Goal: Task Accomplishment & Management: Manage account settings

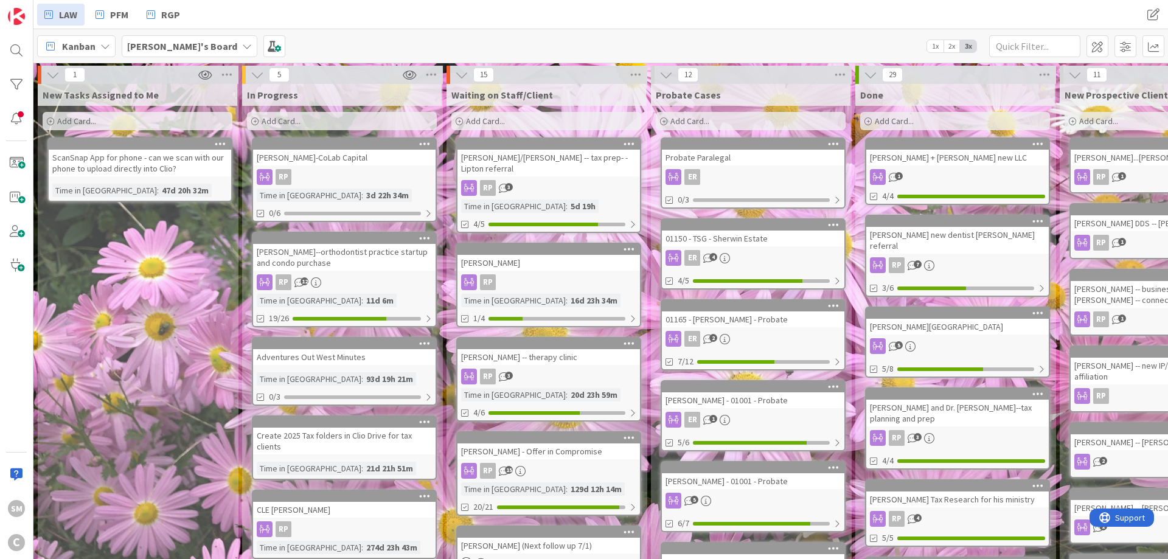
click at [327, 162] on div "[PERSON_NAME]-CoLab Capital" at bounding box center [344, 158] width 182 height 16
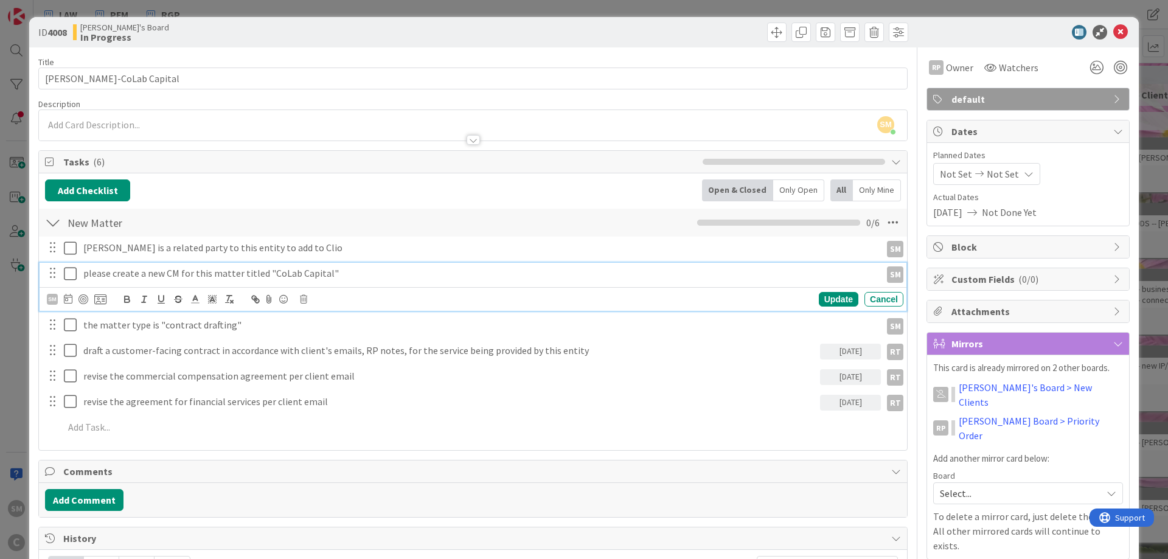
click at [76, 277] on icon at bounding box center [73, 273] width 18 height 15
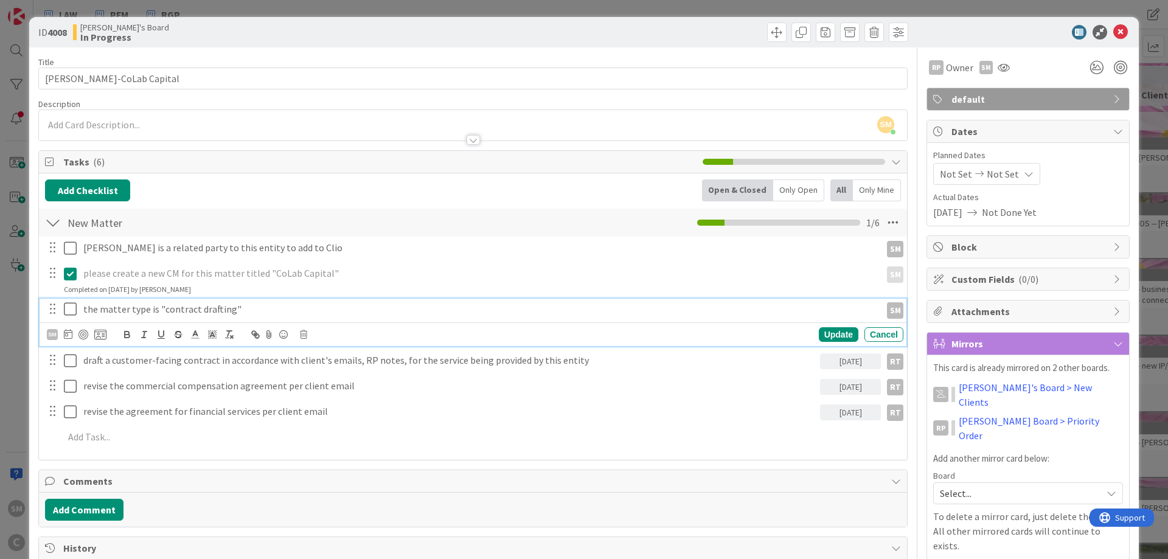
click at [72, 310] on icon at bounding box center [73, 309] width 18 height 15
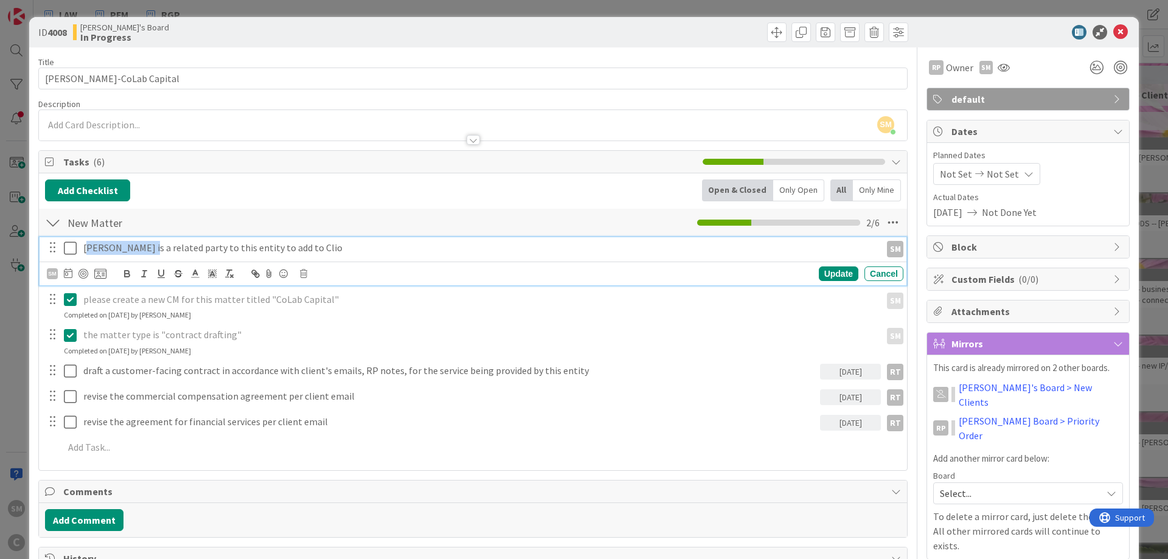
drag, startPoint x: 86, startPoint y: 252, endPoint x: 144, endPoint y: 251, distance: 57.2
click at [144, 251] on p "[PERSON_NAME] is a related party to this entity to add to Clio" at bounding box center [479, 248] width 792 height 14
copy p "[PERSON_NAME]"
click at [178, 244] on p "[PERSON_NAME] is a related party to this entity to add to Clio" at bounding box center [479, 248] width 792 height 14
click at [73, 247] on icon at bounding box center [73, 248] width 18 height 15
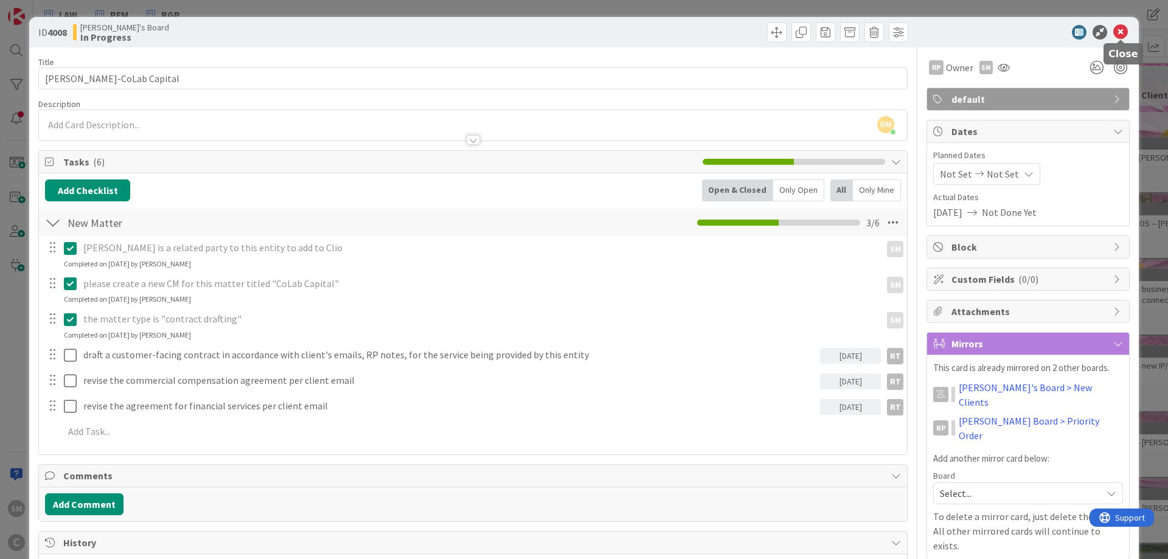
click at [1120, 32] on icon at bounding box center [1120, 32] width 15 height 15
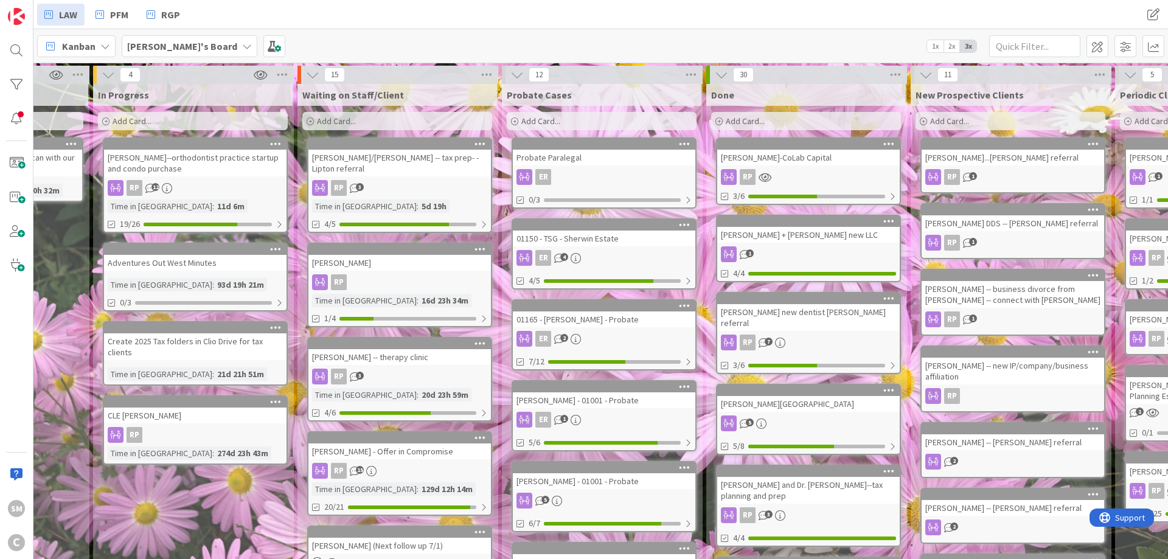
scroll to position [0, 570]
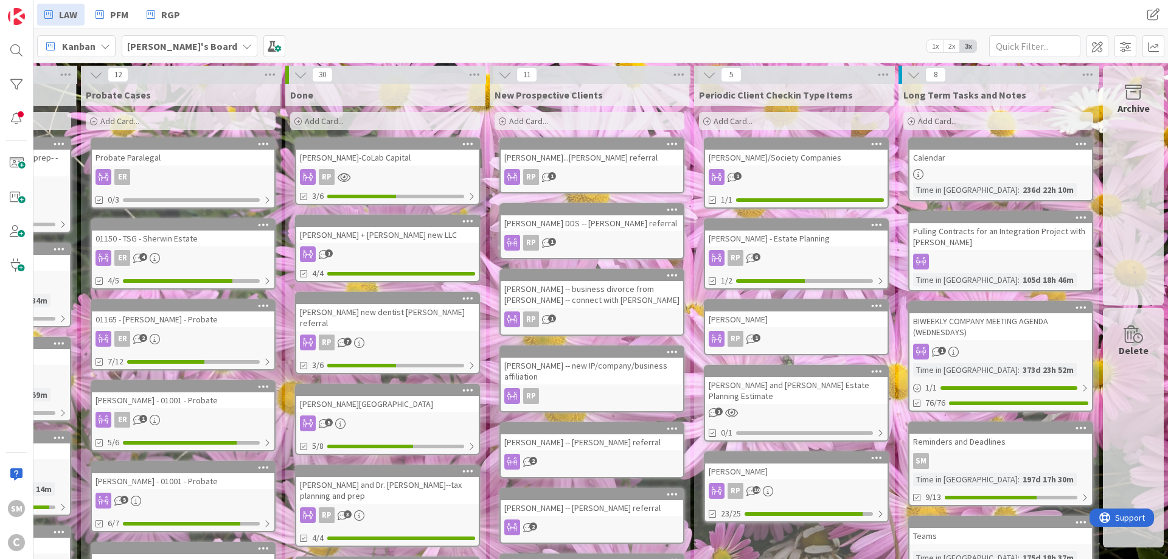
drag, startPoint x: 77, startPoint y: 356, endPoint x: 488, endPoint y: 329, distance: 412.0
click at [972, 230] on div "Pulling Contracts for an Integration Project with [PERSON_NAME]" at bounding box center [1000, 236] width 182 height 27
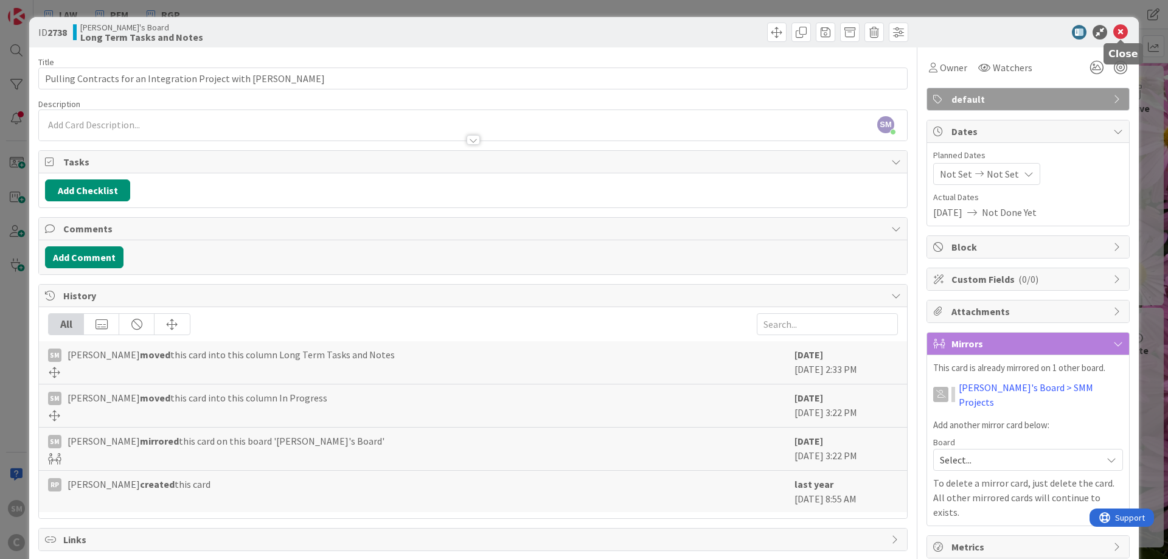
click at [1121, 33] on icon at bounding box center [1120, 32] width 15 height 15
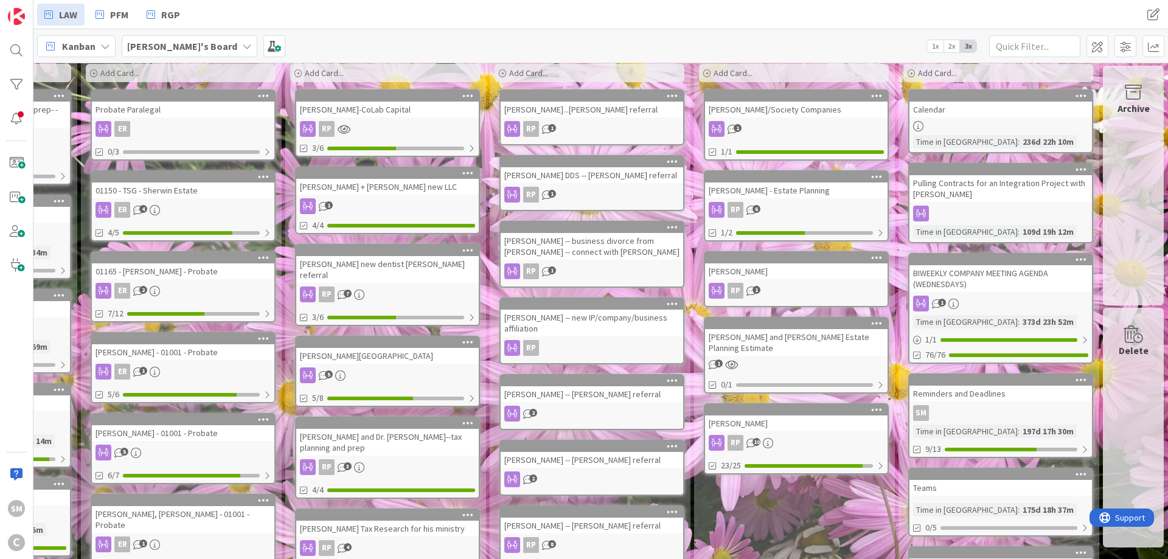
scroll to position [73, 570]
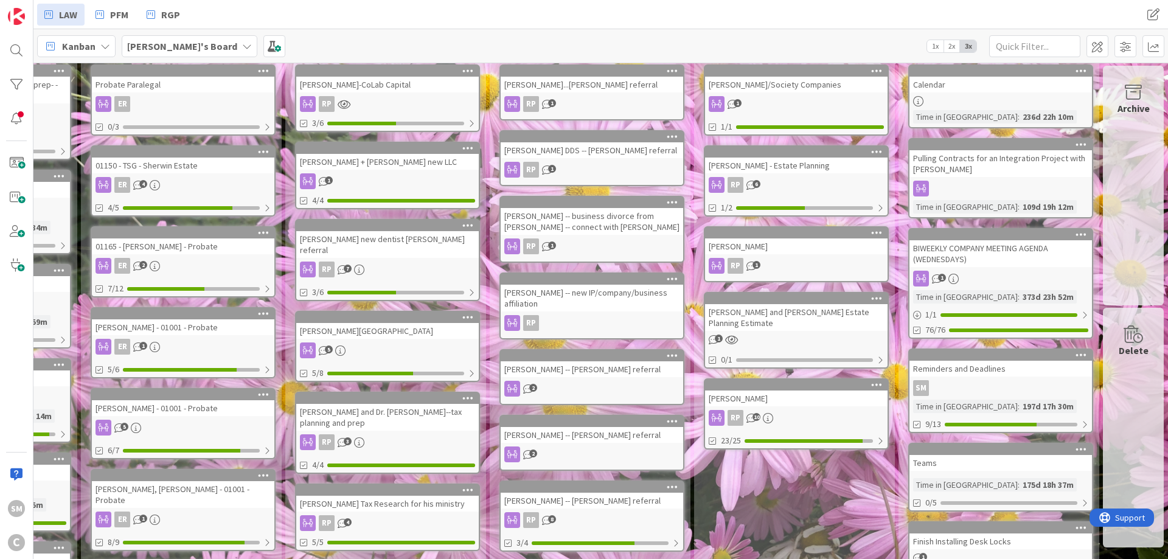
click at [997, 262] on div "BIWEEKLY COMPANY MEETING AGENDA (WEDNESDAYS)" at bounding box center [1000, 253] width 182 height 27
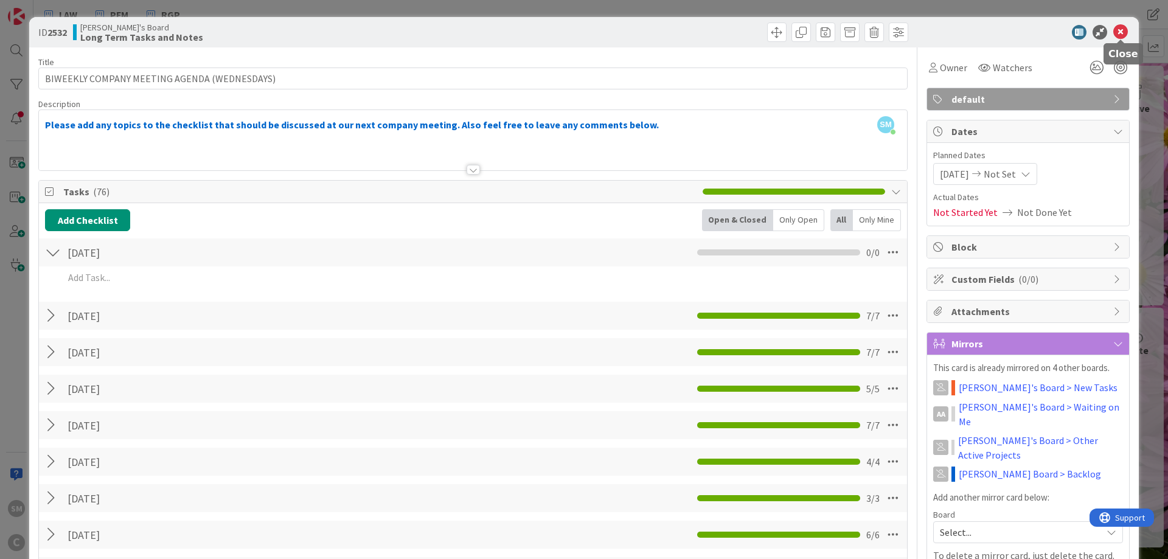
click at [1119, 32] on icon at bounding box center [1120, 32] width 15 height 15
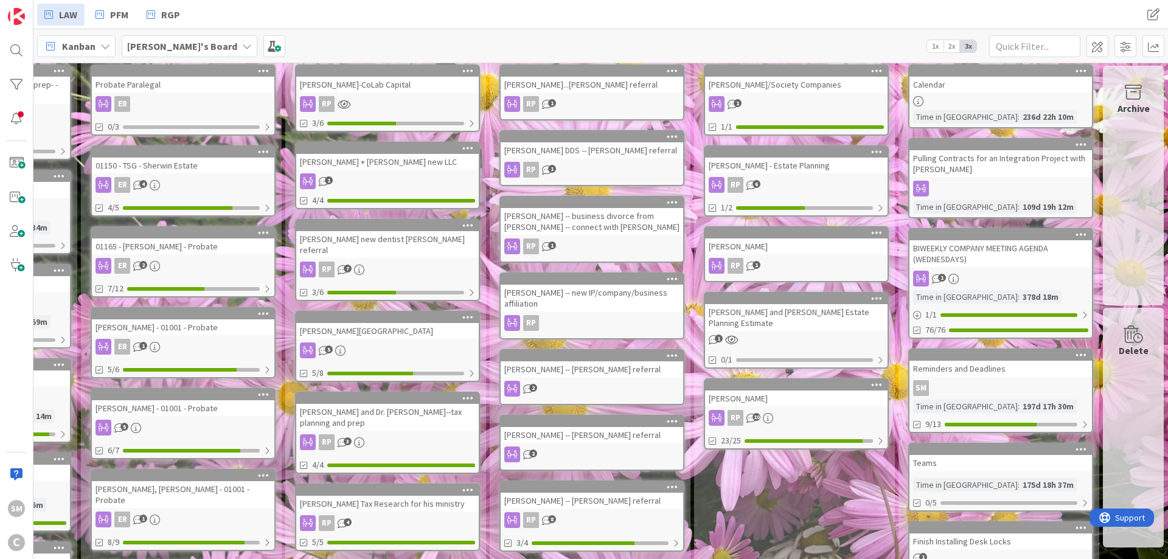
click at [999, 372] on div "Reminders and Deadlines" at bounding box center [1000, 369] width 182 height 16
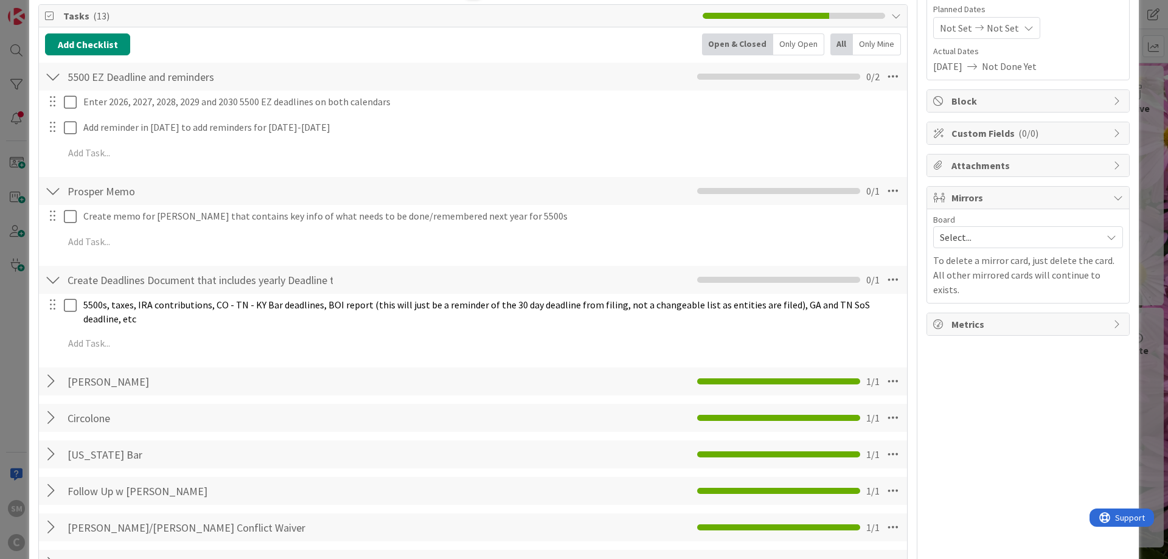
scroll to position [73, 0]
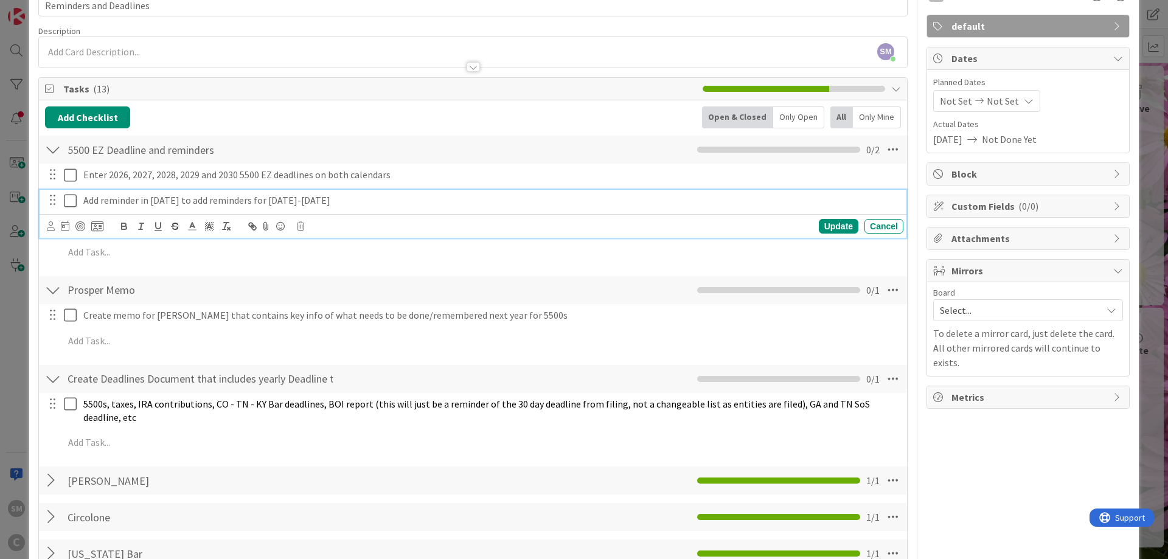
click at [468, 122] on div "Add Checklist Open & Closed Only Open All Only Mine" at bounding box center [473, 117] width 856 height 22
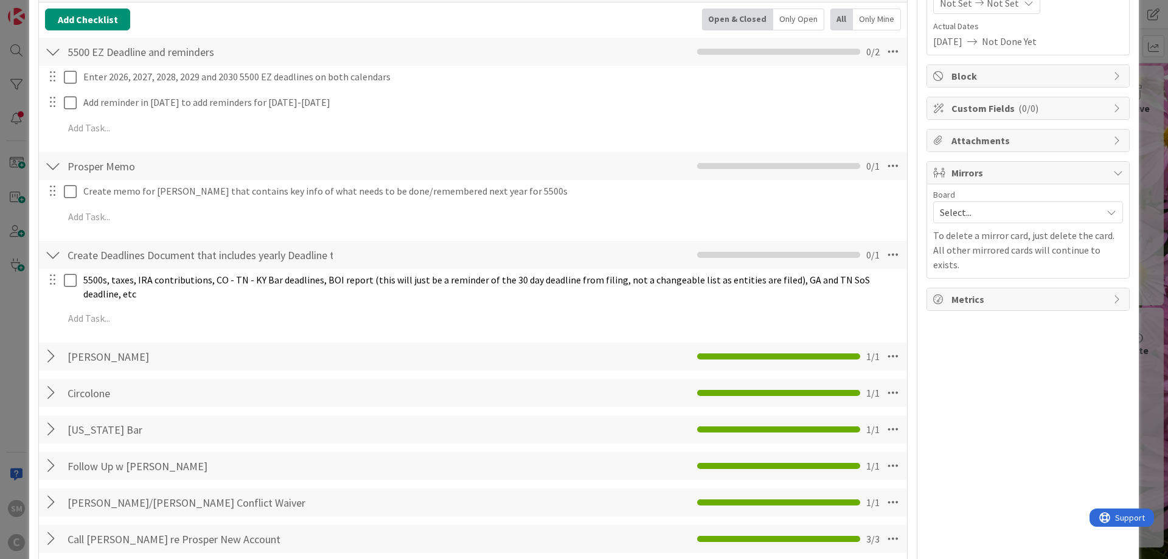
scroll to position [146, 0]
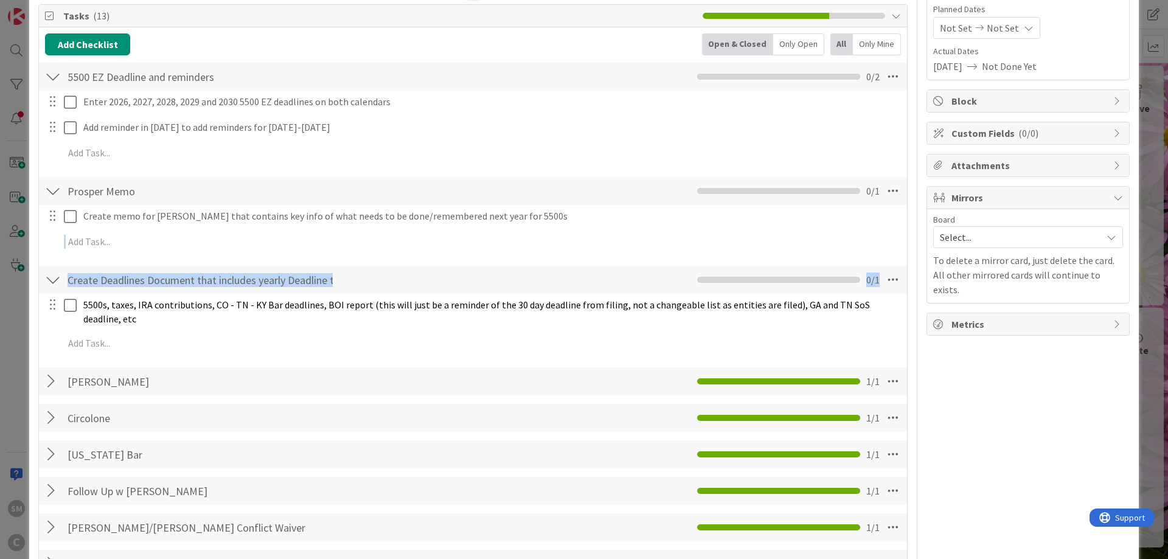
drag, startPoint x: 930, startPoint y: 347, endPoint x: 914, endPoint y: 233, distance: 114.9
click at [915, 235] on div "Title 23 / 128 Reminders and Deadlines Description SM [PERSON_NAME] just joined…" at bounding box center [583, 465] width 1091 height 1129
click at [937, 322] on div "SM Owner Watchers default Dates Planned Dates Not Set Not Set Actual Dates [DAT…" at bounding box center [1027, 465] width 203 height 1129
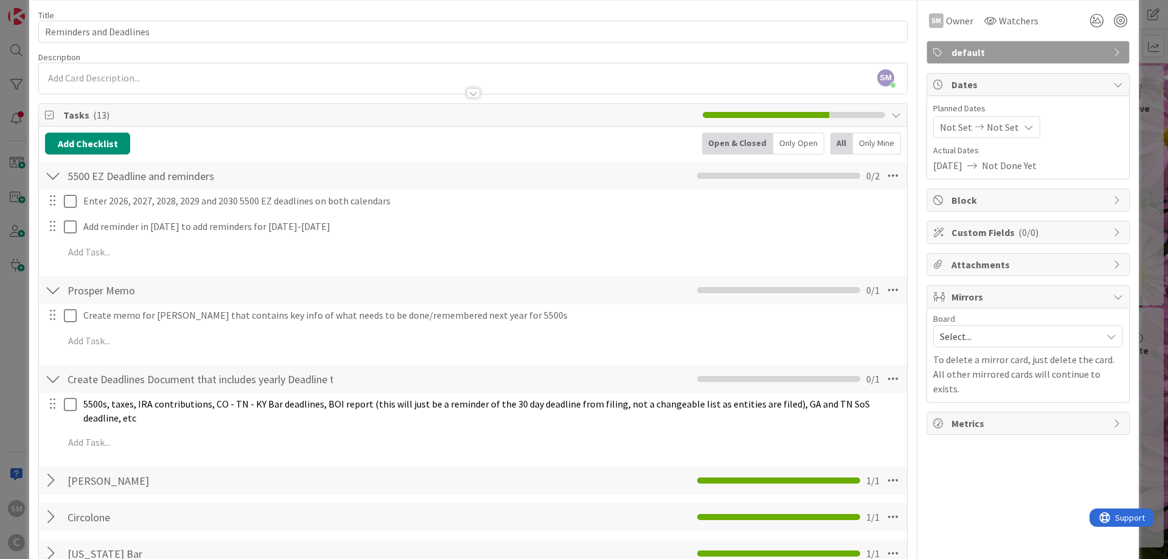
scroll to position [73, 0]
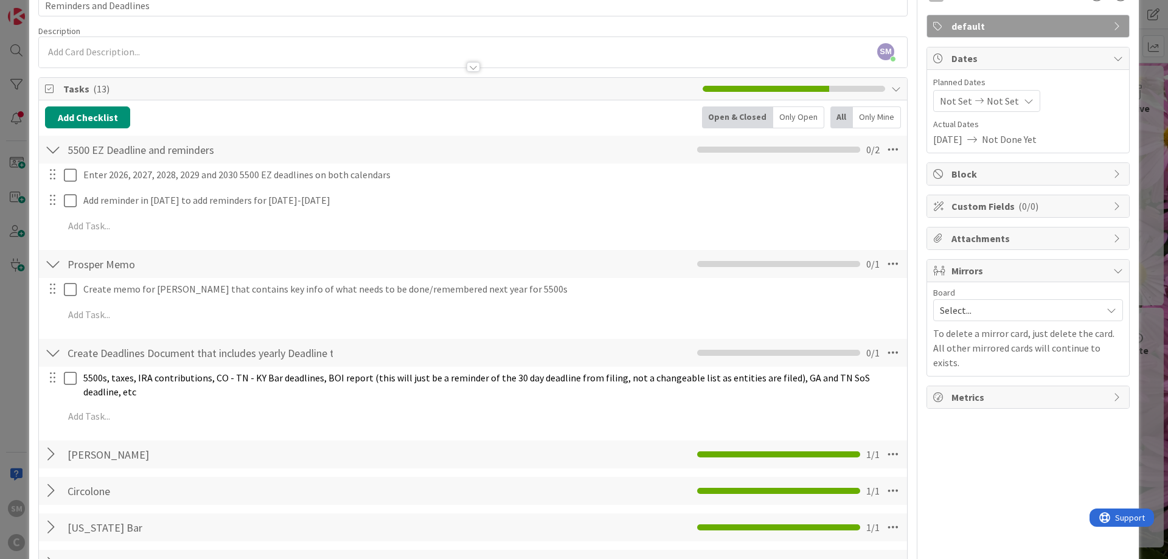
click at [915, 288] on div "Title 23 / 128 Reminders and Deadlines Description SM [PERSON_NAME] just joined…" at bounding box center [583, 538] width 1091 height 1129
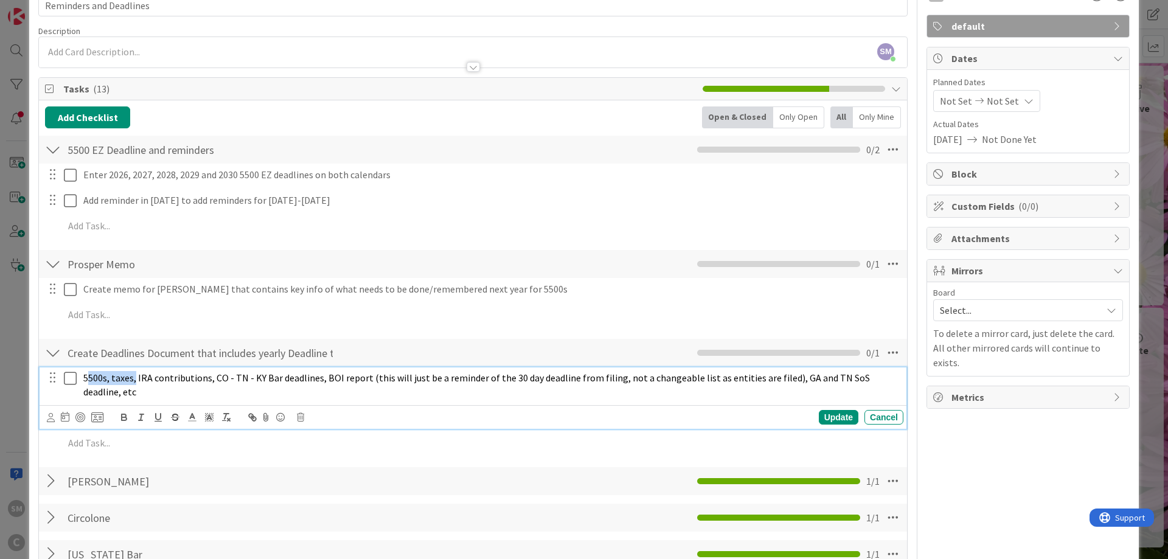
drag, startPoint x: 86, startPoint y: 375, endPoint x: 151, endPoint y: 377, distance: 65.1
click at [134, 377] on span "5500s, taxes, IRA contributions, CO - TN - KY Bar deadlines, BOI report (this w…" at bounding box center [477, 385] width 788 height 26
click at [179, 377] on span "5500s, taxes, IRA contributions, CO - TN - KY Bar deadlines, BOI report (this w…" at bounding box center [477, 385] width 788 height 26
click at [983, 422] on div "SM Owner Watchers default Dates Planned Dates Not Set Not Set Actual Dates [DAT…" at bounding box center [1027, 551] width 203 height 1155
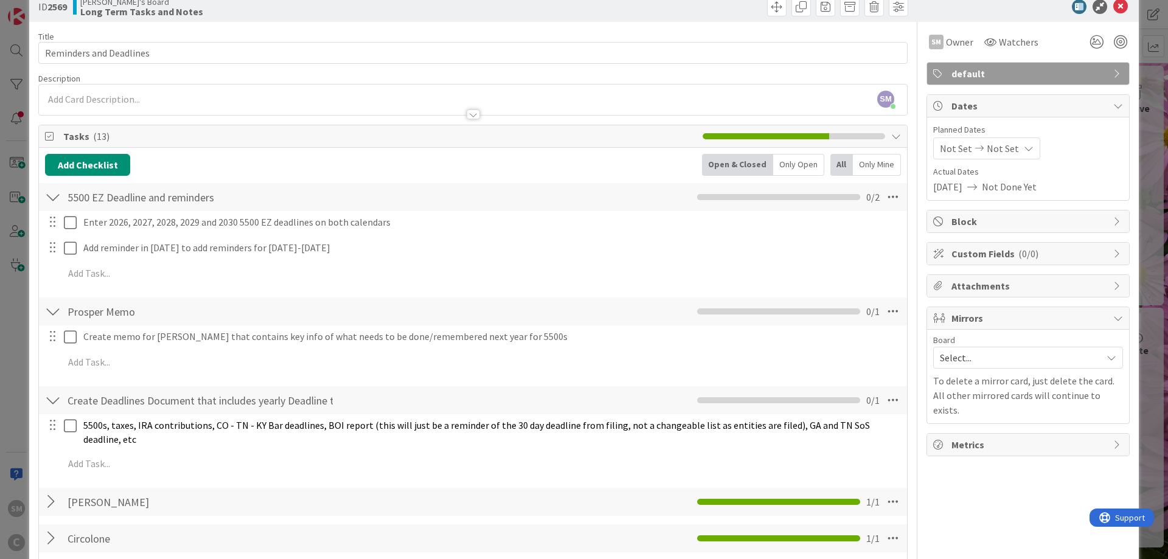
scroll to position [0, 0]
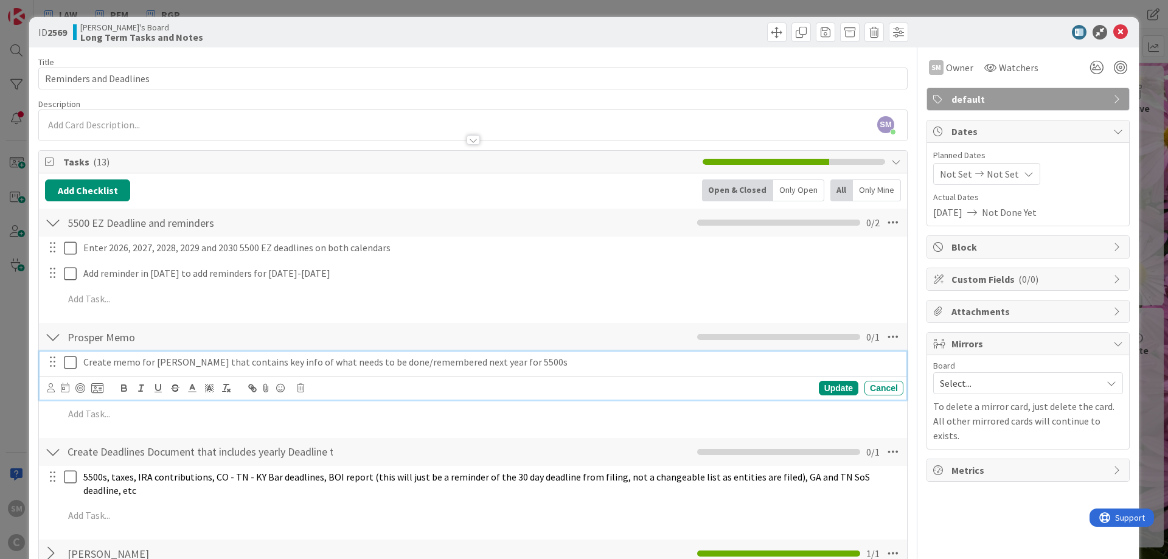
click at [67, 361] on icon at bounding box center [73, 362] width 18 height 15
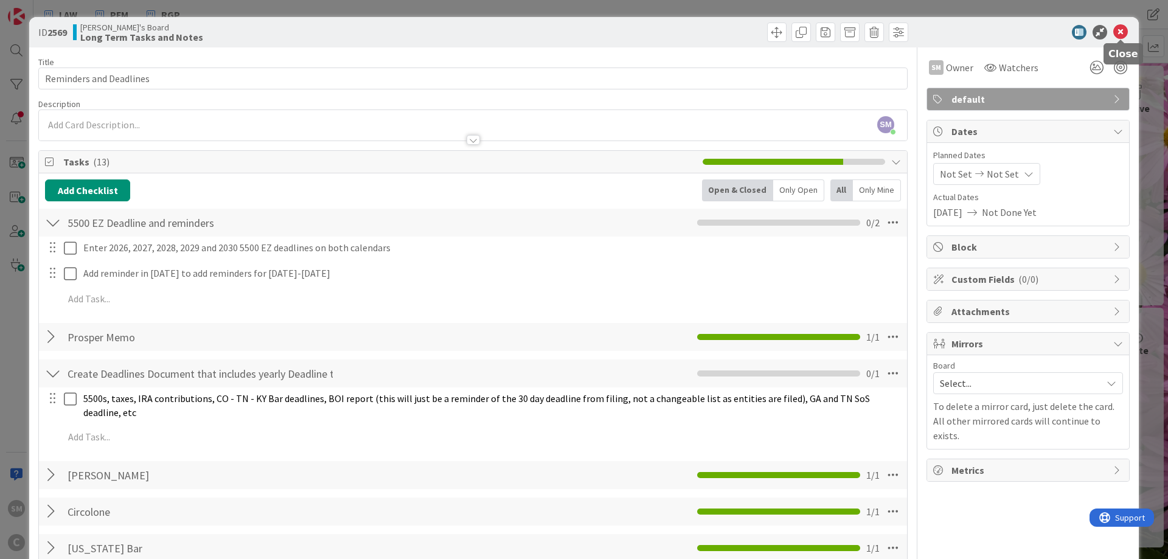
click at [1121, 28] on icon at bounding box center [1120, 32] width 15 height 15
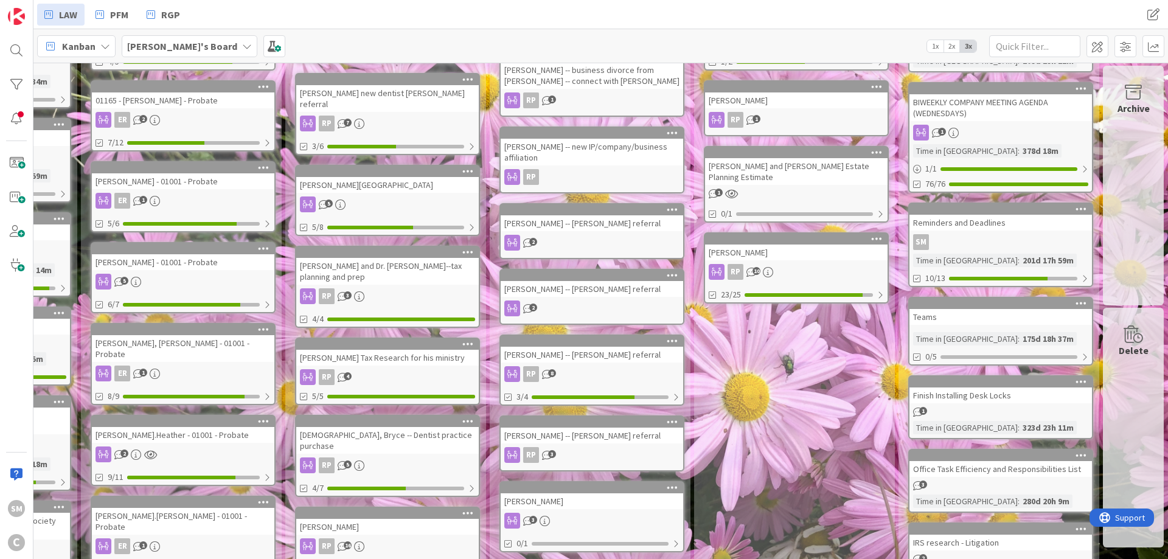
scroll to position [292, 570]
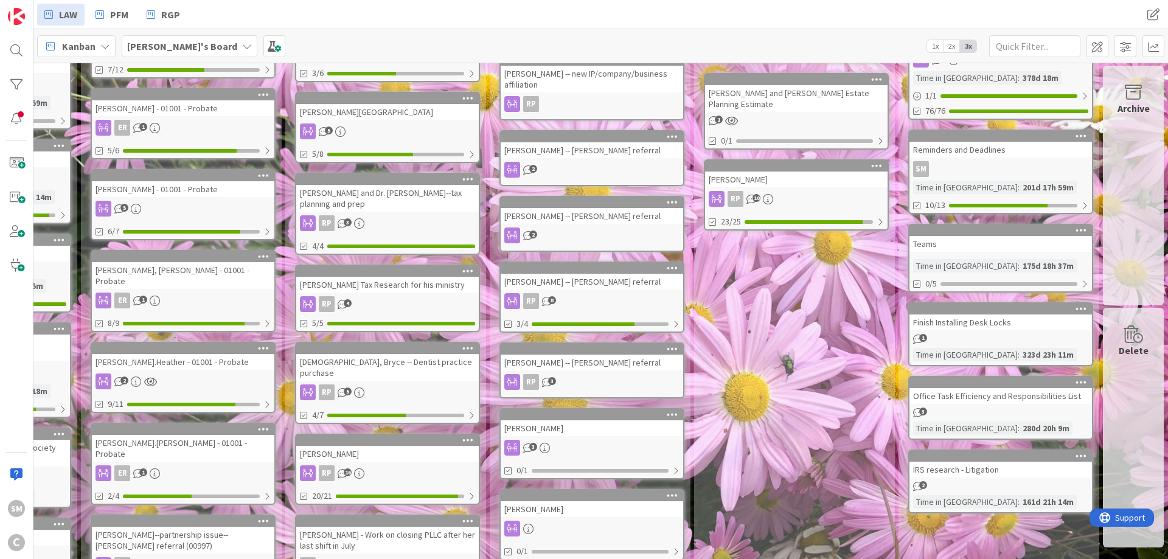
click at [1000, 240] on div "Teams" at bounding box center [1000, 244] width 182 height 16
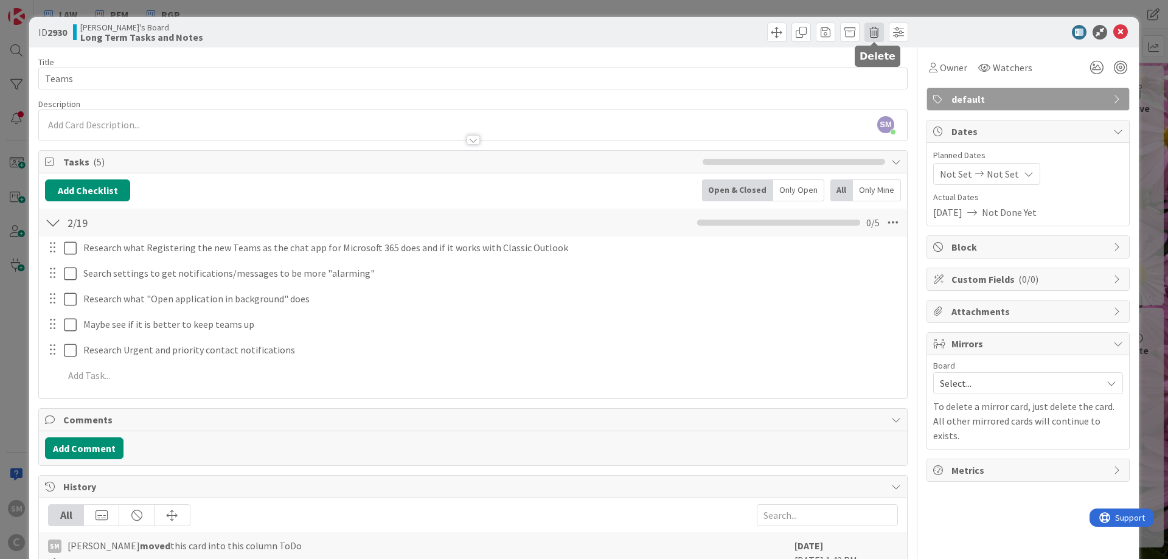
click at [879, 33] on span at bounding box center [873, 31] width 19 height 19
click at [901, 91] on button "Delete" at bounding box center [893, 89] width 46 height 22
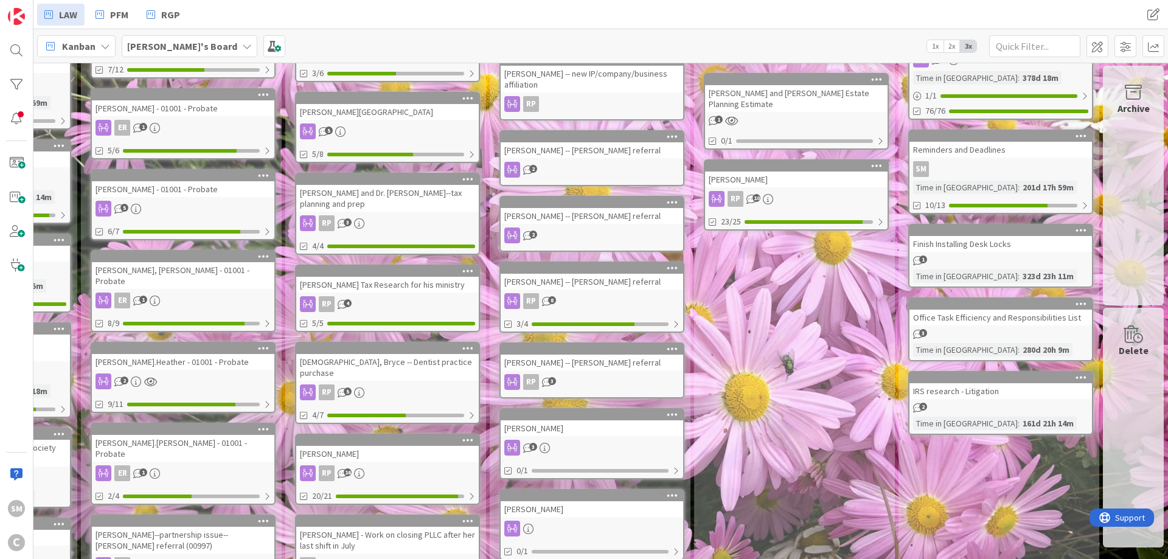
click at [989, 322] on div "Office Task Efficiency and Responsibilities List" at bounding box center [1000, 318] width 182 height 16
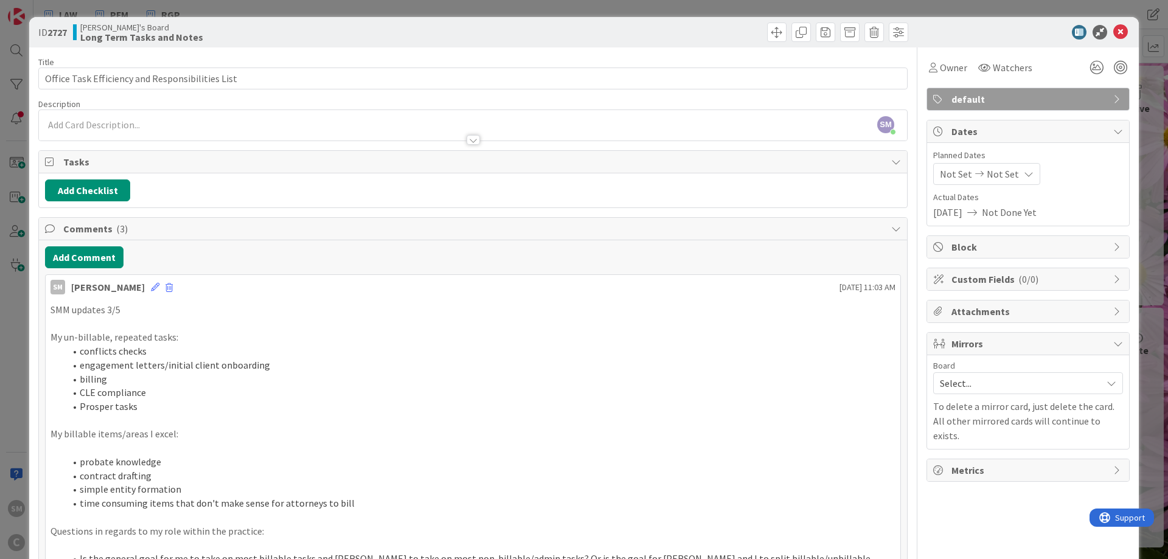
click at [170, 310] on p "SMM updates 3/5" at bounding box center [472, 310] width 845 height 14
click at [105, 99] on div "Description" at bounding box center [472, 104] width 869 height 11
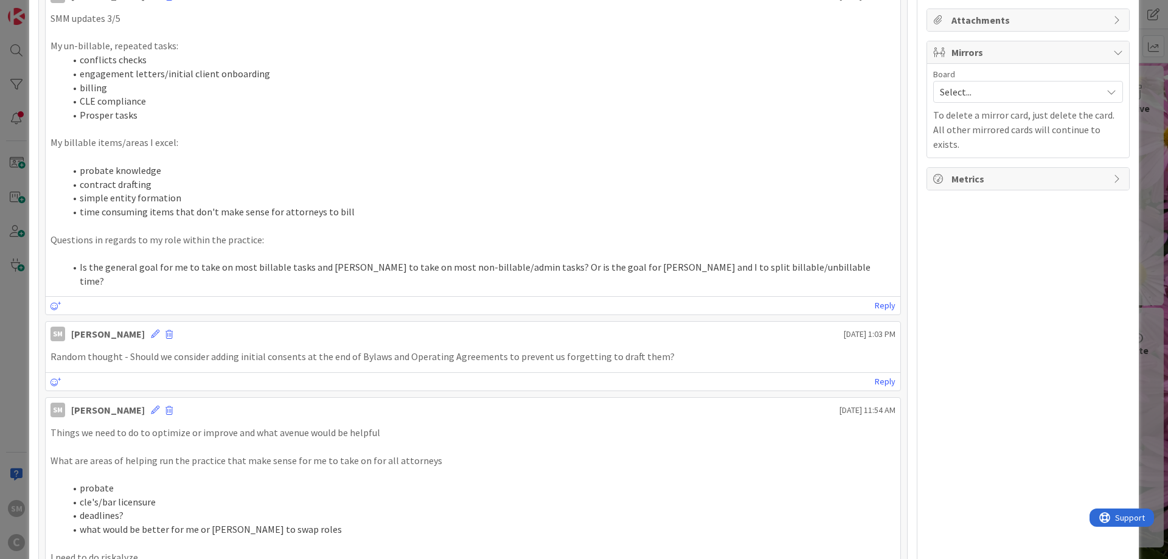
scroll to position [292, 0]
drag, startPoint x: 372, startPoint y: 214, endPoint x: 73, endPoint y: 213, distance: 299.2
click at [75, 213] on li "time consuming items that don't make sense for attorneys to bill" at bounding box center [480, 211] width 830 height 14
click at [69, 232] on p at bounding box center [472, 225] width 845 height 14
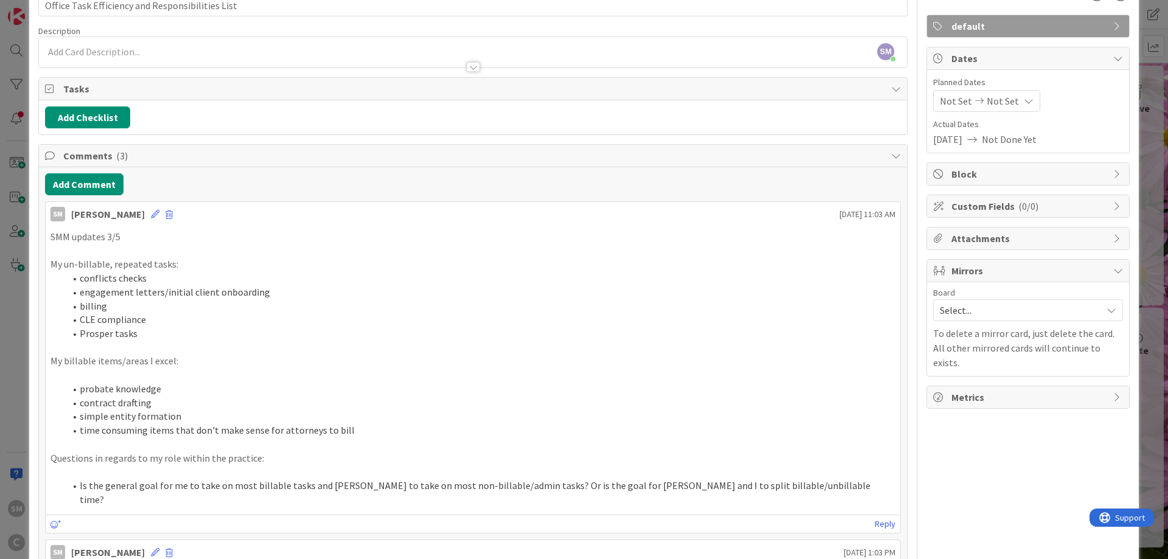
scroll to position [0, 0]
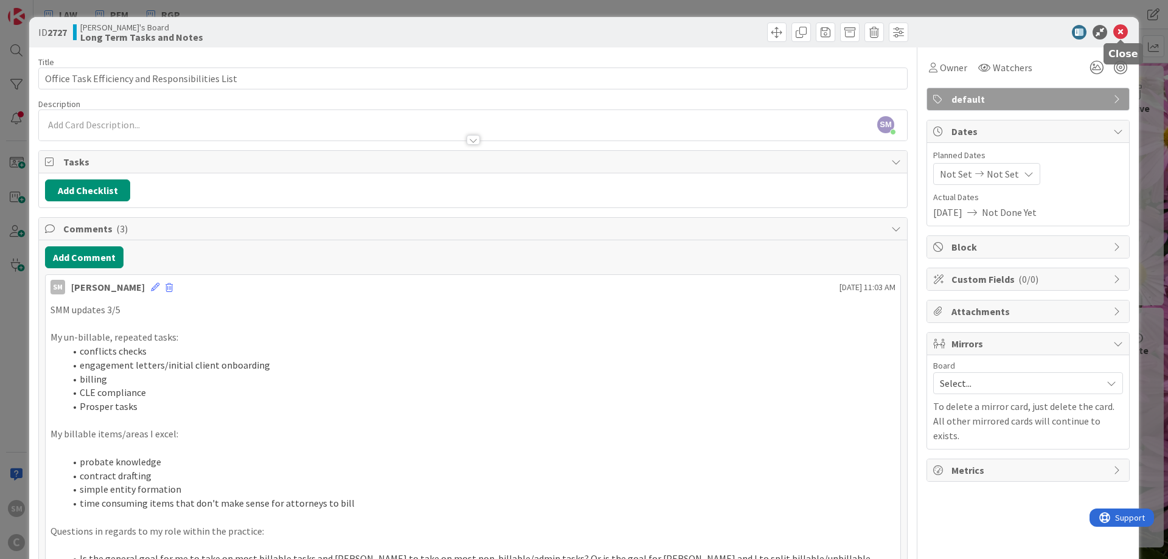
click at [1126, 36] on icon at bounding box center [1120, 32] width 15 height 15
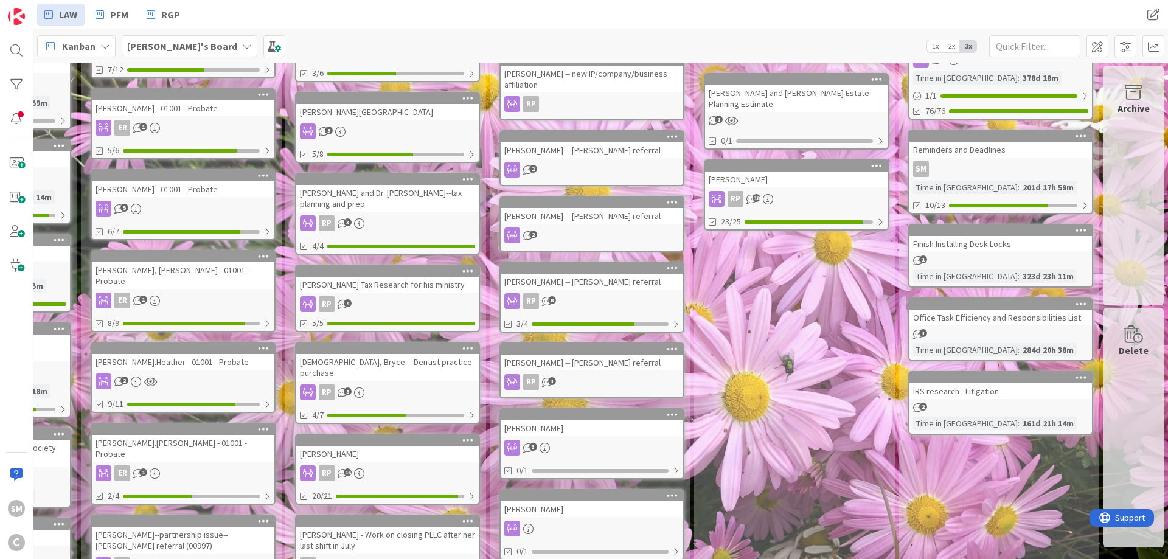
click at [839, 291] on div "Periodic Client Checkin Type Items Add Card... [PERSON_NAME]/Society Companies …" at bounding box center [793, 541] width 199 height 1498
click at [1035, 396] on div "IRS research - Litigation" at bounding box center [1000, 391] width 182 height 16
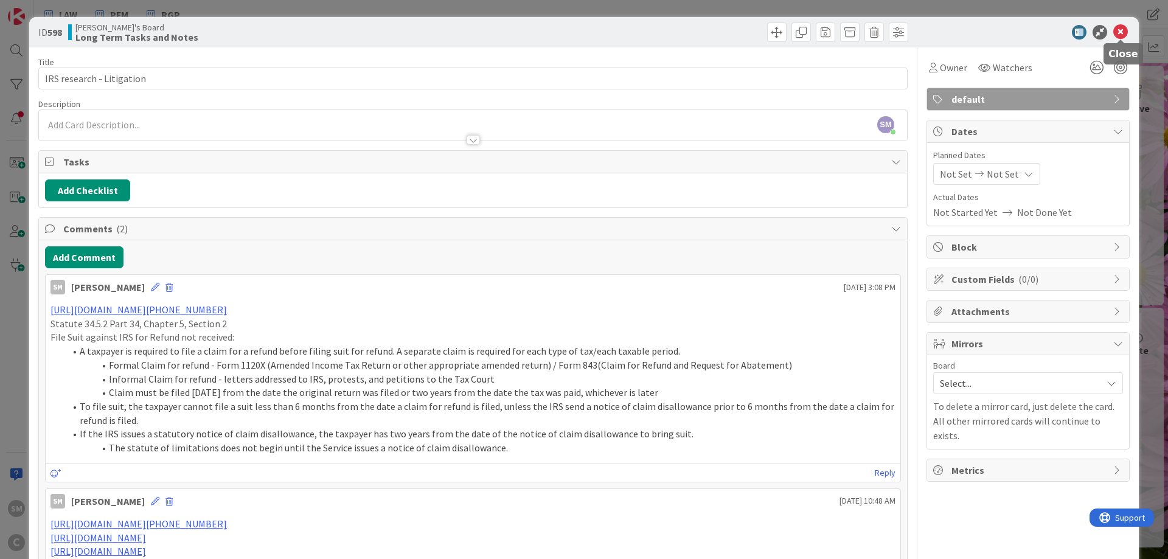
click at [1123, 30] on icon at bounding box center [1120, 32] width 15 height 15
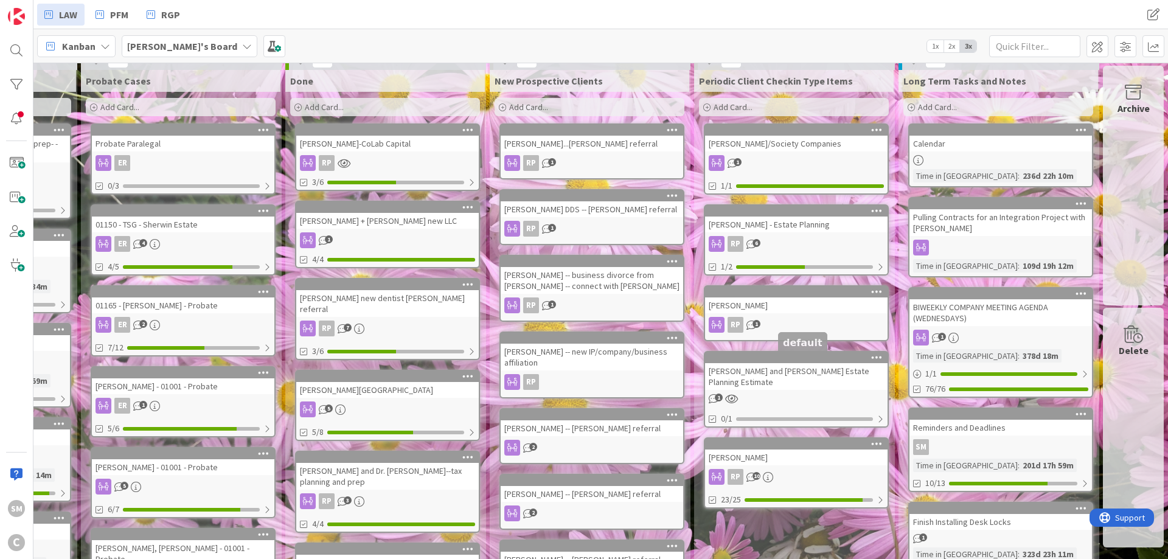
scroll to position [0, 570]
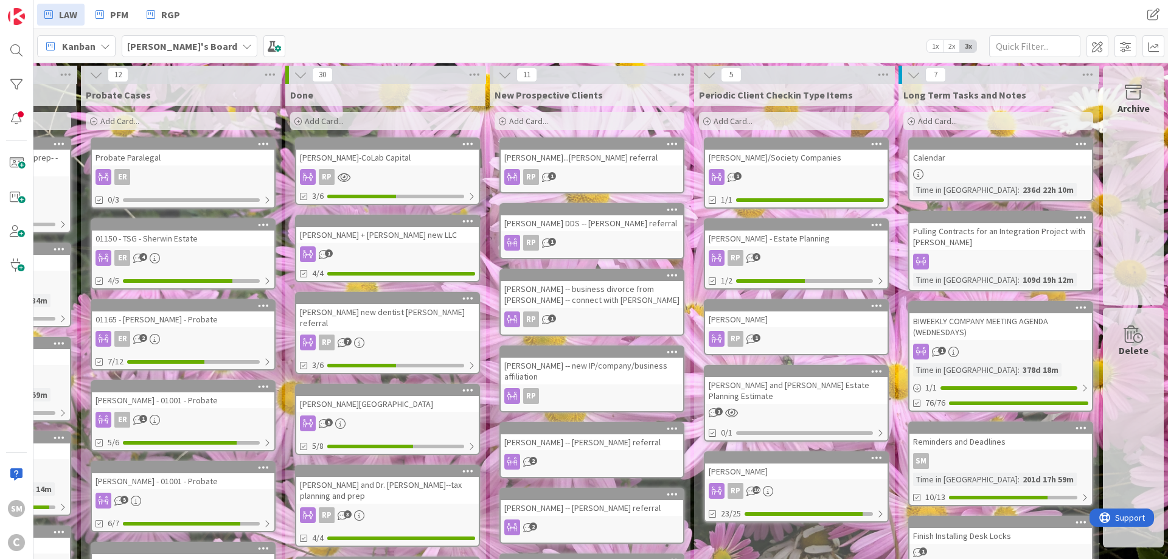
click at [822, 477] on div "[PERSON_NAME]" at bounding box center [796, 471] width 182 height 16
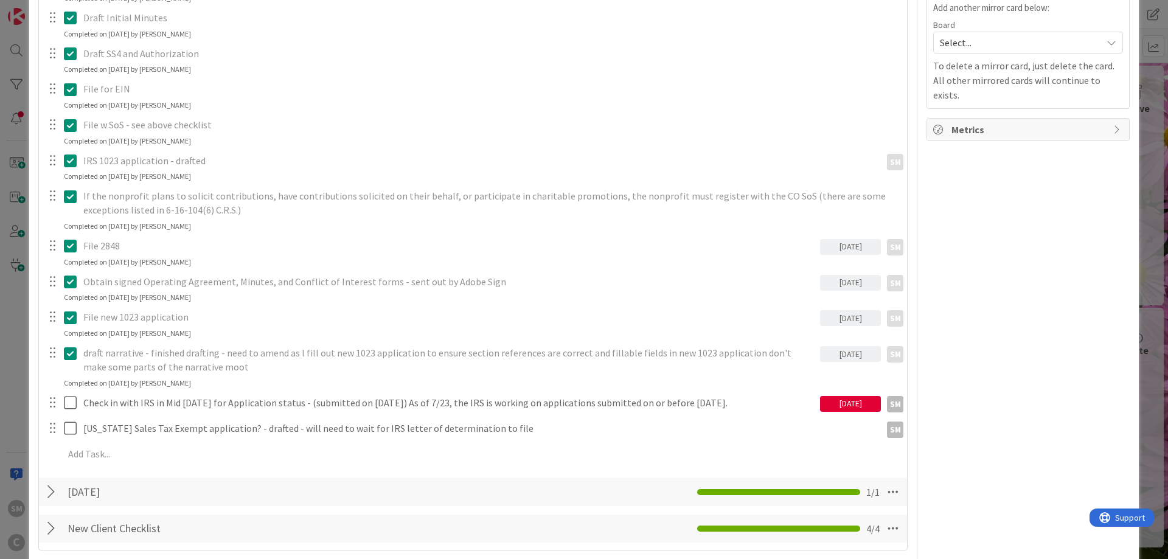
scroll to position [438, 0]
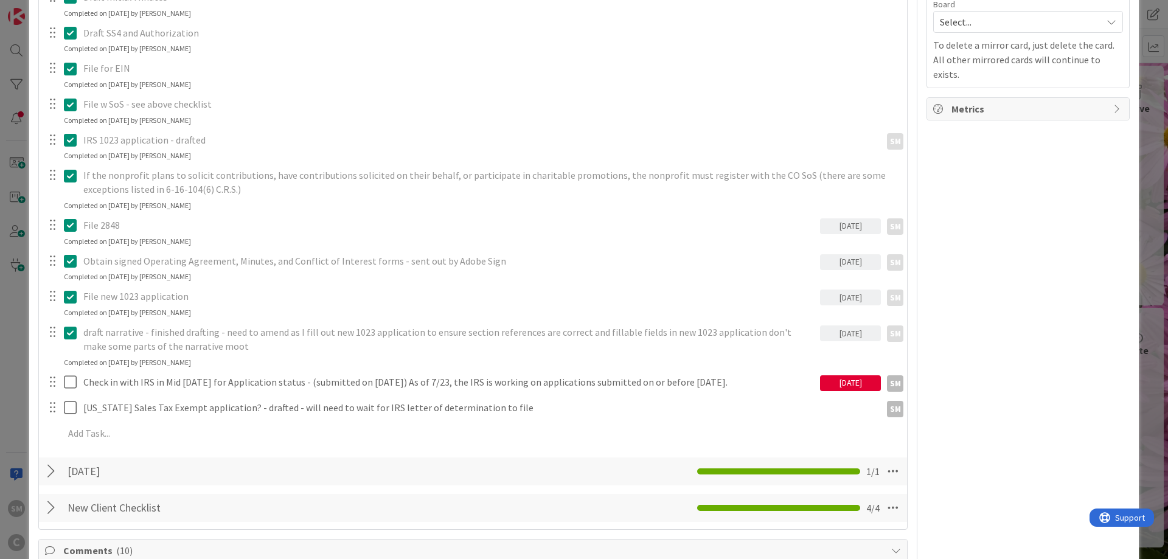
click at [871, 382] on div "[DATE]" at bounding box center [850, 383] width 61 height 16
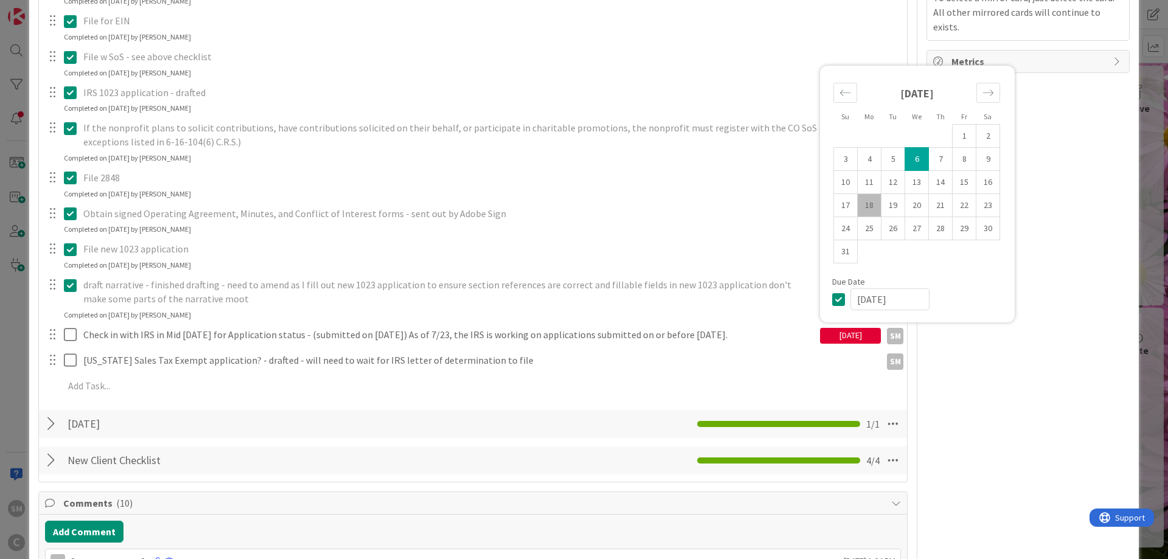
scroll to position [511, 0]
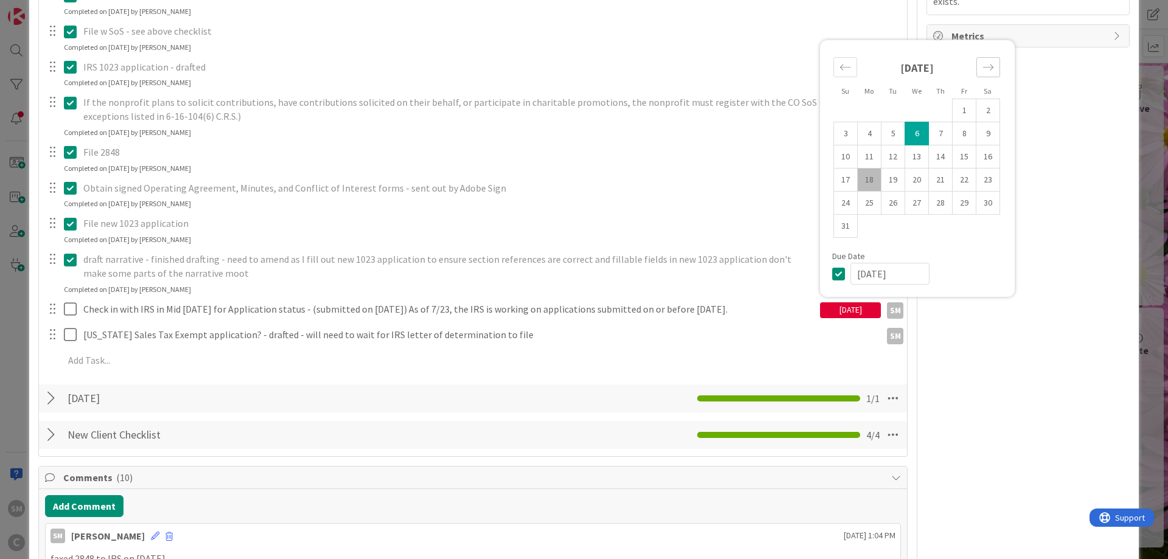
click at [992, 70] on icon "Move forward to switch to the next month." at bounding box center [988, 67] width 12 height 12
click at [896, 223] on td "30" at bounding box center [893, 226] width 24 height 23
type input "[DATE]"
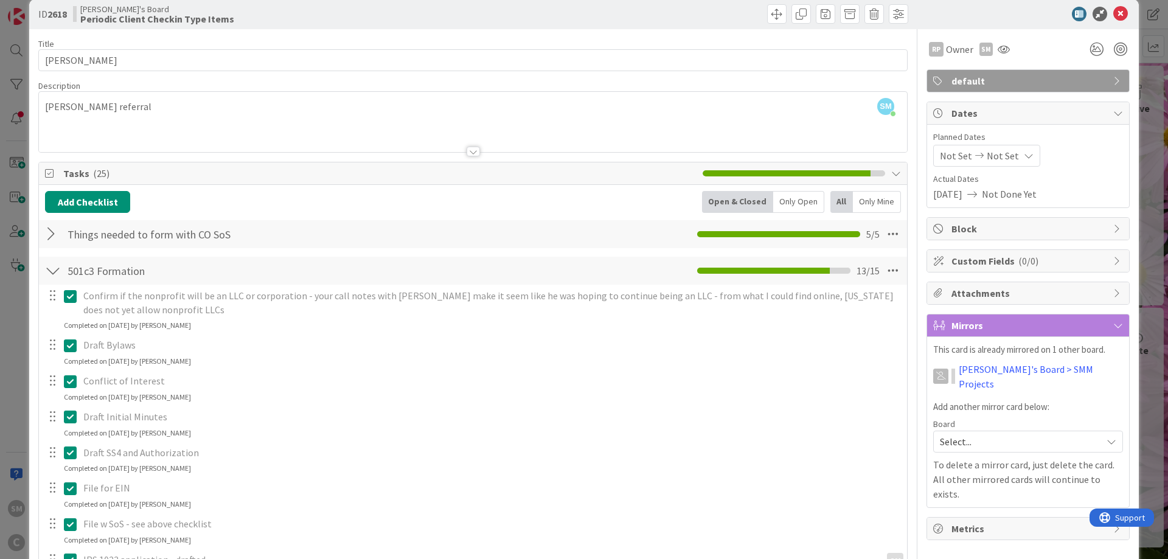
scroll to position [0, 0]
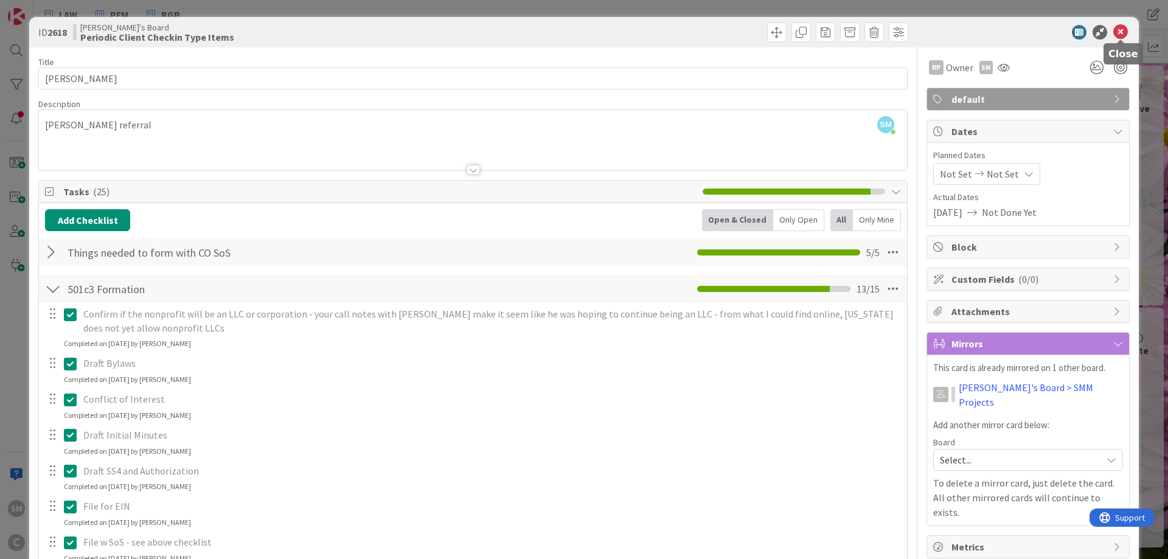
click at [1118, 33] on icon at bounding box center [1120, 32] width 15 height 15
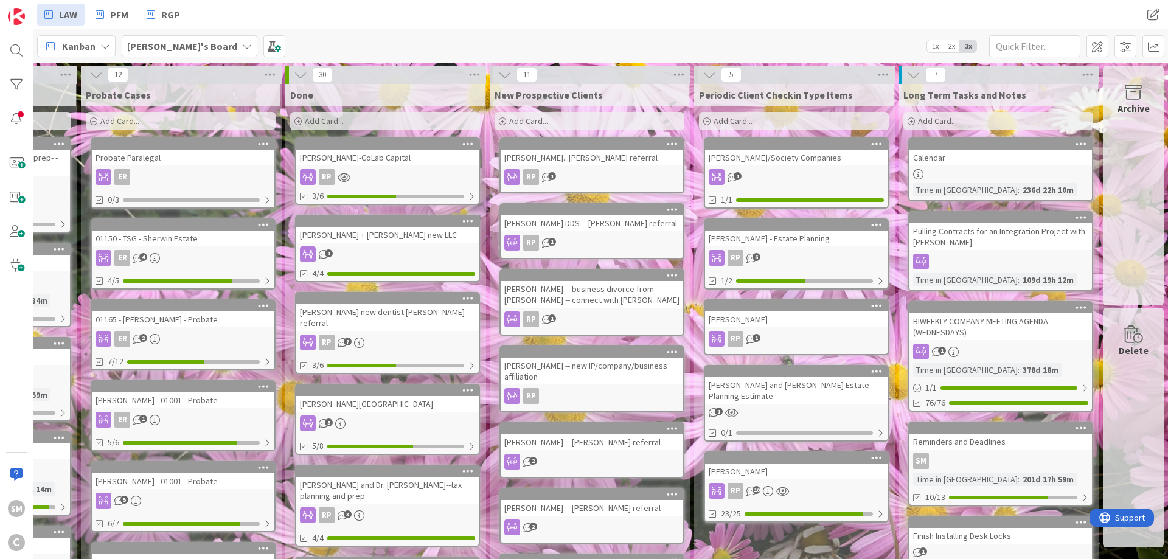
click at [780, 390] on div "[PERSON_NAME] and [PERSON_NAME] Estate Planning Estimate" at bounding box center [796, 390] width 182 height 27
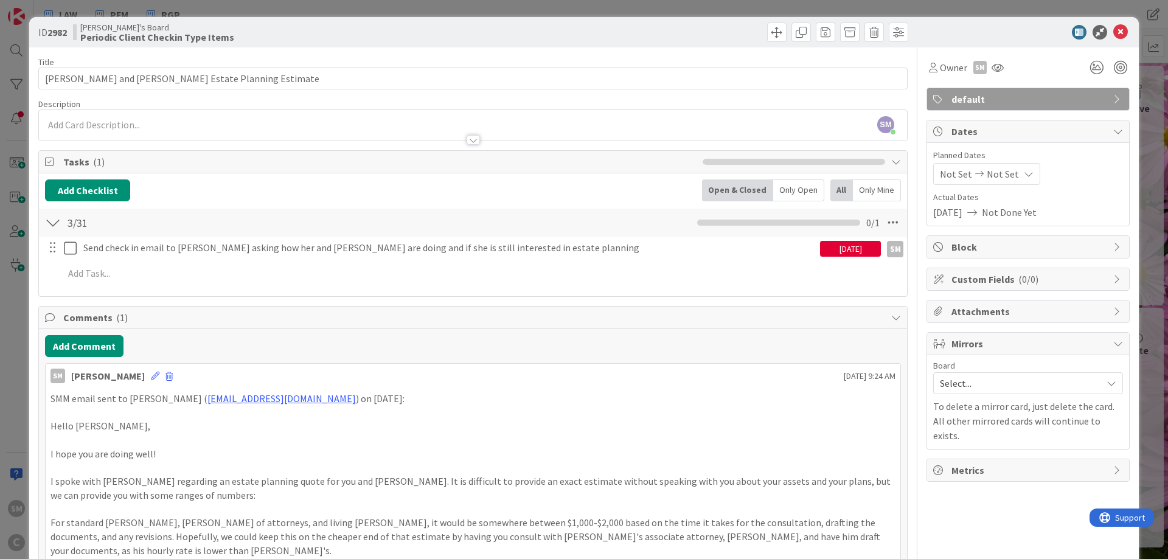
click at [866, 252] on div "[DATE]" at bounding box center [850, 249] width 61 height 16
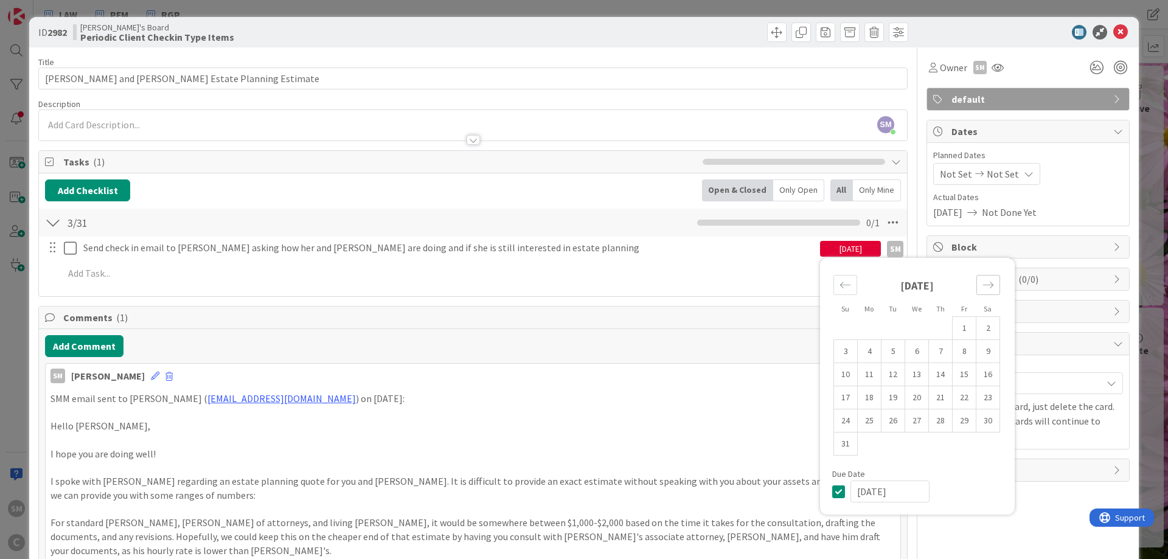
click at [992, 280] on icon "Move forward to switch to the next month." at bounding box center [988, 285] width 12 height 12
click at [872, 344] on td "3" at bounding box center [869, 351] width 24 height 23
type input "[DATE]"
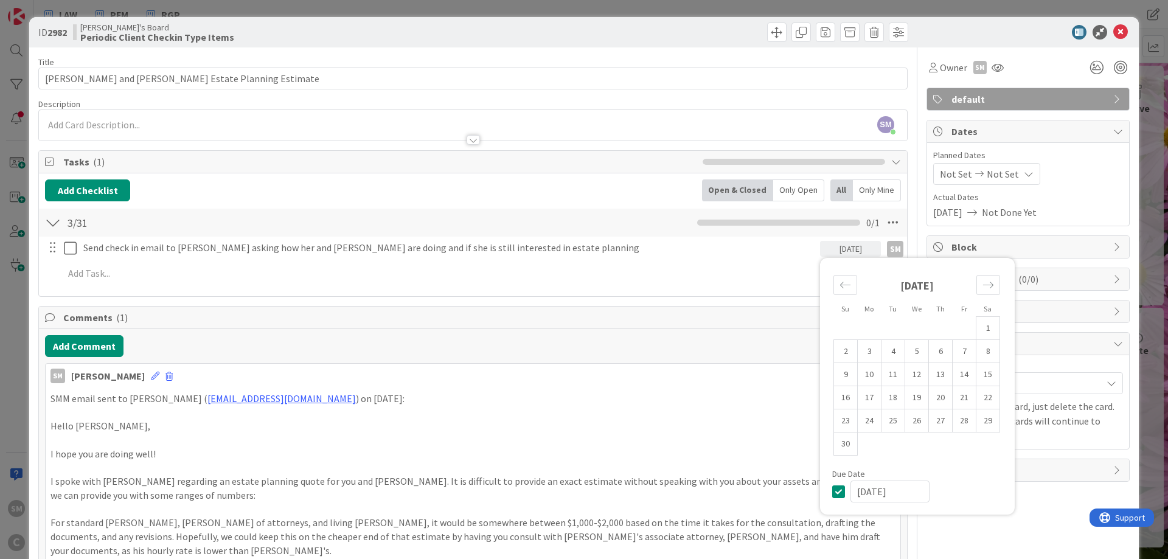
click at [1067, 485] on div "Owner SM default Dates Planned Dates Not Set Not Set Actual Dates [DATE] Not Do…" at bounding box center [1027, 564] width 203 height 1035
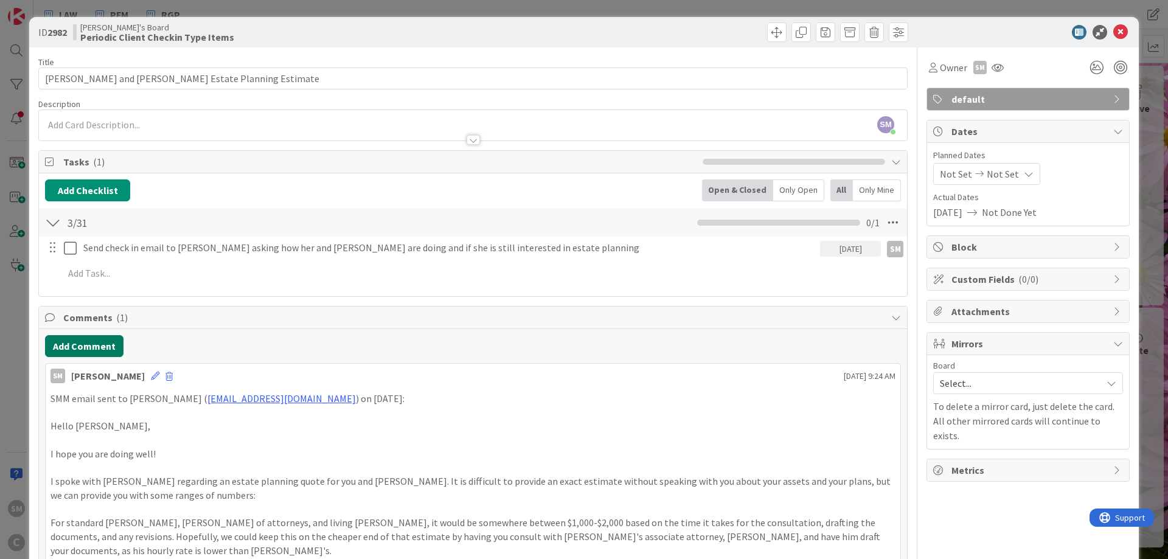
click at [94, 343] on button "Add Comment" at bounding box center [84, 346] width 78 height 22
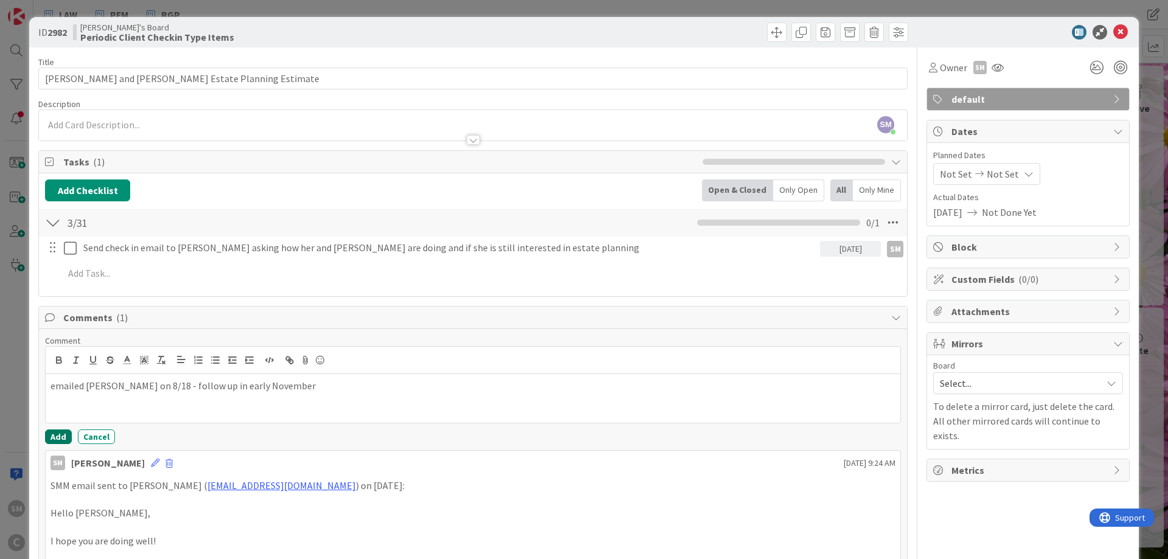
click at [63, 434] on button "Add" at bounding box center [58, 436] width 27 height 15
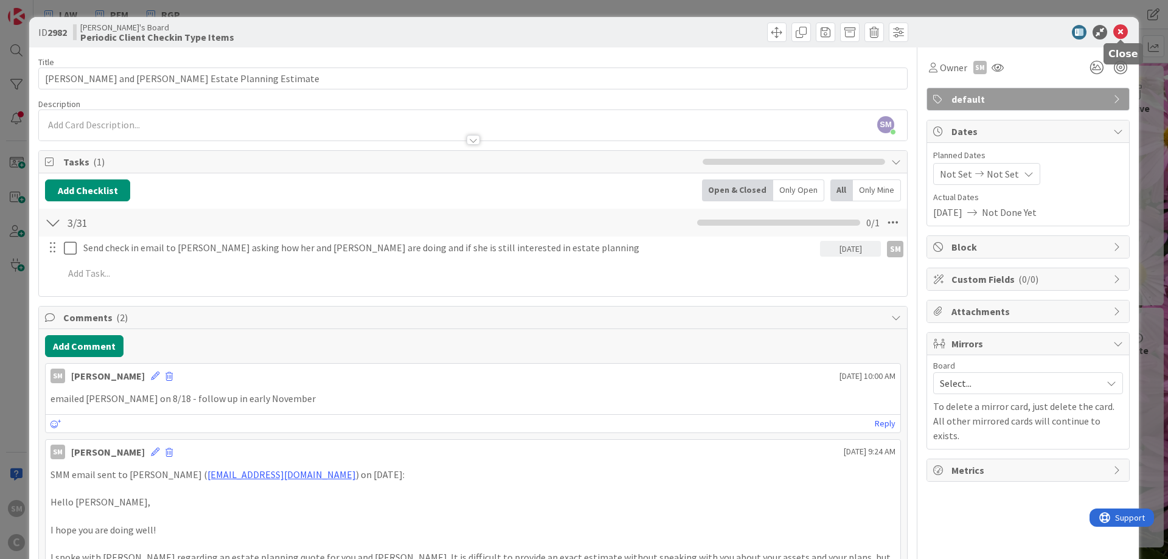
click at [1126, 32] on icon at bounding box center [1120, 32] width 15 height 15
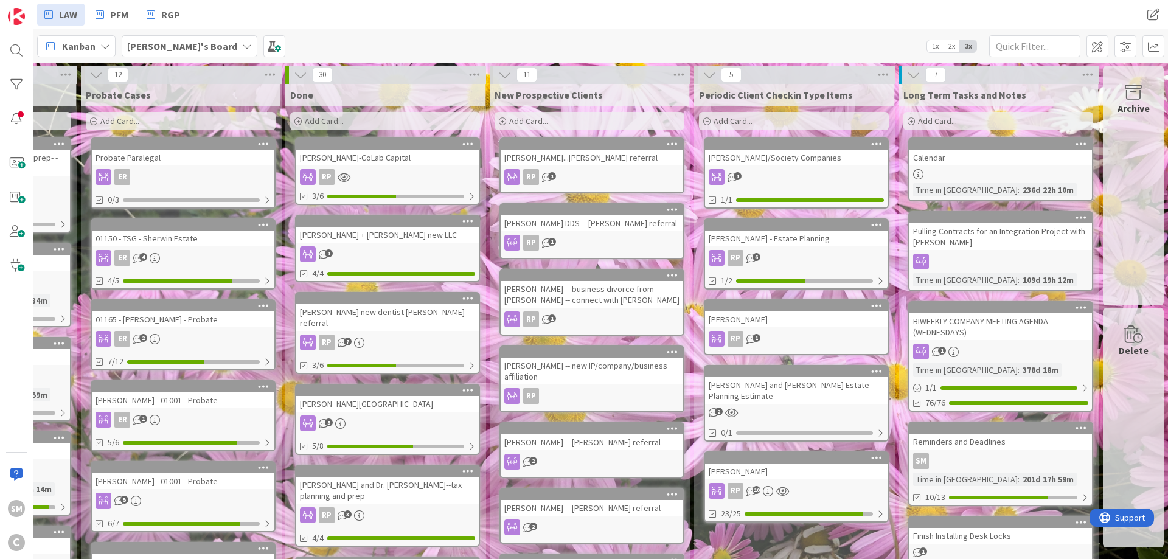
click at [806, 322] on div "[PERSON_NAME]" at bounding box center [796, 319] width 182 height 16
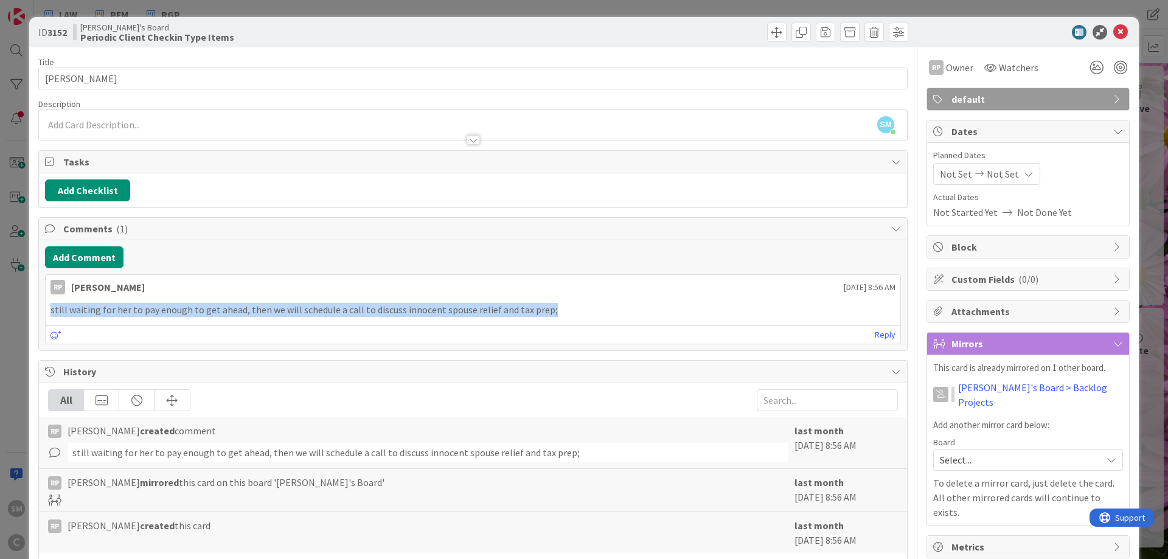
drag, startPoint x: 563, startPoint y: 316, endPoint x: 43, endPoint y: 301, distance: 520.7
click at [50, 303] on div "still waiting for her to pay enough to get ahead, then we will schedule a call …" at bounding box center [472, 310] width 845 height 14
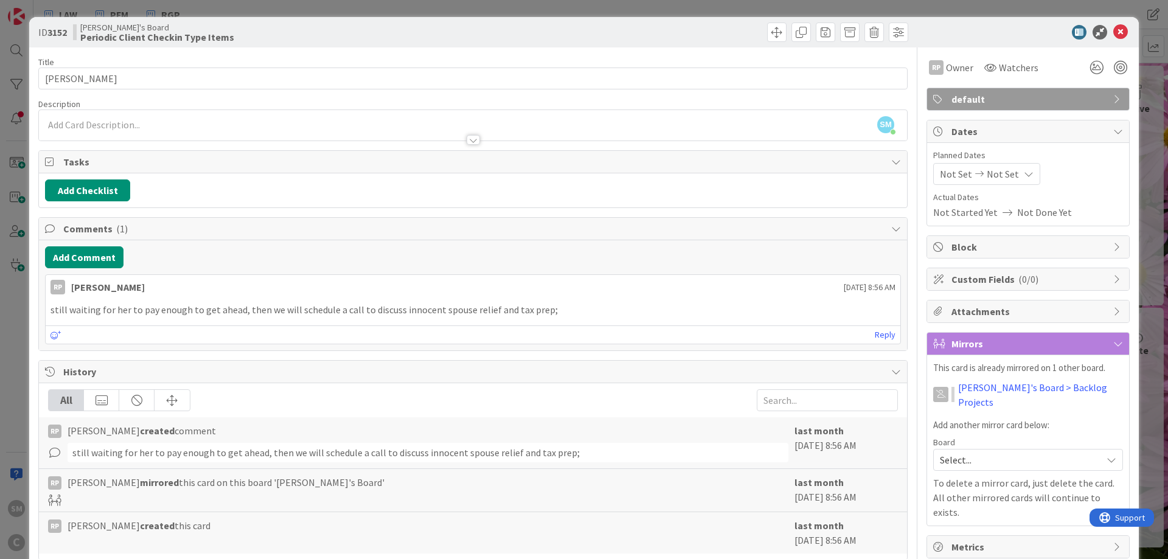
click at [586, 308] on p "still waiting for her to pay enough to get ahead, then we will schedule a call …" at bounding box center [472, 310] width 845 height 14
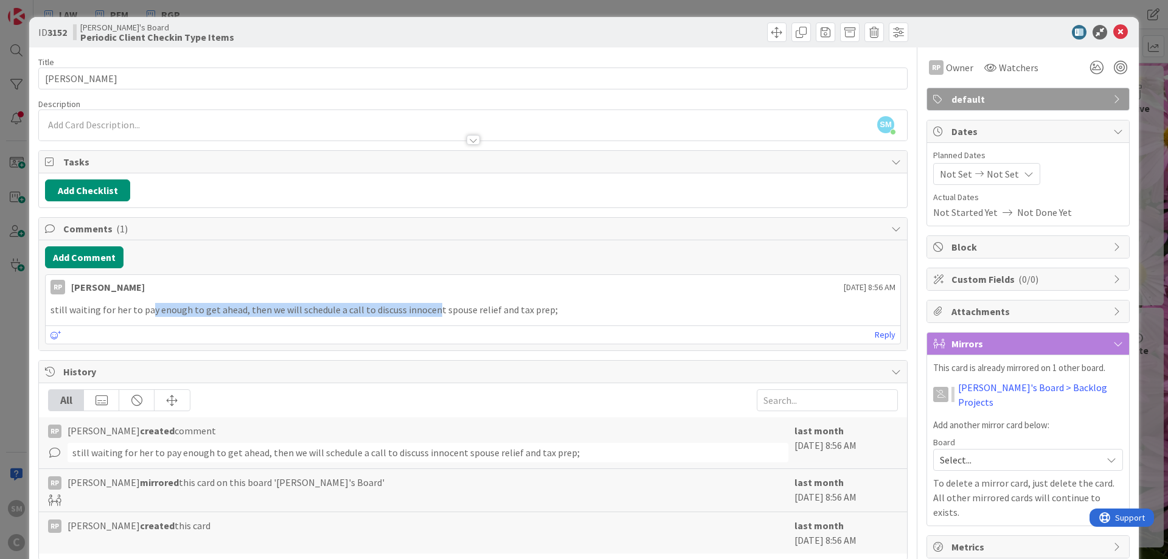
drag, startPoint x: 149, startPoint y: 305, endPoint x: 444, endPoint y: 314, distance: 295.1
click at [444, 314] on p "still waiting for her to pay enough to get ahead, then we will schedule a call …" at bounding box center [472, 310] width 845 height 14
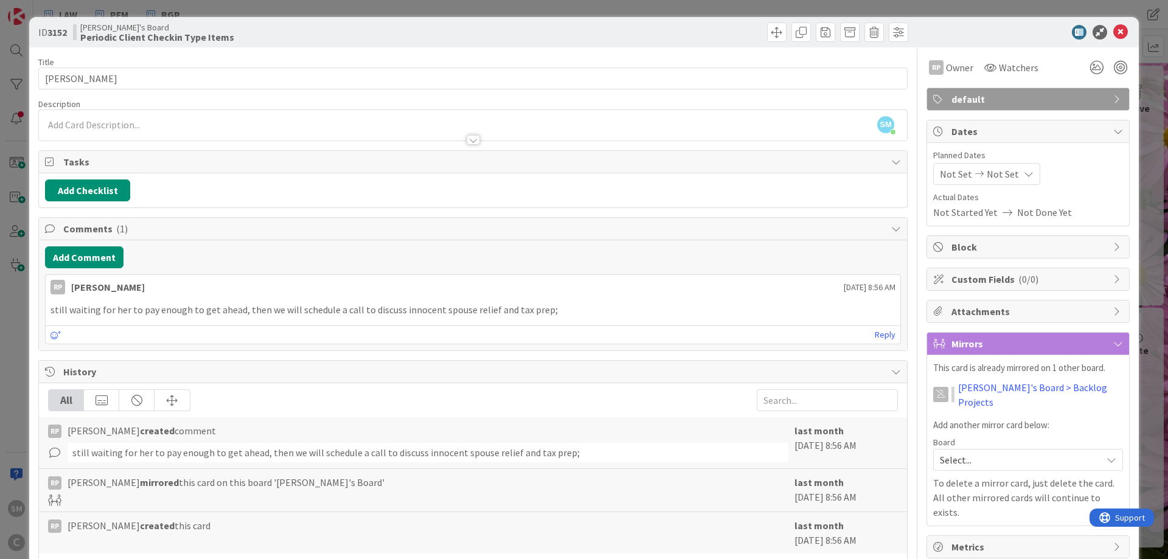
click at [550, 314] on p "still waiting for her to pay enough to get ahead, then we will schedule a call …" at bounding box center [472, 310] width 845 height 14
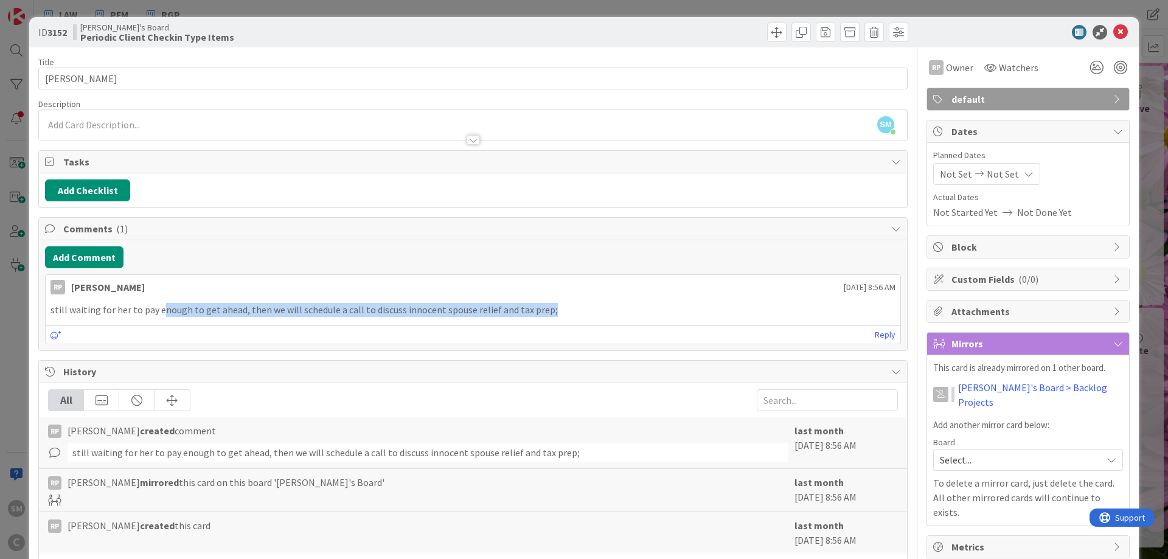
drag, startPoint x: 572, startPoint y: 313, endPoint x: 159, endPoint y: 313, distance: 412.9
click at [159, 313] on p "still waiting for her to pay enough to get ahead, then we will schedule a call …" at bounding box center [472, 310] width 845 height 14
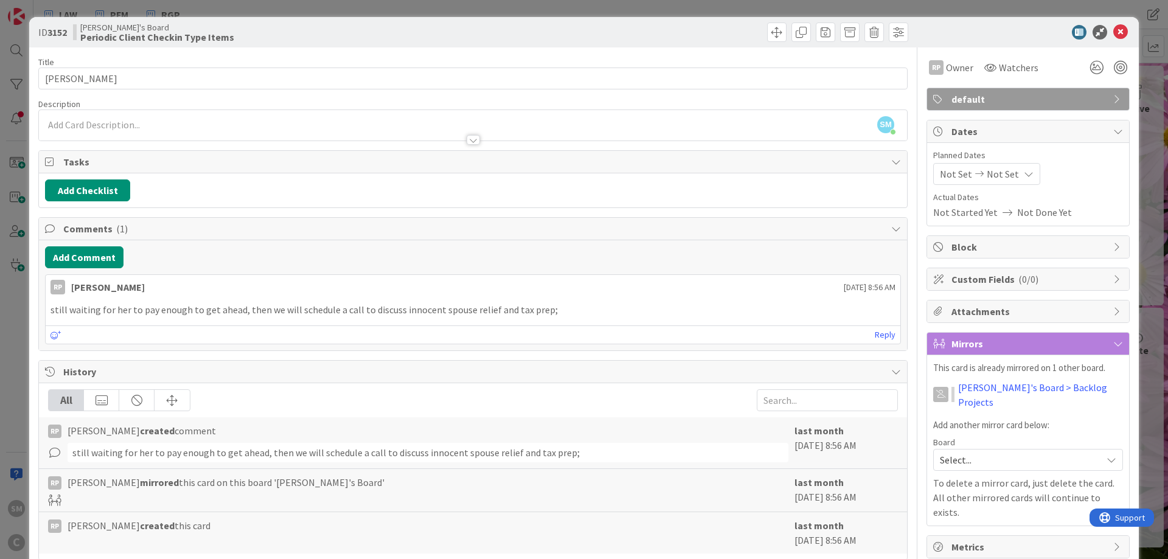
click at [555, 310] on p "still waiting for her to pay enough to get ahead, then we will schedule a call …" at bounding box center [472, 310] width 845 height 14
drag, startPoint x: 253, startPoint y: 451, endPoint x: 635, endPoint y: 448, distance: 382.5
click at [595, 448] on div "still waiting for her to pay enough to get ahead, then we will schedule a call …" at bounding box center [427, 452] width 721 height 19
click at [635, 448] on div "still waiting for her to pay enough to get ahead, then we will schedule a call …" at bounding box center [427, 452] width 721 height 19
click at [1119, 31] on icon at bounding box center [1120, 32] width 15 height 15
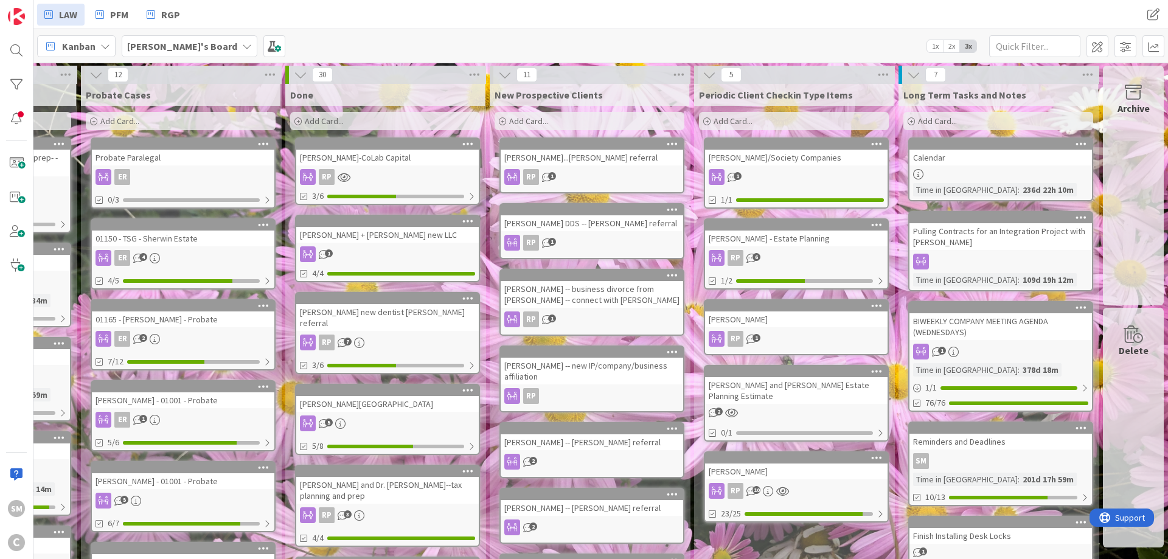
click at [798, 245] on div "[PERSON_NAME] - Estate Planning" at bounding box center [796, 238] width 182 height 16
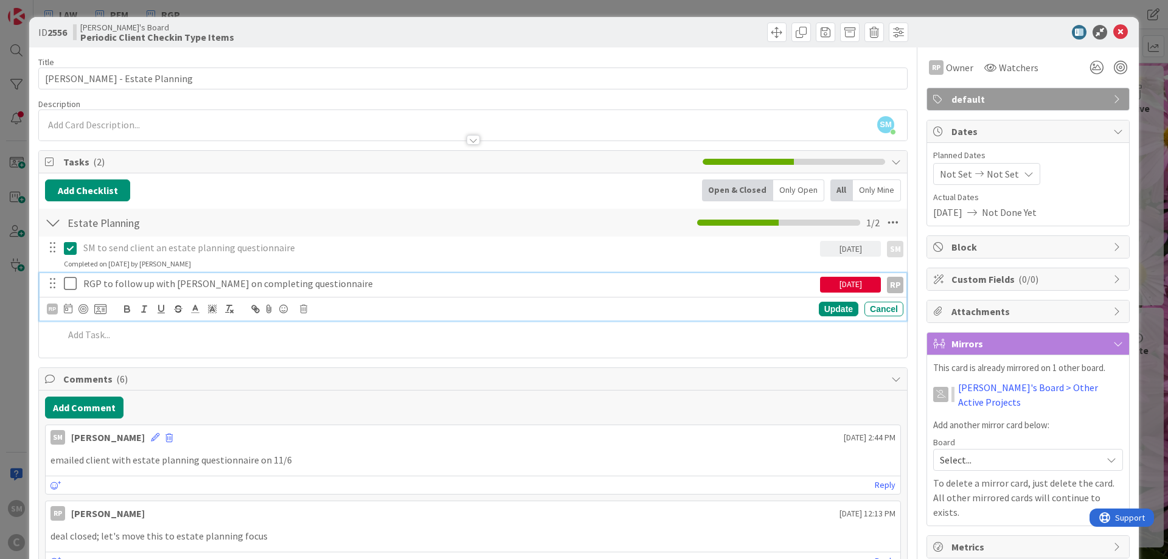
click at [95, 283] on p "RGP to follow up with [PERSON_NAME] on completing questionnaire" at bounding box center [449, 284] width 732 height 14
click at [233, 287] on p "RGP to follow up with [PERSON_NAME] on completing questionnaire" at bounding box center [449, 284] width 732 height 14
click at [379, 288] on p "RGP to follow up with [PERSON_NAME] on completing questionnaire" at bounding box center [449, 284] width 732 height 14
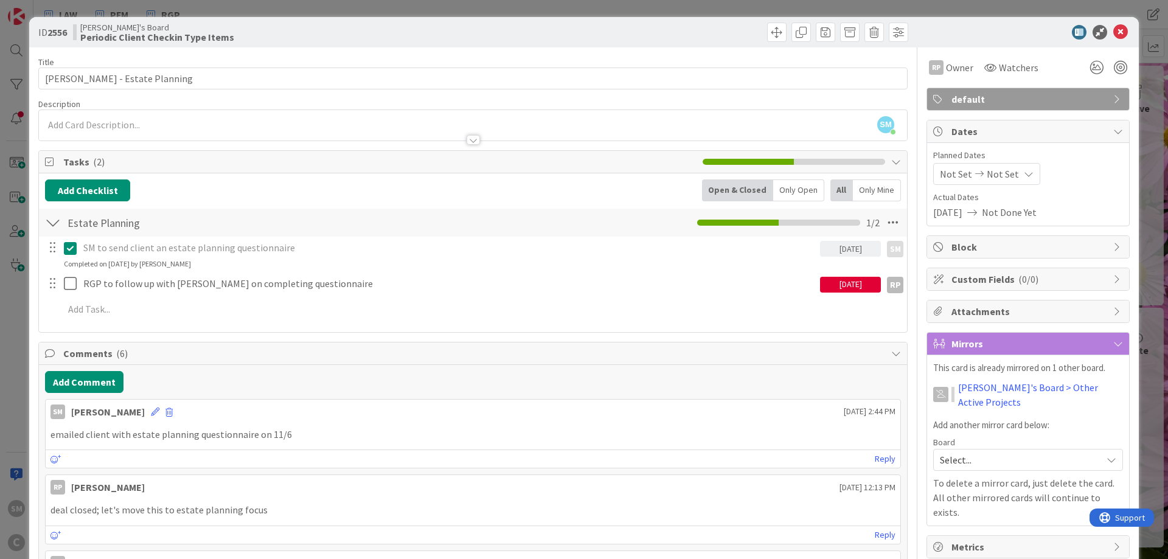
click at [856, 286] on div "[DATE]" at bounding box center [850, 285] width 61 height 16
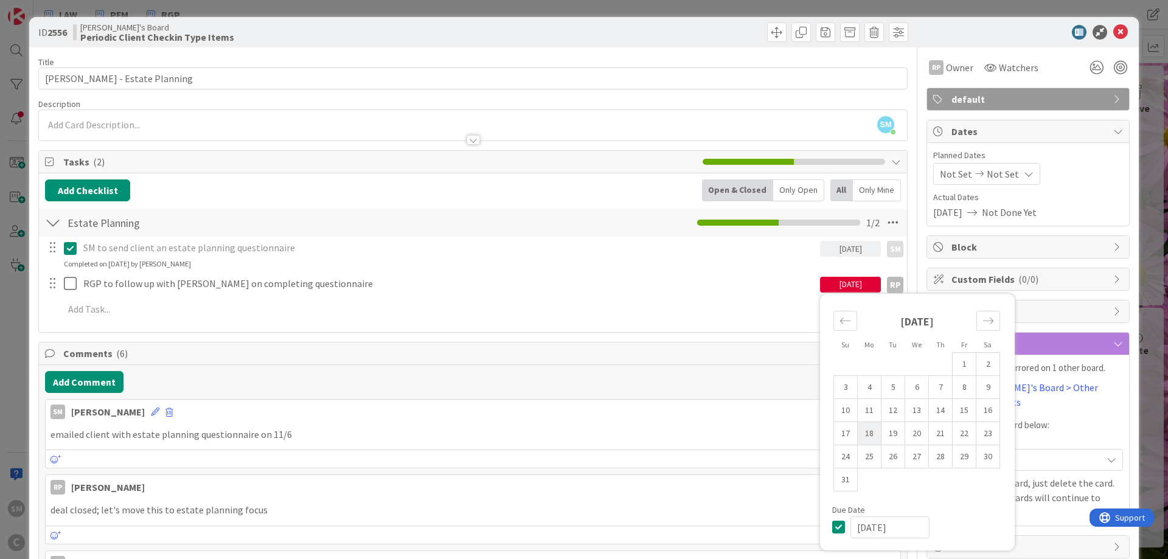
click at [865, 432] on td "18" at bounding box center [869, 432] width 24 height 23
click at [970, 410] on td "15" at bounding box center [964, 409] width 24 height 23
type input "[DATE]"
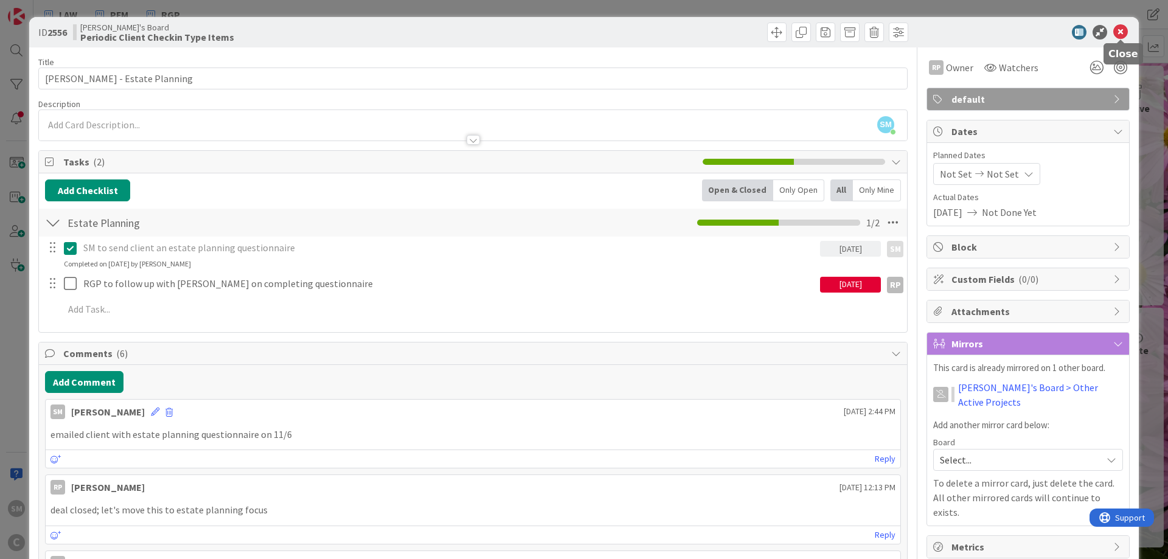
click at [1122, 28] on icon at bounding box center [1120, 32] width 15 height 15
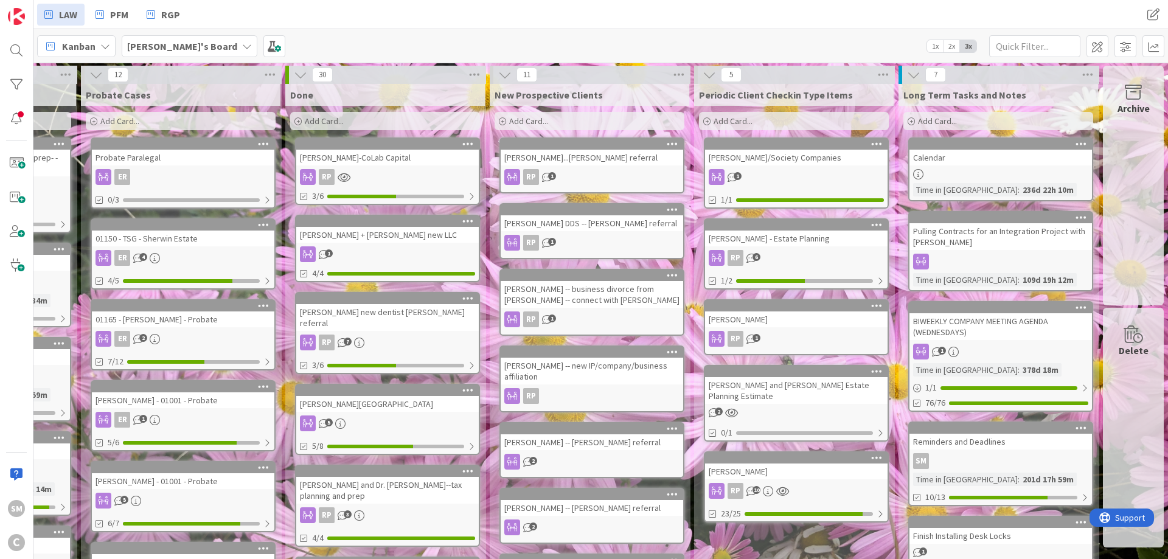
click at [779, 167] on link "[PERSON_NAME]/Society Companies 1 1/1" at bounding box center [796, 172] width 185 height 71
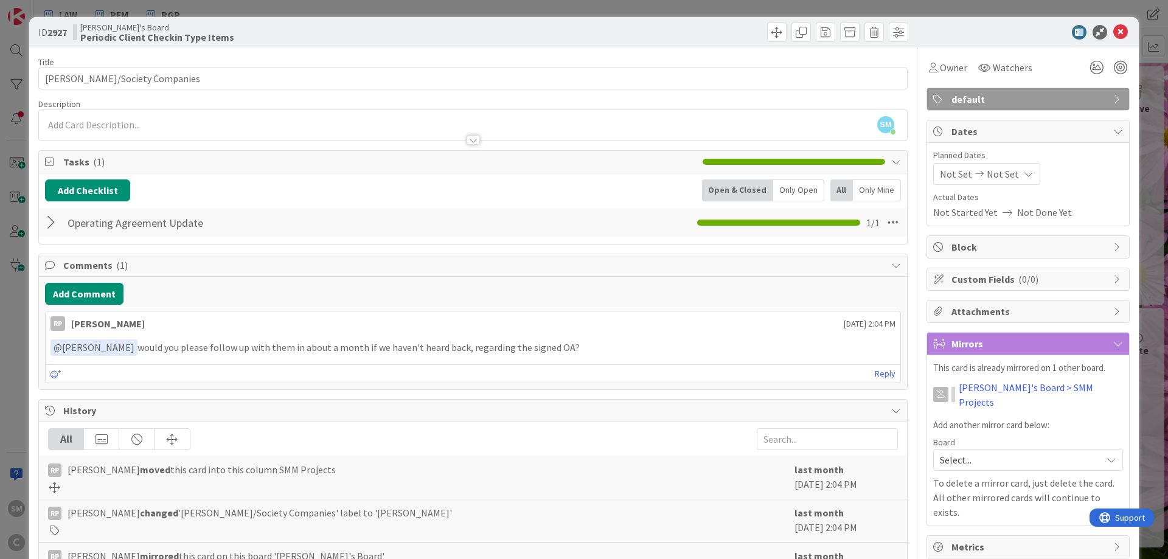
drag, startPoint x: 191, startPoint y: 344, endPoint x: 727, endPoint y: 353, distance: 536.4
click at [725, 353] on p "﻿ @ [PERSON_NAME] ﻿ would you please follow up with them in about a month if we…" at bounding box center [472, 347] width 845 height 16
click at [732, 353] on p "﻿ @ [PERSON_NAME] ﻿ would you please follow up with them in about a month if we…" at bounding box center [472, 347] width 845 height 16
drag, startPoint x: 139, startPoint y: 347, endPoint x: 569, endPoint y: 351, distance: 430.5
click at [569, 351] on p "﻿ @ [PERSON_NAME] ﻿ would you please follow up with them in about a month if we…" at bounding box center [472, 347] width 845 height 16
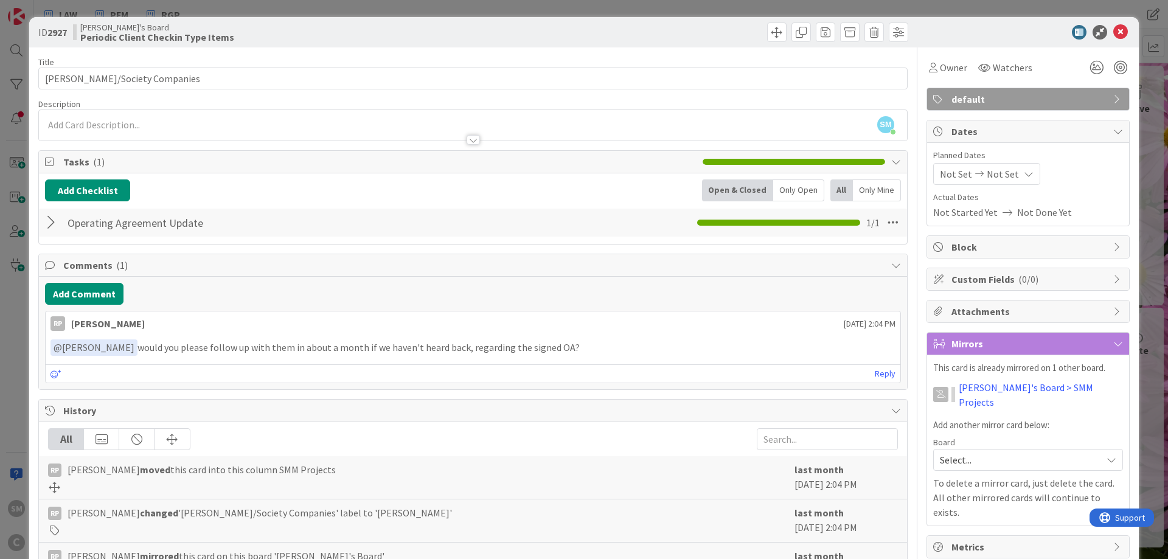
copy p "would you please follow up with them in about a month if we haven't heard back,…"
click at [273, 339] on p "﻿ @ [PERSON_NAME] ﻿ would you please follow up with them in about a month if we…" at bounding box center [472, 347] width 845 height 16
click at [54, 224] on div at bounding box center [53, 223] width 16 height 22
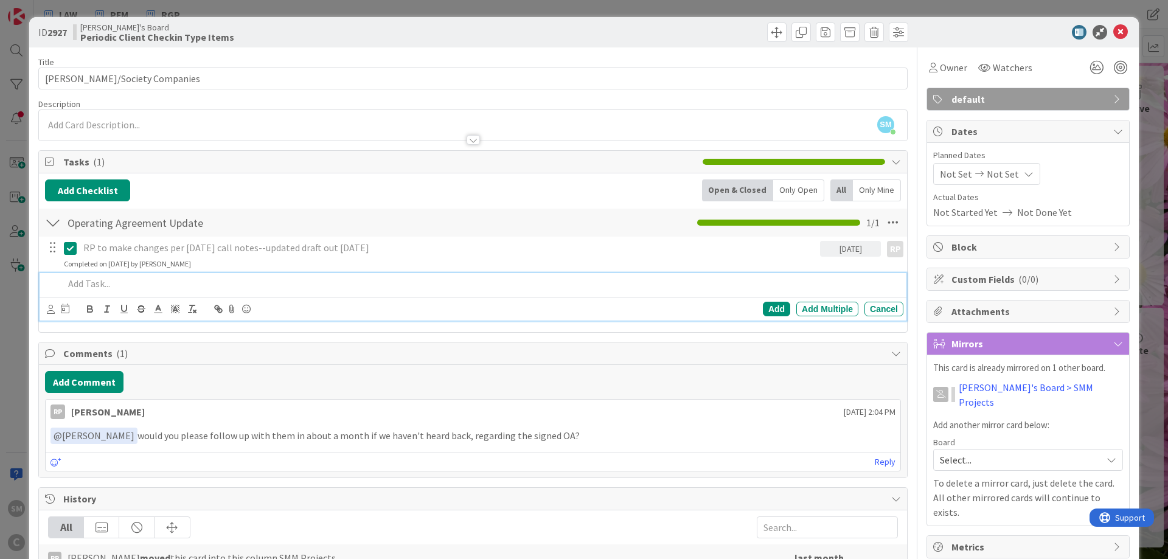
click at [79, 276] on div at bounding box center [481, 283] width 844 height 21
drag, startPoint x: 63, startPoint y: 281, endPoint x: 138, endPoint y: 285, distance: 75.5
click at [138, 285] on div "would you please follow up with them in about a month if we haven't heard back,…" at bounding box center [481, 283] width 844 height 21
click at [46, 312] on div "Add Add Multiple Cancel" at bounding box center [473, 309] width 867 height 24
click at [51, 309] on icon at bounding box center [51, 309] width 8 height 9
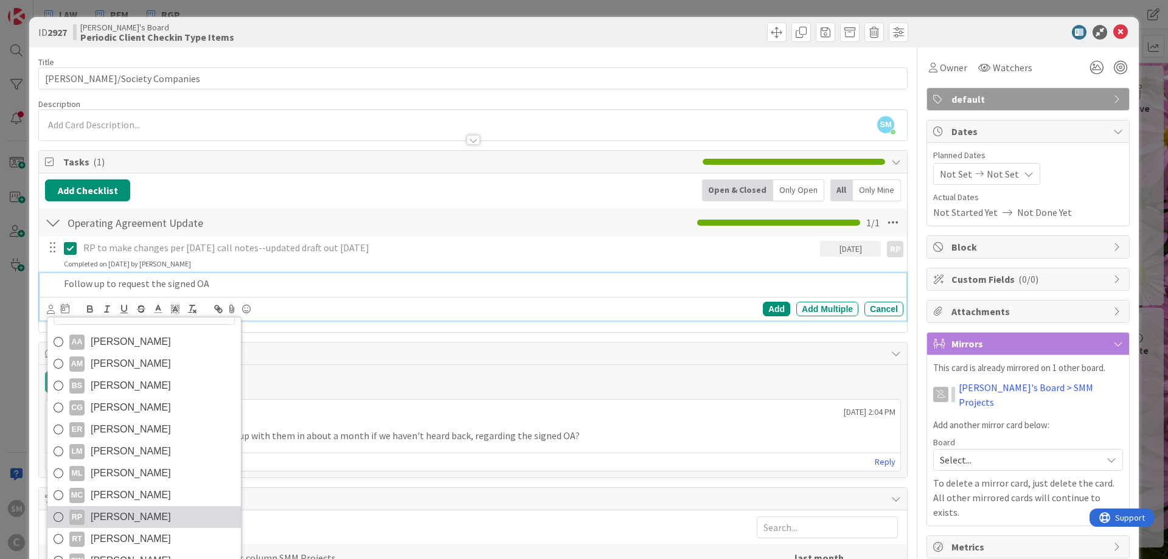
scroll to position [292, 0]
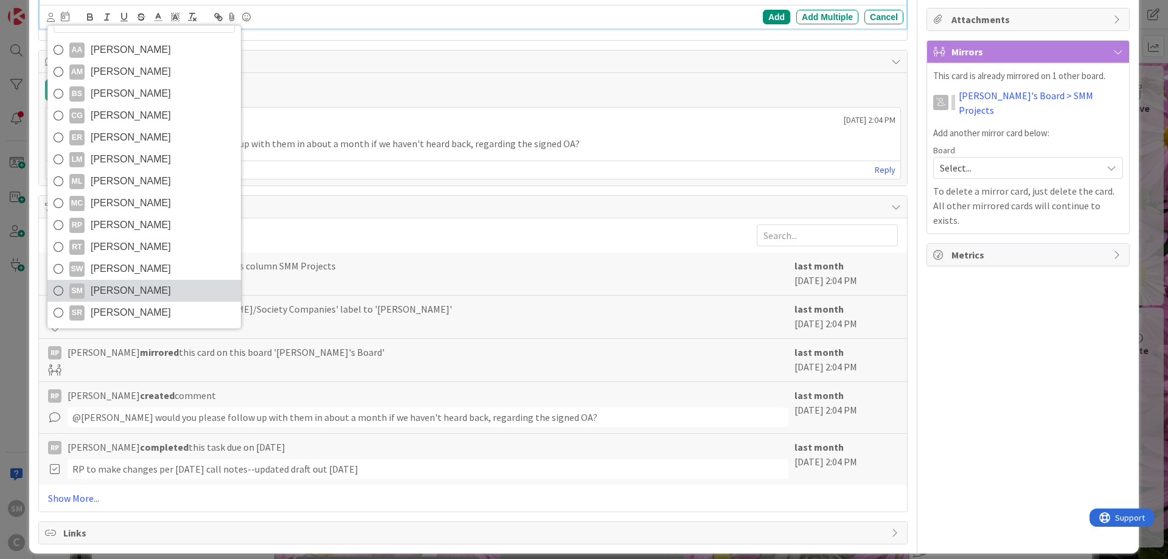
click at [132, 288] on span "[PERSON_NAME]" at bounding box center [131, 291] width 80 height 18
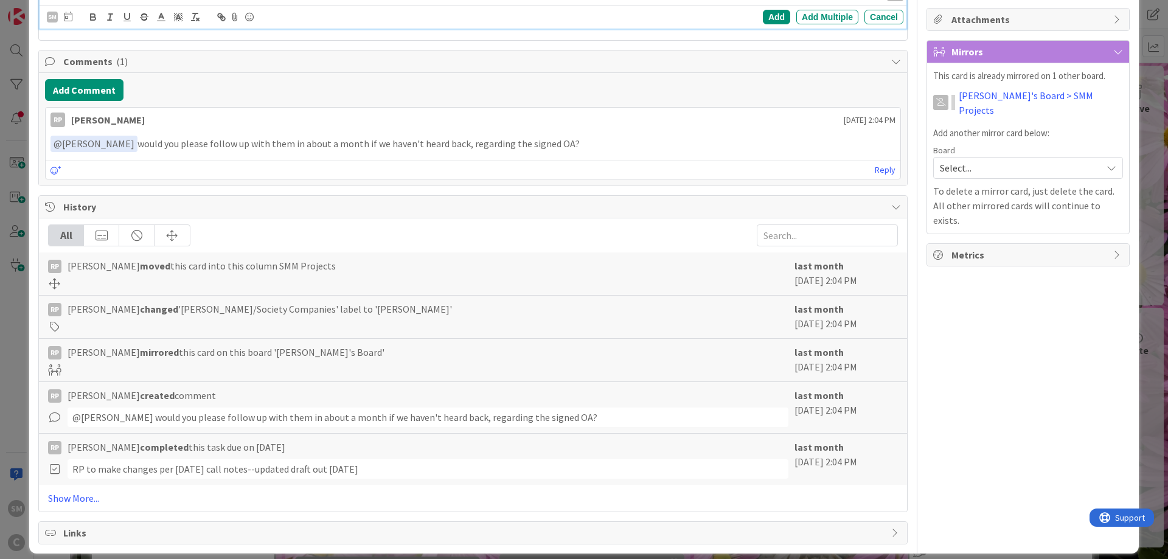
click at [961, 347] on div "Owner Watchers default Dates Planned Dates Not Set Not Set Actual Dates Not Sta…" at bounding box center [1027, 150] width 203 height 789
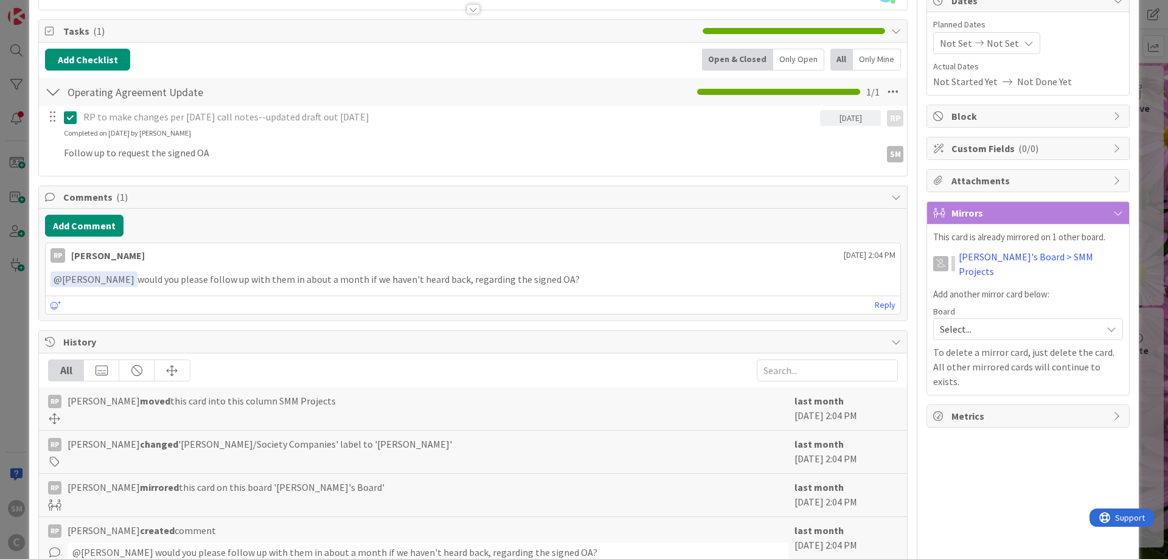
scroll to position [58, 0]
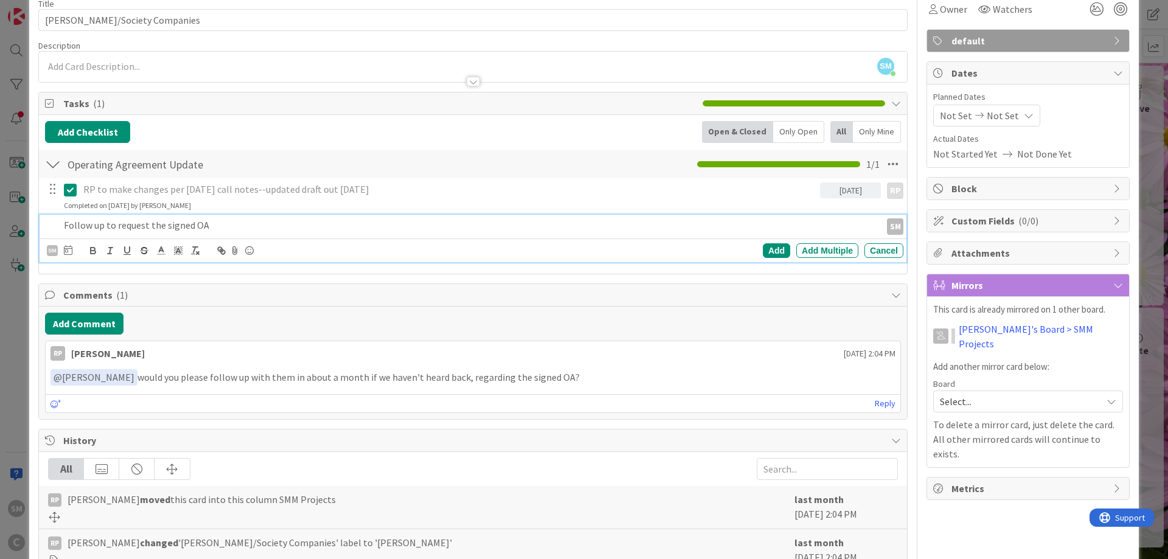
click at [153, 225] on p "Follow up to request the signed OA" at bounding box center [470, 225] width 812 height 14
click at [67, 251] on icon at bounding box center [68, 250] width 9 height 10
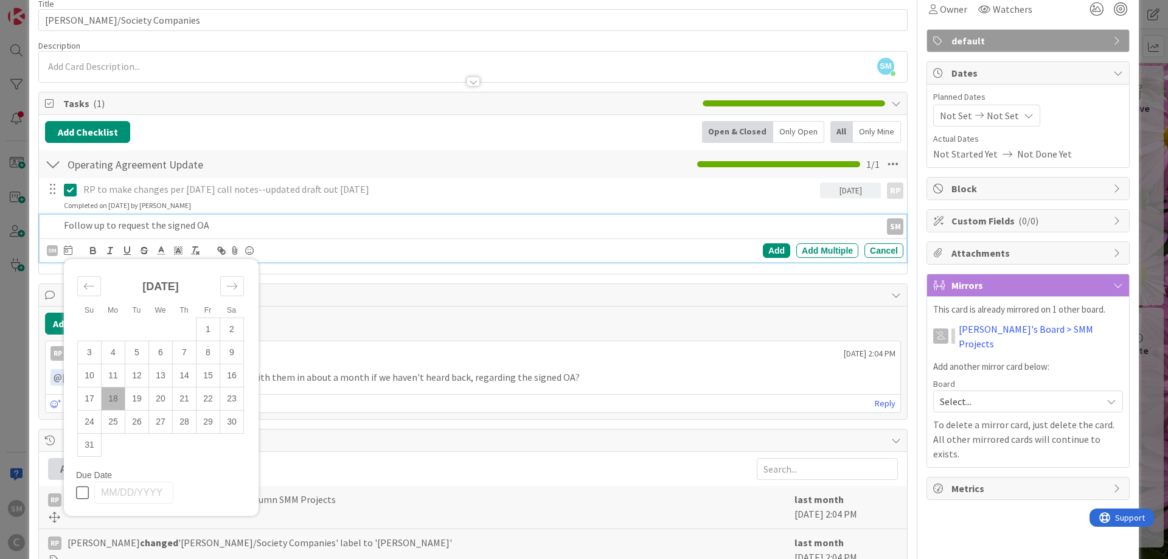
click at [109, 400] on td "18" at bounding box center [114, 398] width 24 height 23
click at [1029, 524] on div "Owner Watchers default Dates Planned Dates Not Set Not Set Actual Dates Not Sta…" at bounding box center [1027, 383] width 203 height 789
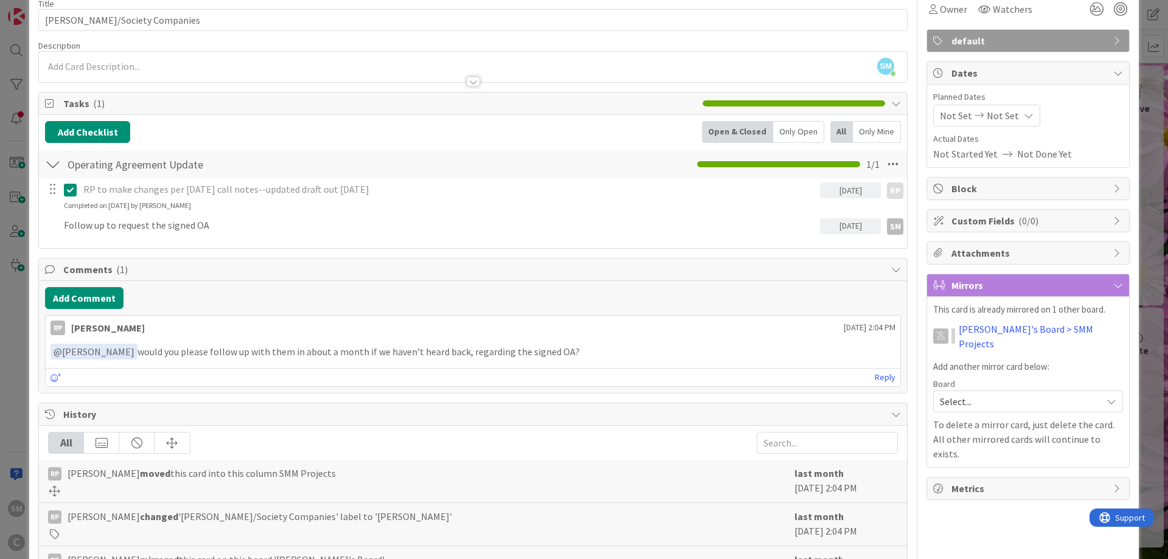
scroll to position [0, 0]
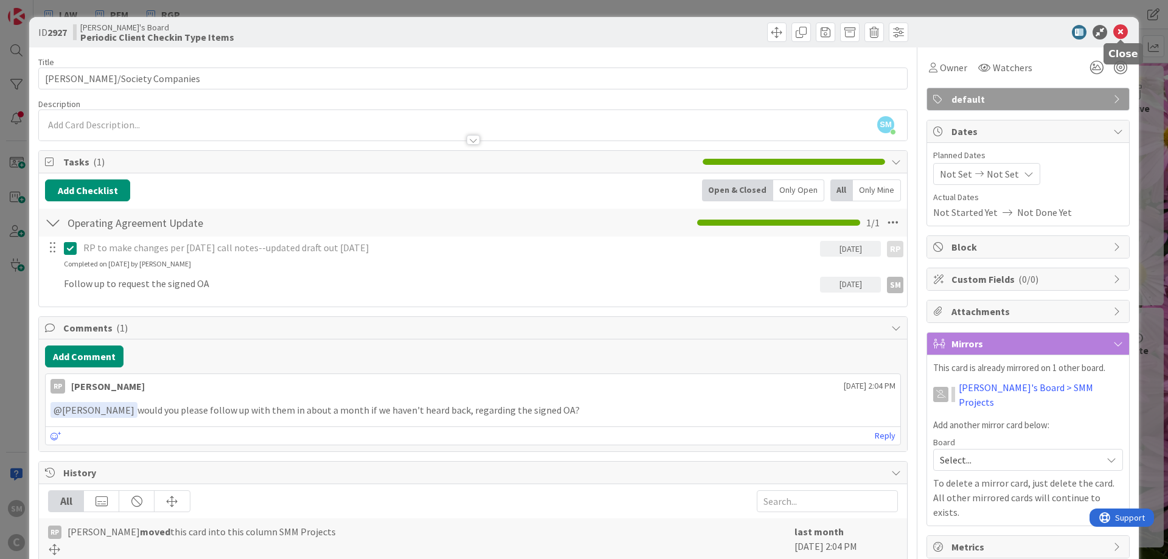
click at [1121, 36] on icon at bounding box center [1120, 32] width 15 height 15
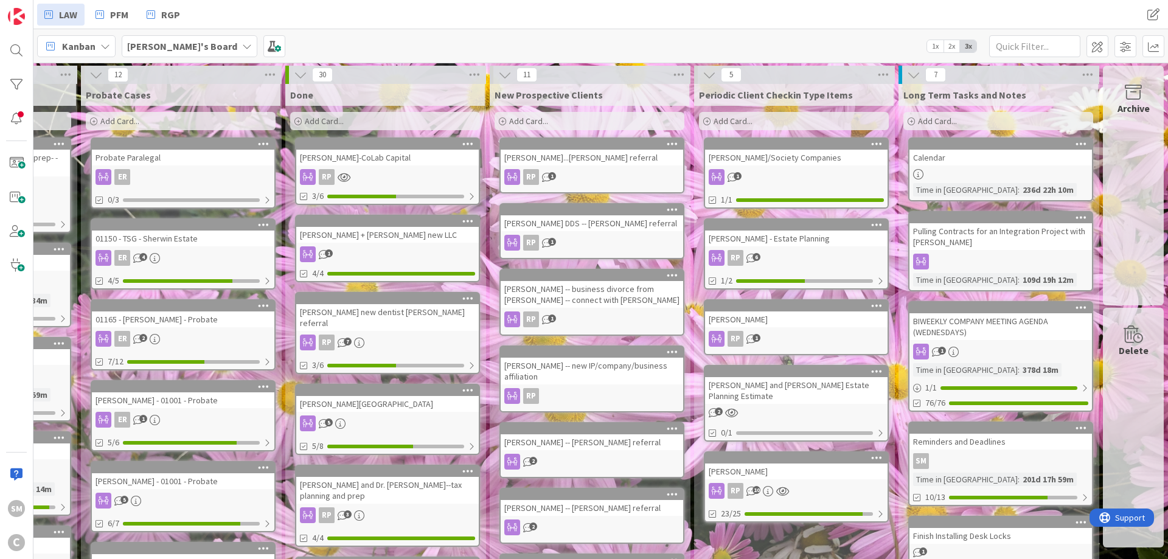
click at [792, 170] on div "1" at bounding box center [796, 177] width 182 height 16
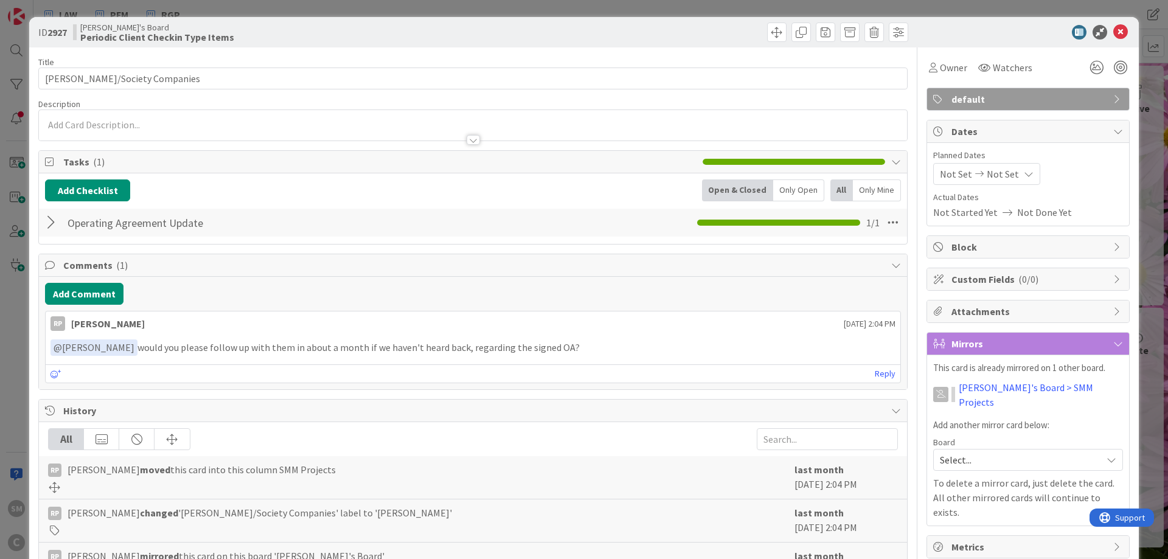
click at [53, 225] on div at bounding box center [53, 223] width 16 height 22
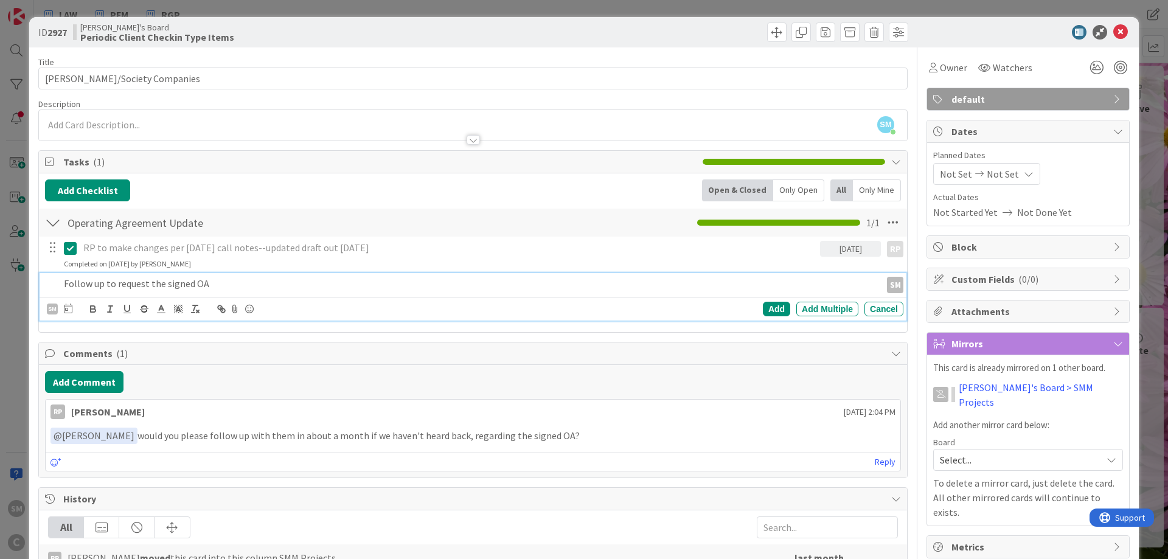
click at [112, 289] on p "Follow up to request the signed OA" at bounding box center [470, 284] width 812 height 14
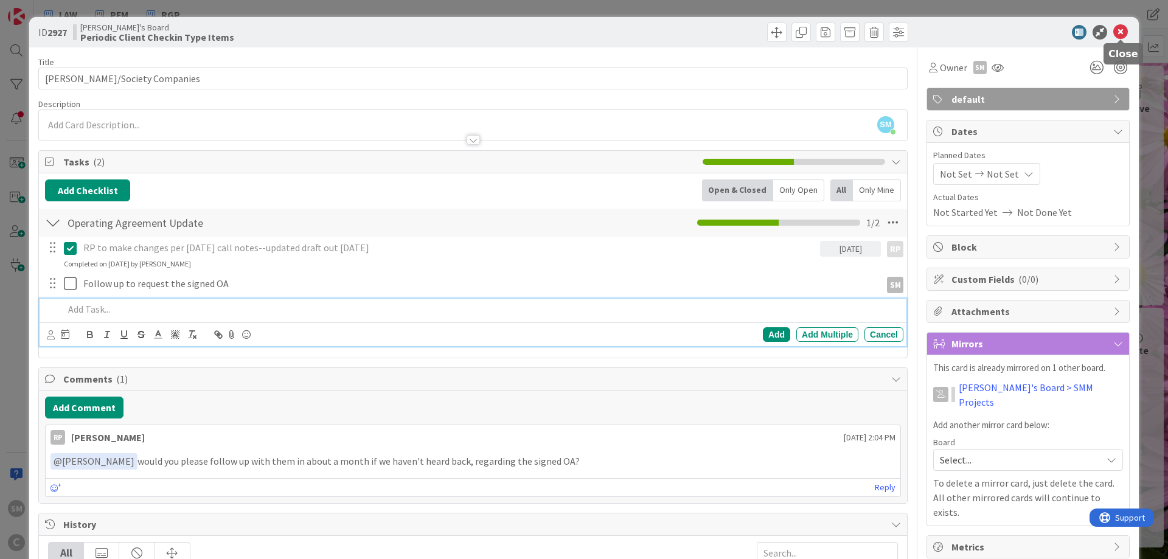
click at [1119, 33] on icon at bounding box center [1120, 32] width 15 height 15
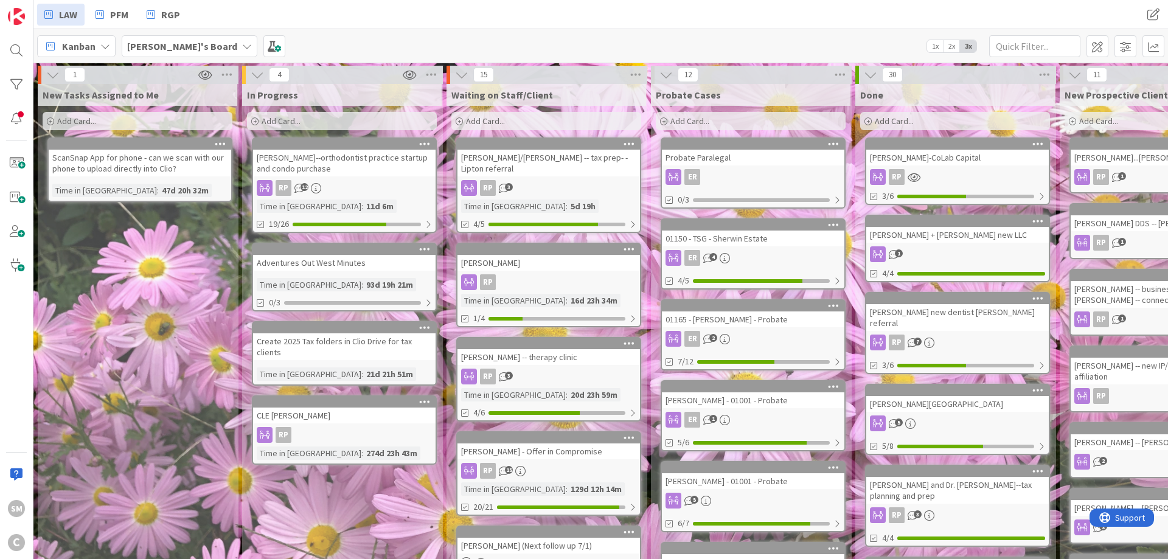
drag, startPoint x: 693, startPoint y: 145, endPoint x: 645, endPoint y: 158, distance: 49.7
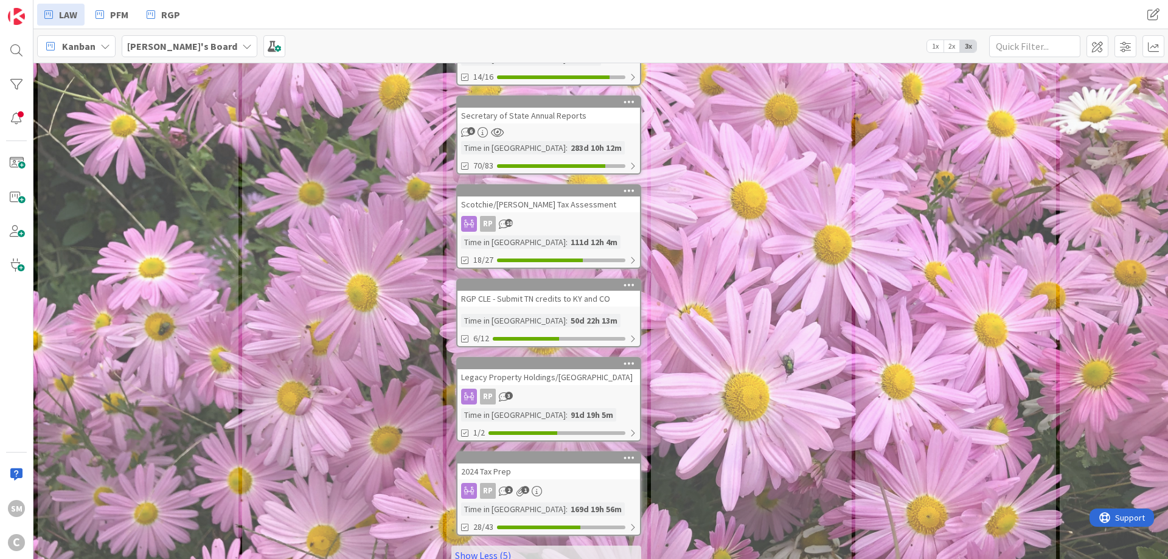
scroll to position [15, 0]
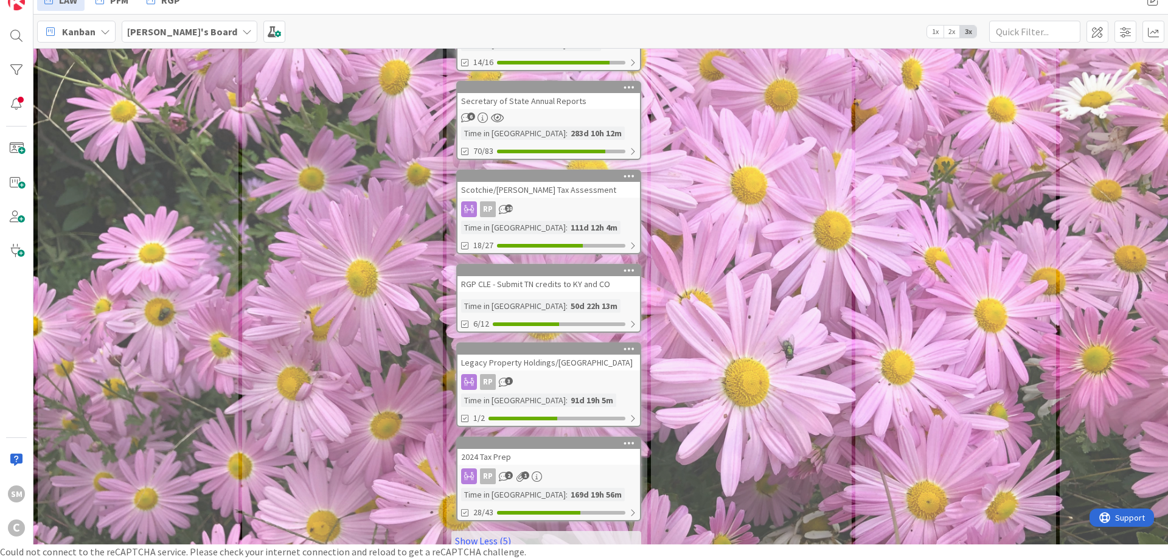
click at [533, 355] on div "Legacy Property Holdings/[GEOGRAPHIC_DATA]" at bounding box center [548, 363] width 182 height 16
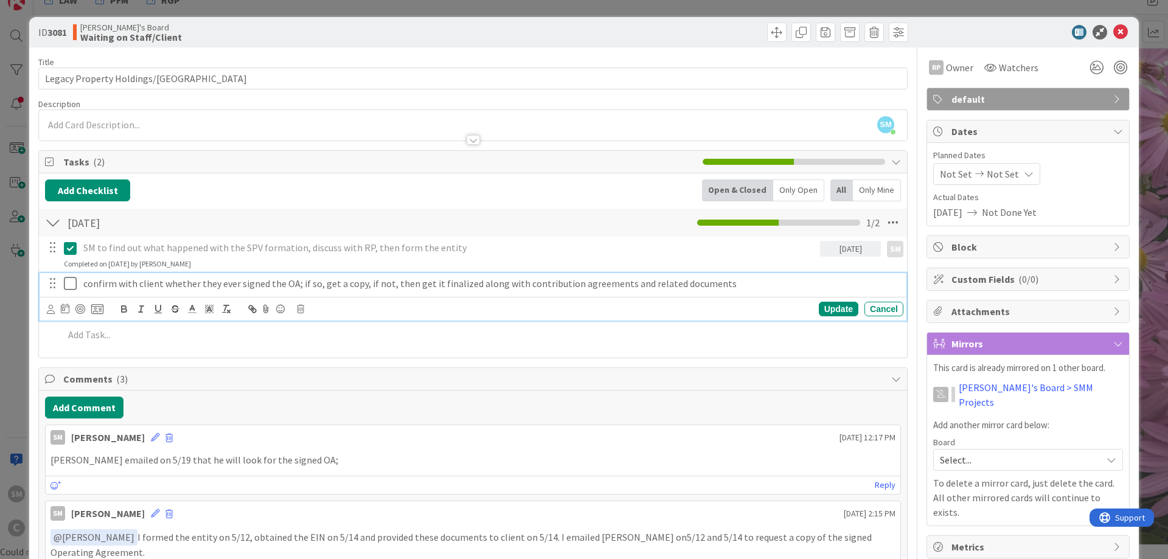
click at [275, 282] on p "confirm with client whether they ever signed the OA; if so, get a copy, if not,…" at bounding box center [490, 284] width 815 height 14
drag, startPoint x: 1121, startPoint y: 30, endPoint x: 1050, endPoint y: 71, distance: 81.7
click at [1121, 30] on icon at bounding box center [1120, 32] width 15 height 15
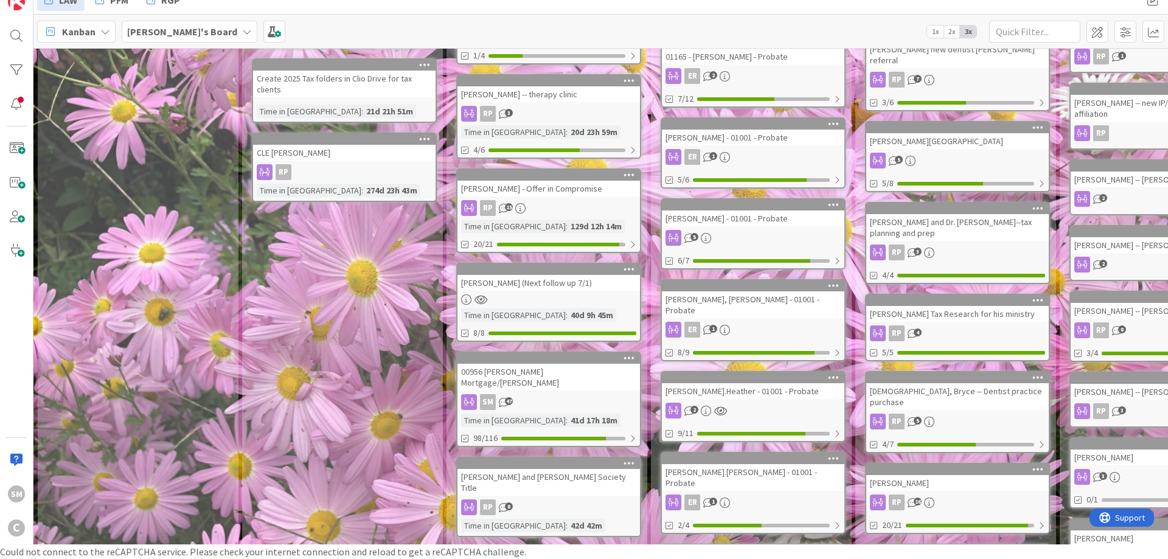
scroll to position [205, 0]
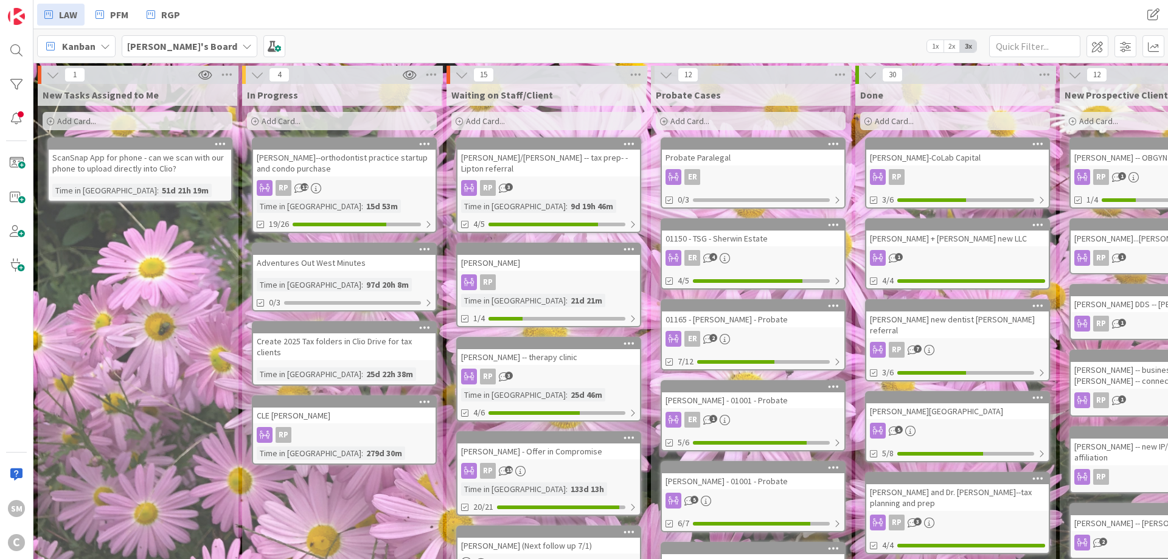
scroll to position [0, 570]
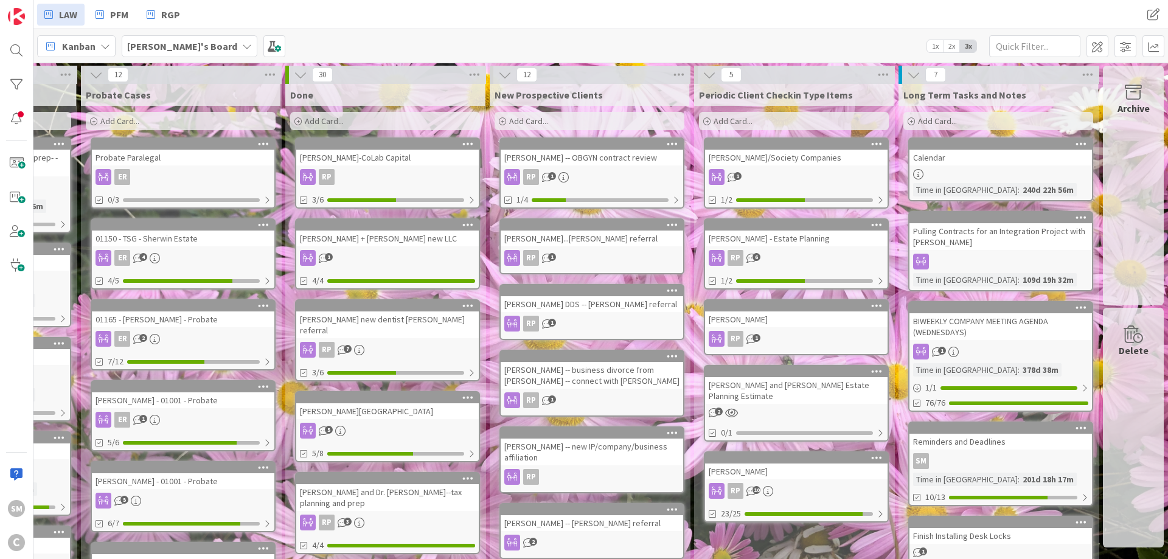
drag, startPoint x: 216, startPoint y: 300, endPoint x: 584, endPoint y: 296, distance: 367.3
click at [773, 159] on div "Turner, Chad/Society Companies" at bounding box center [796, 158] width 182 height 16
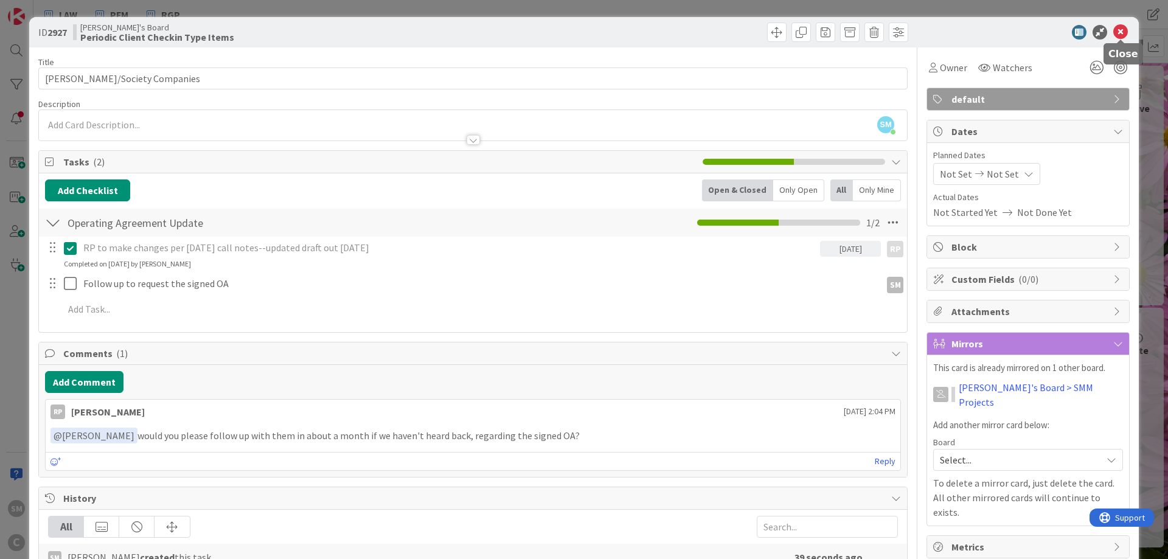
click at [1120, 25] on icon at bounding box center [1120, 32] width 15 height 15
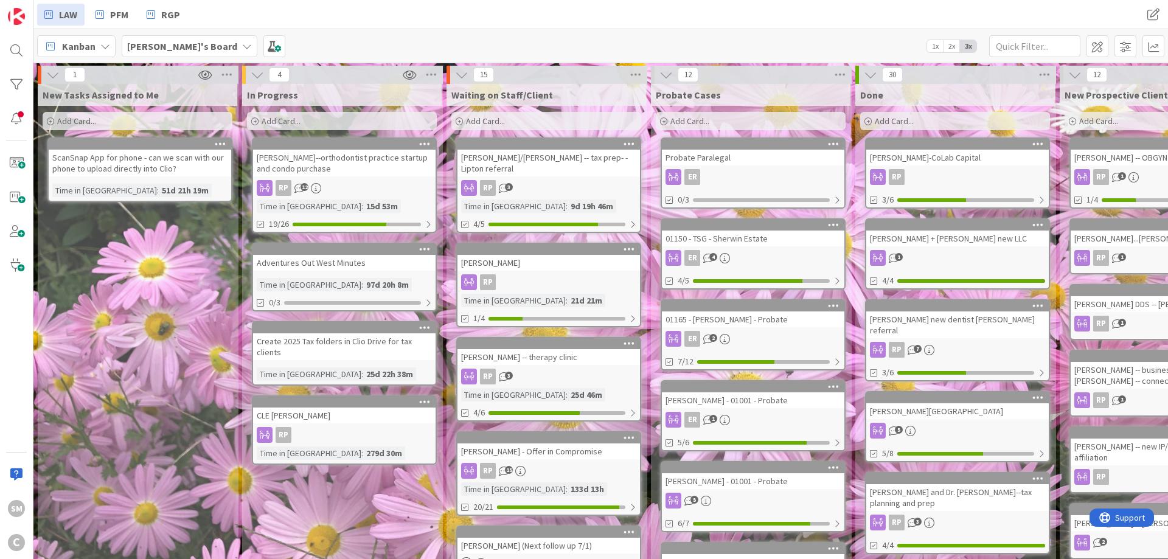
drag, startPoint x: 286, startPoint y: 346, endPoint x: 29, endPoint y: 339, distance: 257.9
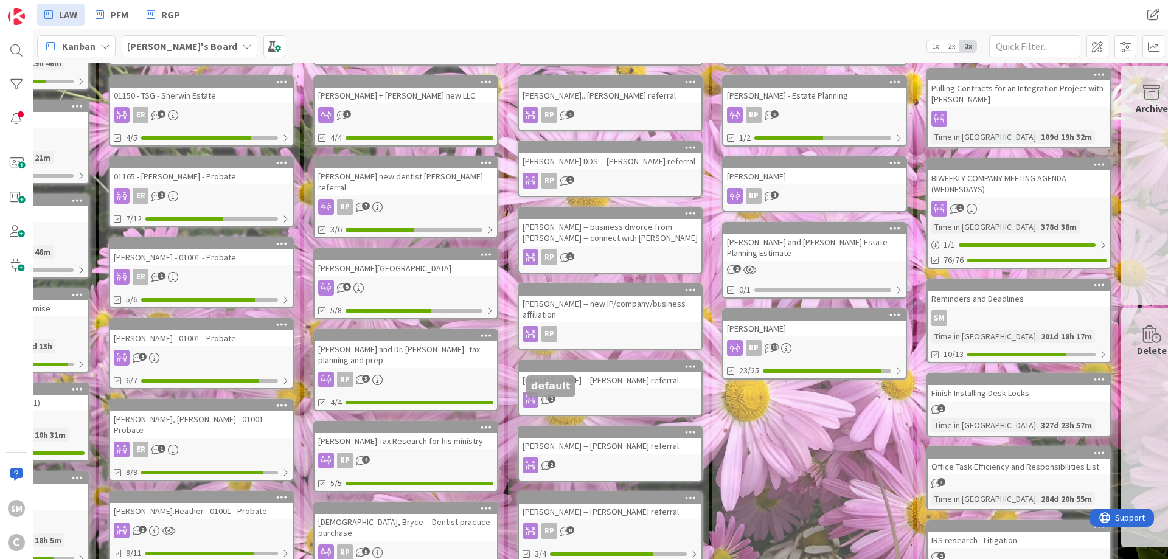
scroll to position [88, 570]
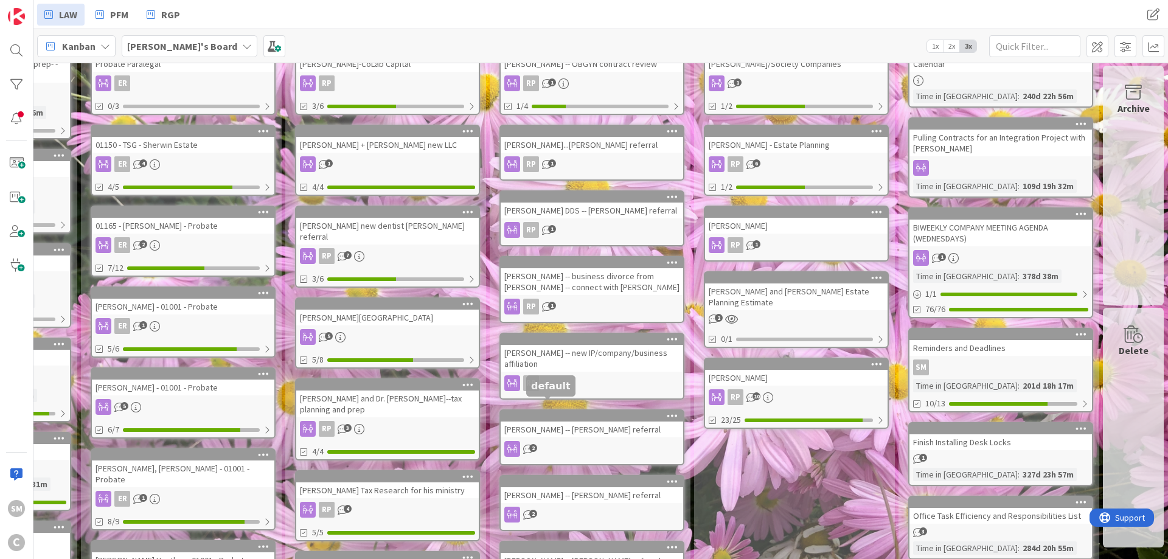
drag, startPoint x: 395, startPoint y: 429, endPoint x: 544, endPoint y: 397, distance: 152.3
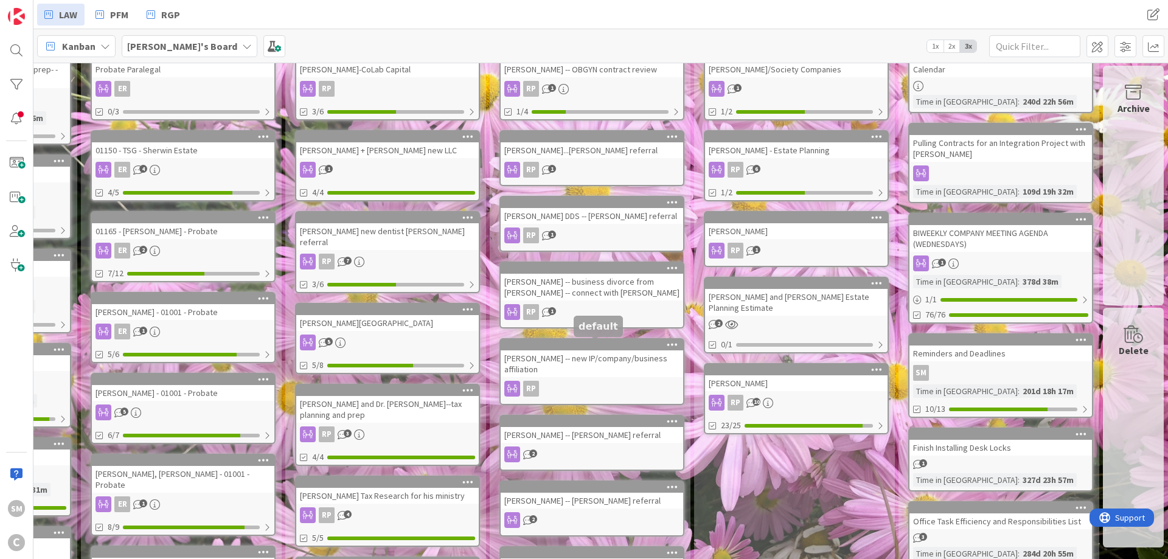
drag, startPoint x: 550, startPoint y: 387, endPoint x: 553, endPoint y: 277, distance: 110.1
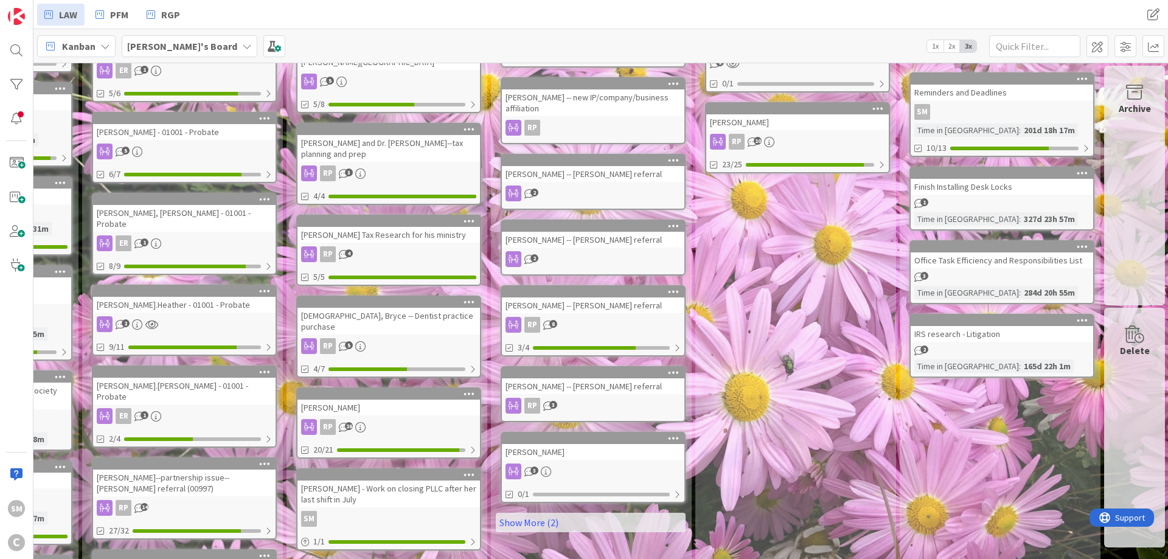
scroll to position [558, 0]
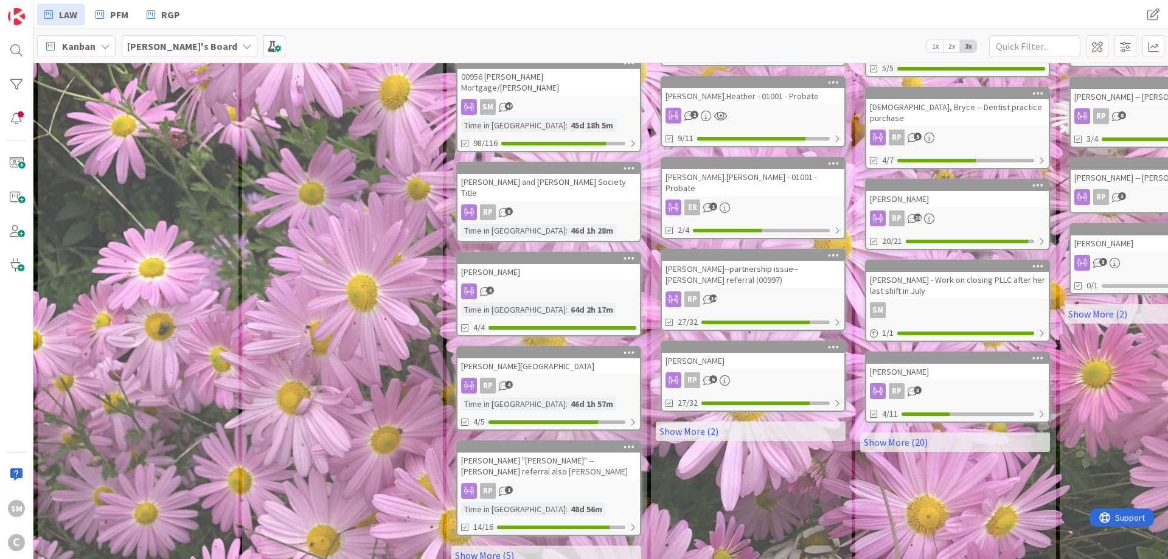
drag, startPoint x: 690, startPoint y: 240, endPoint x: -171, endPoint y: 454, distance: 887.2
click at [551, 174] on div "[PERSON_NAME] and [PERSON_NAME] Society Title" at bounding box center [548, 187] width 182 height 27
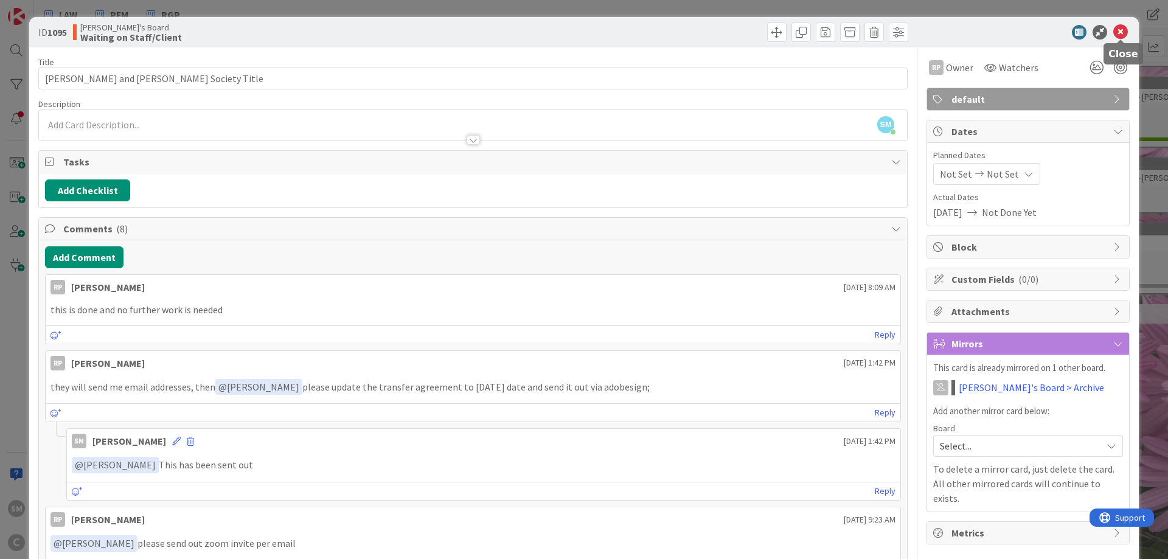
click at [1120, 29] on icon at bounding box center [1120, 32] width 15 height 15
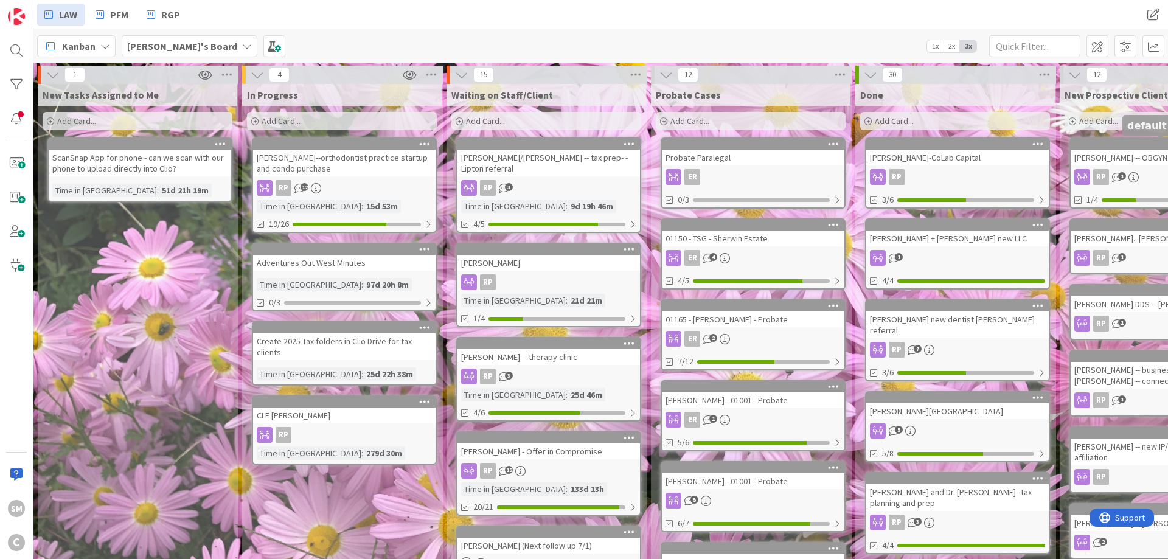
drag, startPoint x: 1070, startPoint y: 152, endPoint x: 1078, endPoint y: 152, distance: 7.3
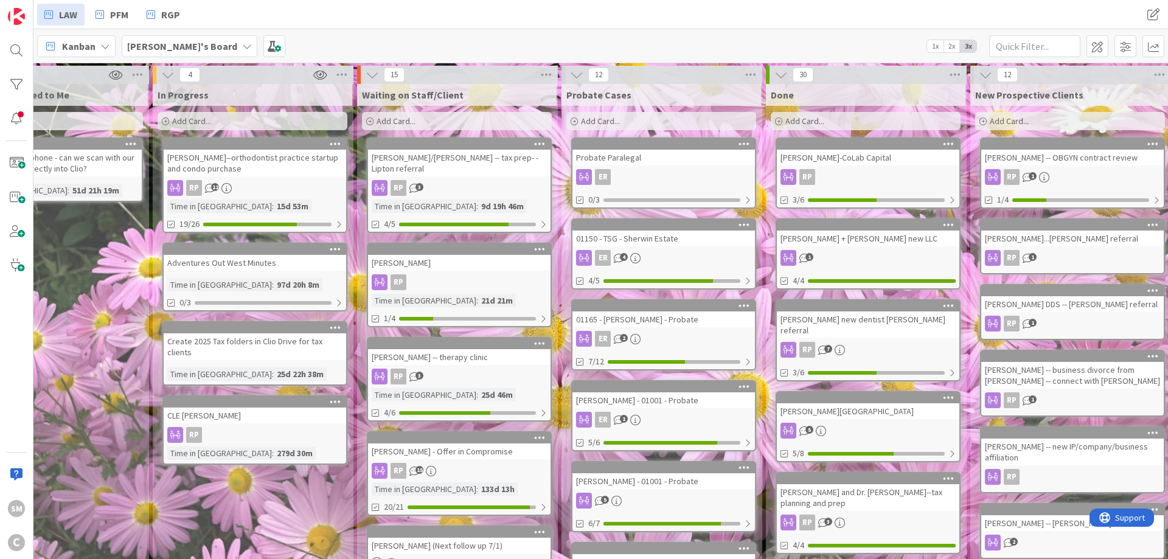
drag, startPoint x: 1056, startPoint y: 157, endPoint x: 1098, endPoint y: 156, distance: 42.0
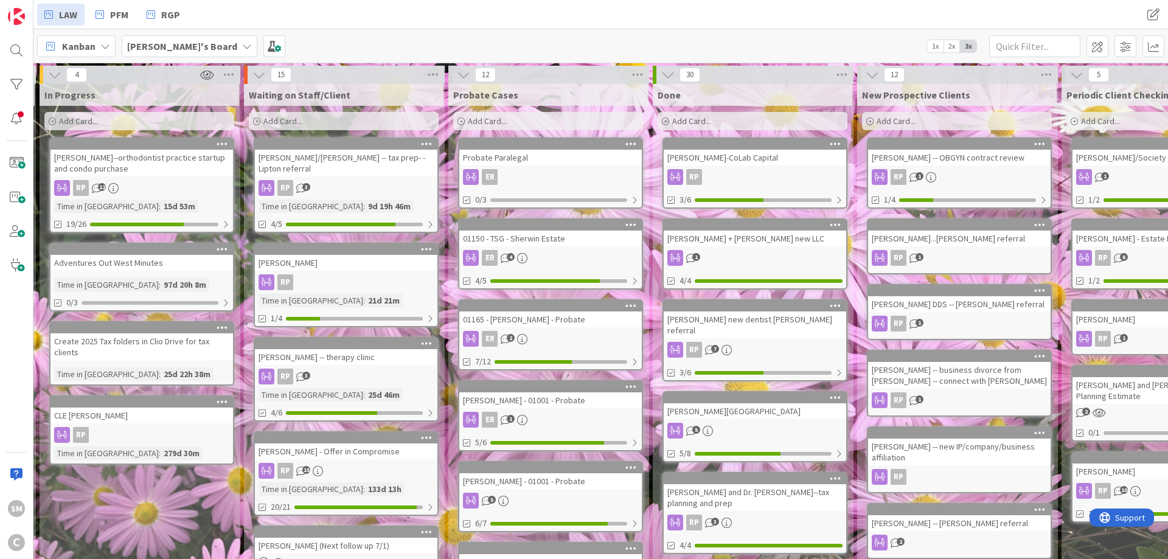
drag, startPoint x: 1143, startPoint y: 135, endPoint x: 1174, endPoint y: 134, distance: 31.6
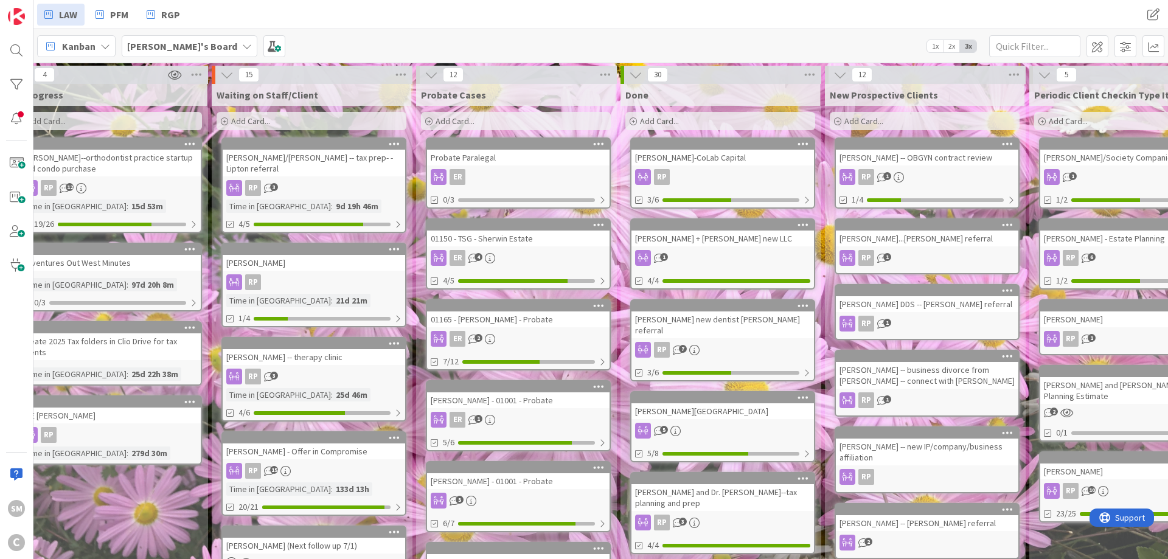
click at [1133, 161] on div "[PERSON_NAME]/Society Companies" at bounding box center [1131, 158] width 182 height 16
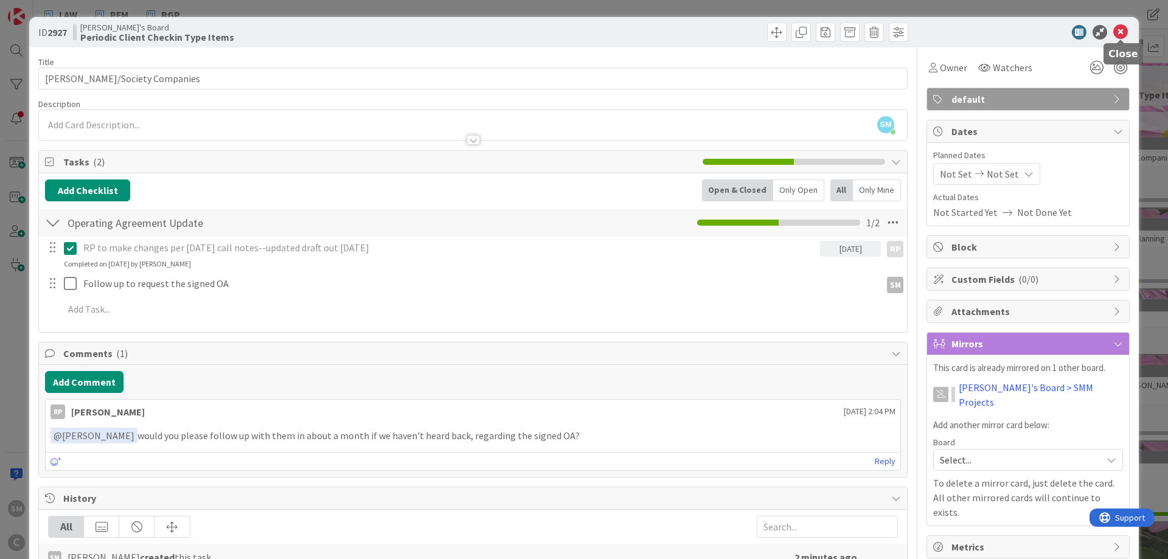
click at [1119, 29] on icon at bounding box center [1120, 32] width 15 height 15
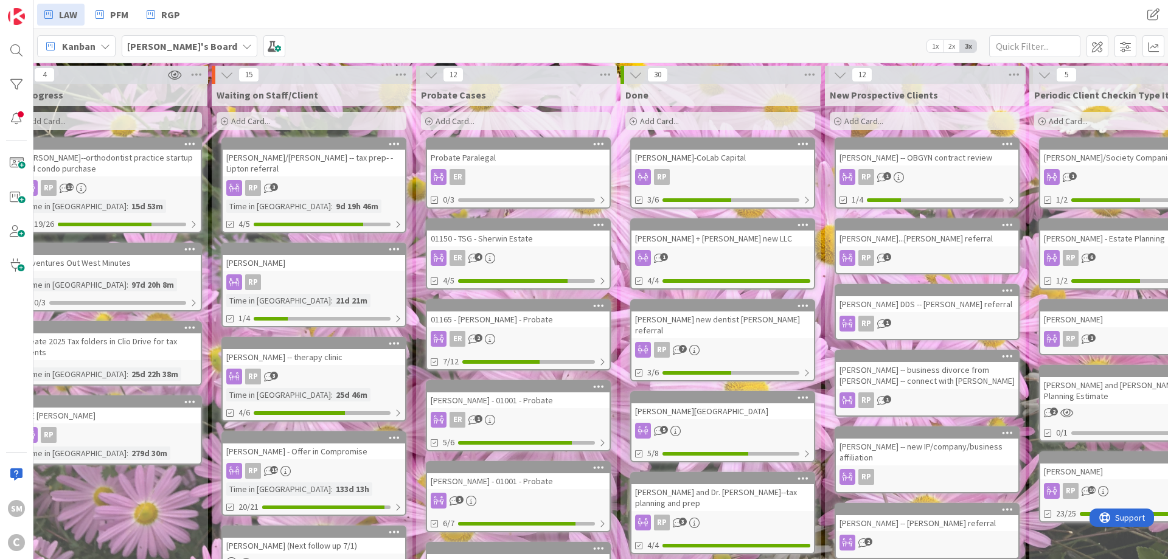
scroll to position [27, 67]
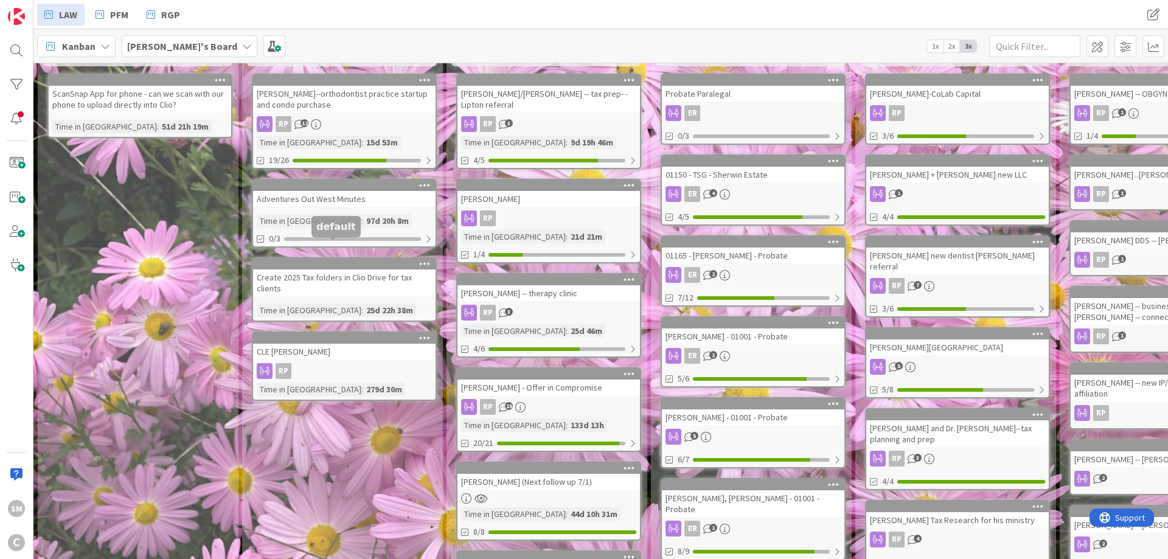
drag, startPoint x: 409, startPoint y: 228, endPoint x: 283, endPoint y: 263, distance: 130.6
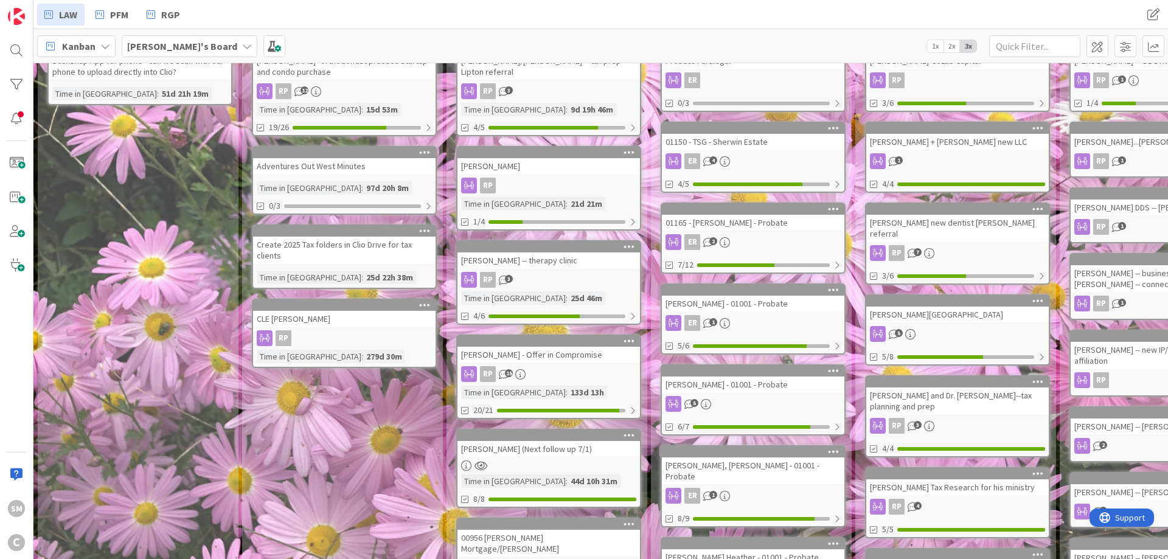
click at [383, 460] on div "In Progress Add Card... Pace, Jeffrey--orthodontist practice startup and condo …" at bounding box center [341, 511] width 199 height 1048
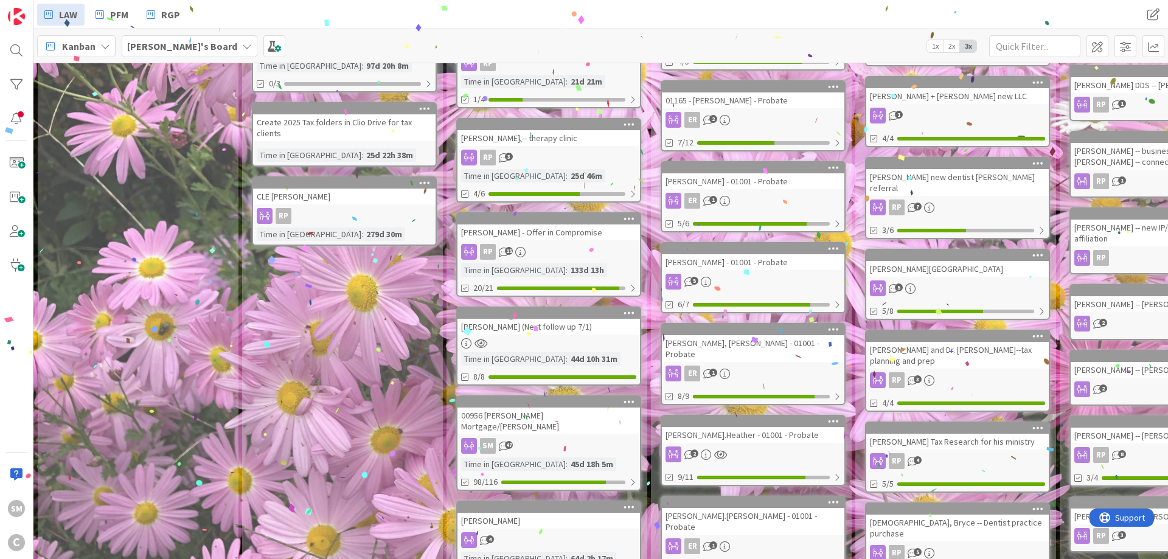
scroll to position [567, 0]
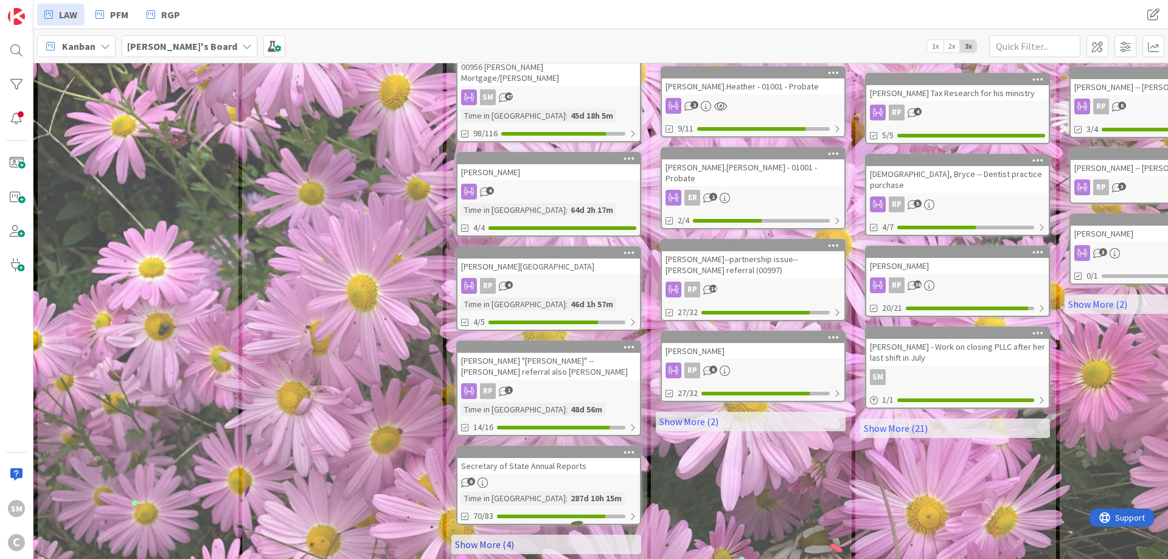
click at [522, 534] on link "Show More (4)" at bounding box center [546, 543] width 190 height 19
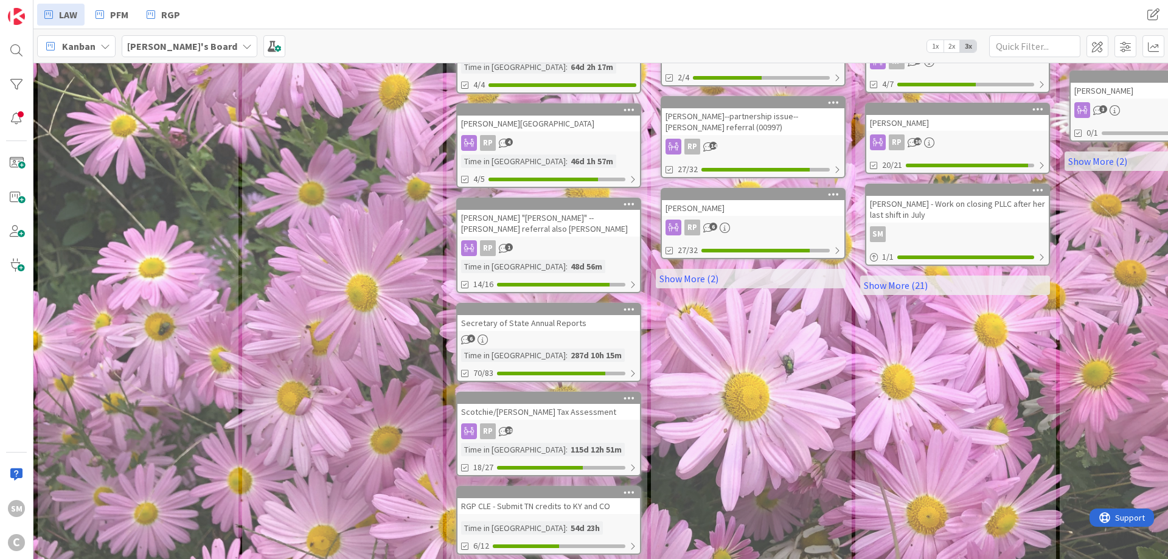
scroll to position [859, 0]
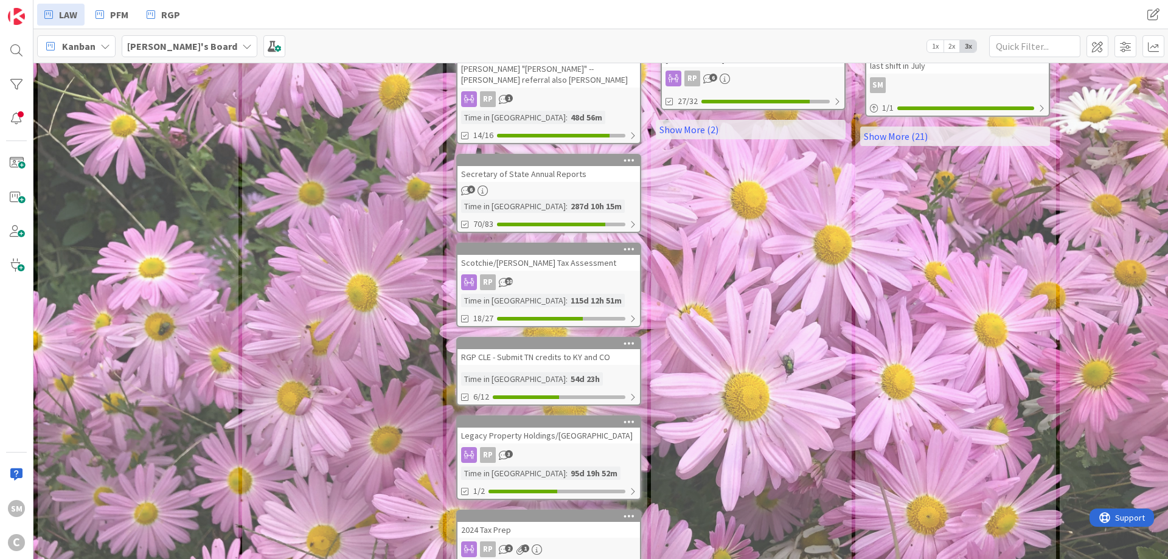
click at [600, 447] on div "RP 3" at bounding box center [548, 455] width 182 height 16
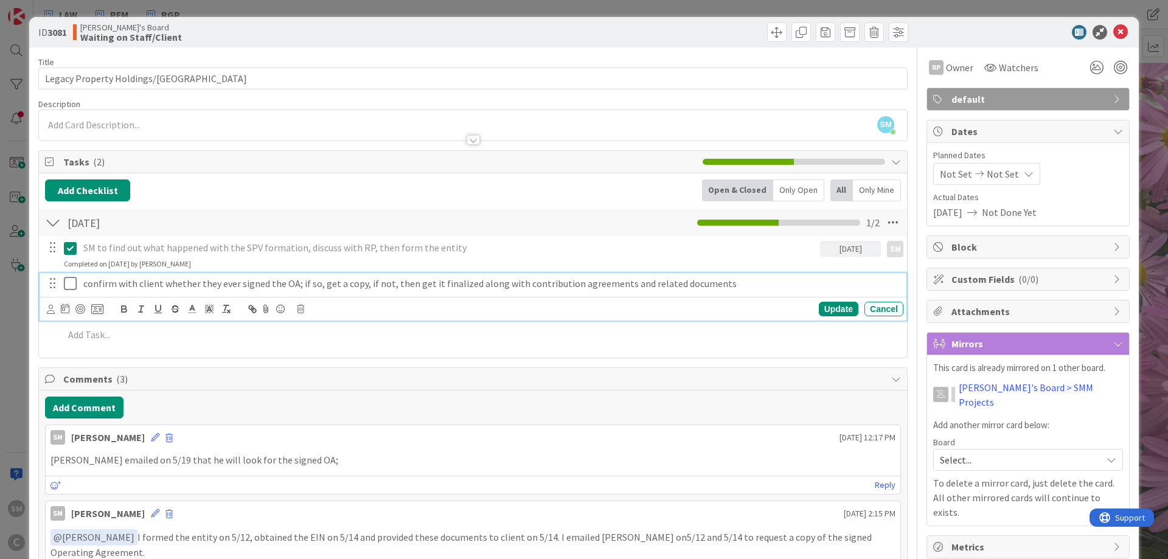
click at [89, 287] on p "confirm with client whether they ever signed the OA; if so, get a copy, if not,…" at bounding box center [490, 284] width 815 height 14
click at [52, 310] on icon at bounding box center [51, 309] width 8 height 9
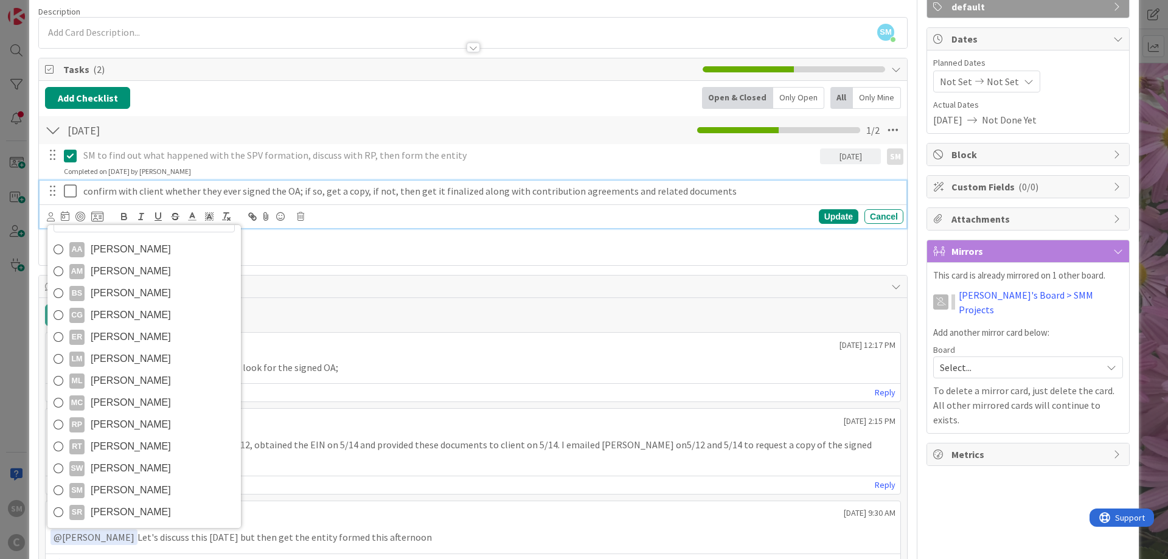
scroll to position [146, 0]
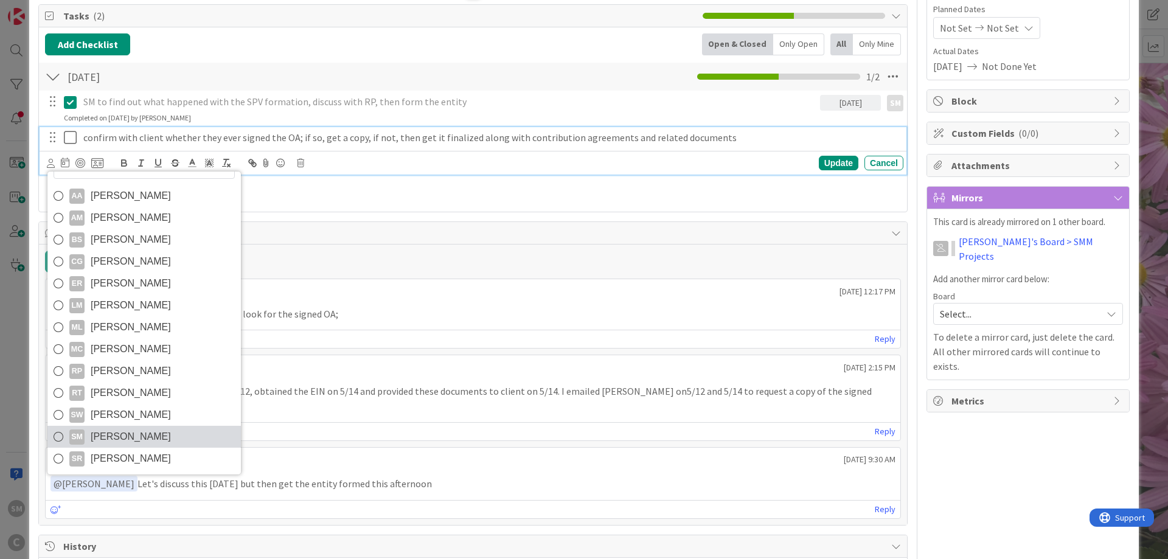
click at [109, 437] on span "[PERSON_NAME]" at bounding box center [131, 436] width 80 height 18
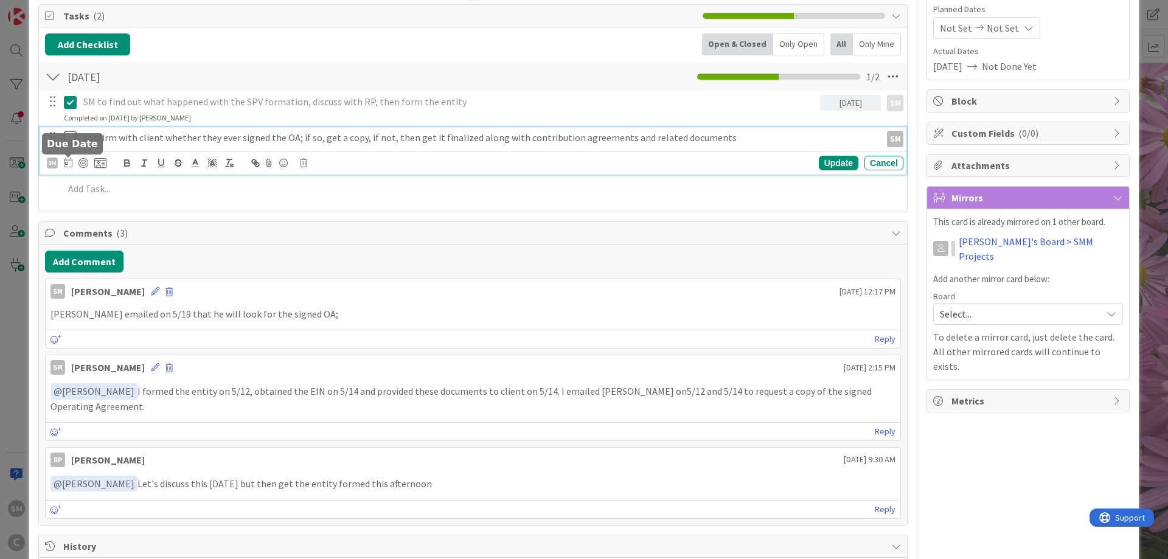
click at [67, 163] on icon at bounding box center [68, 162] width 9 height 10
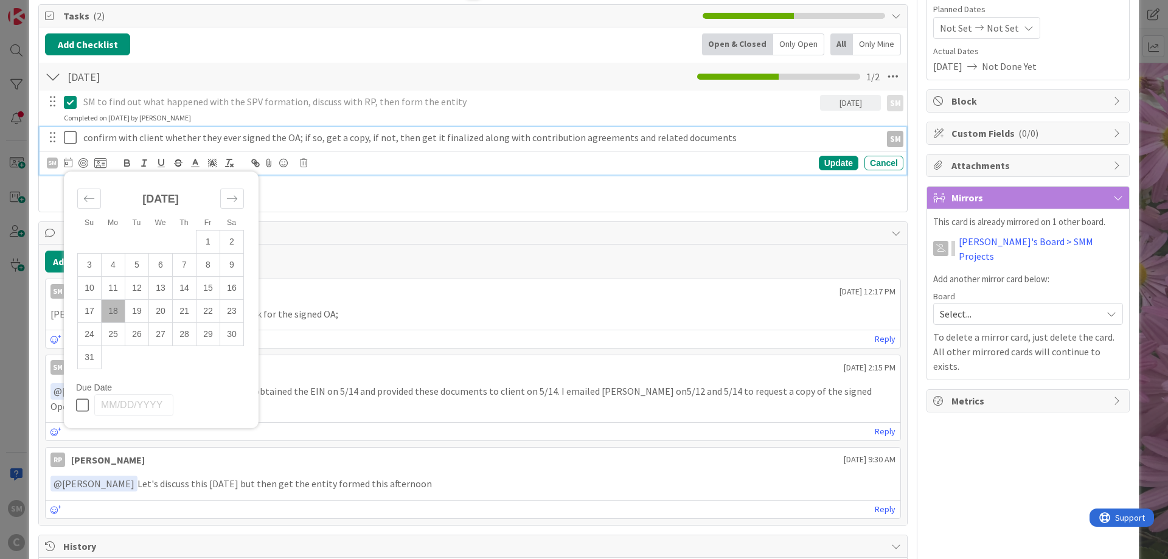
click at [117, 314] on td "18" at bounding box center [114, 311] width 24 height 23
type input "[DATE]"
click at [993, 466] on div "RP Owner SM default Dates Planned Dates Not Set Not Set Actual Dates 05/12/2025…" at bounding box center [1027, 403] width 203 height 1005
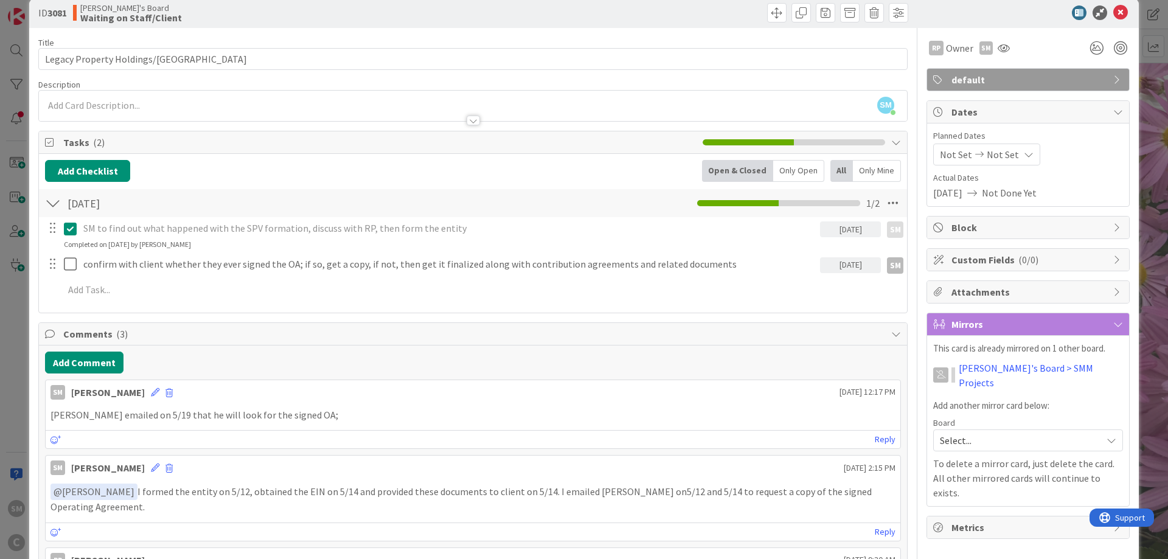
scroll to position [0, 0]
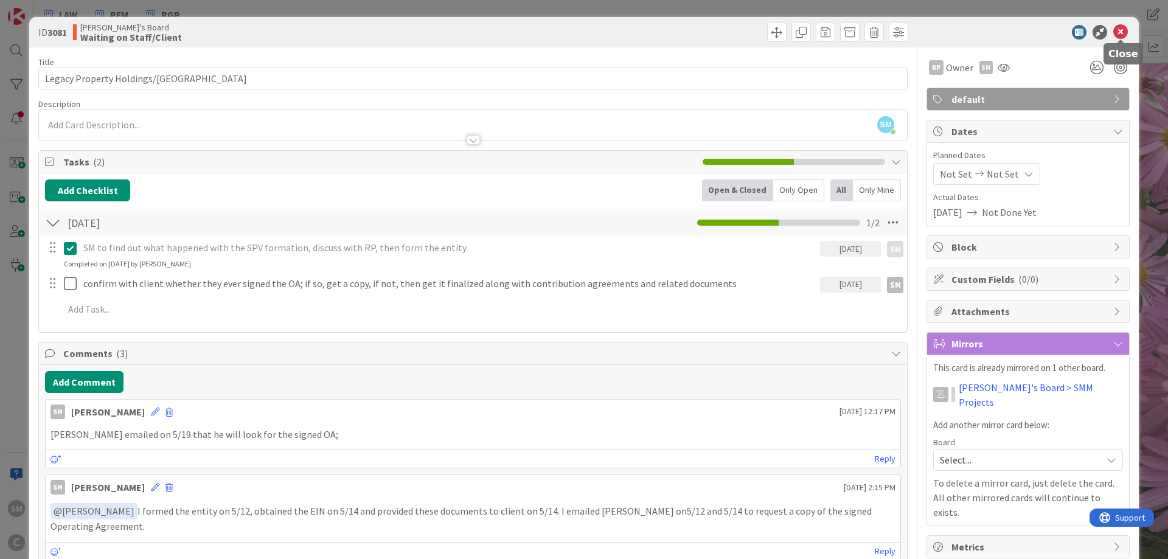
click at [1119, 32] on icon at bounding box center [1120, 32] width 15 height 15
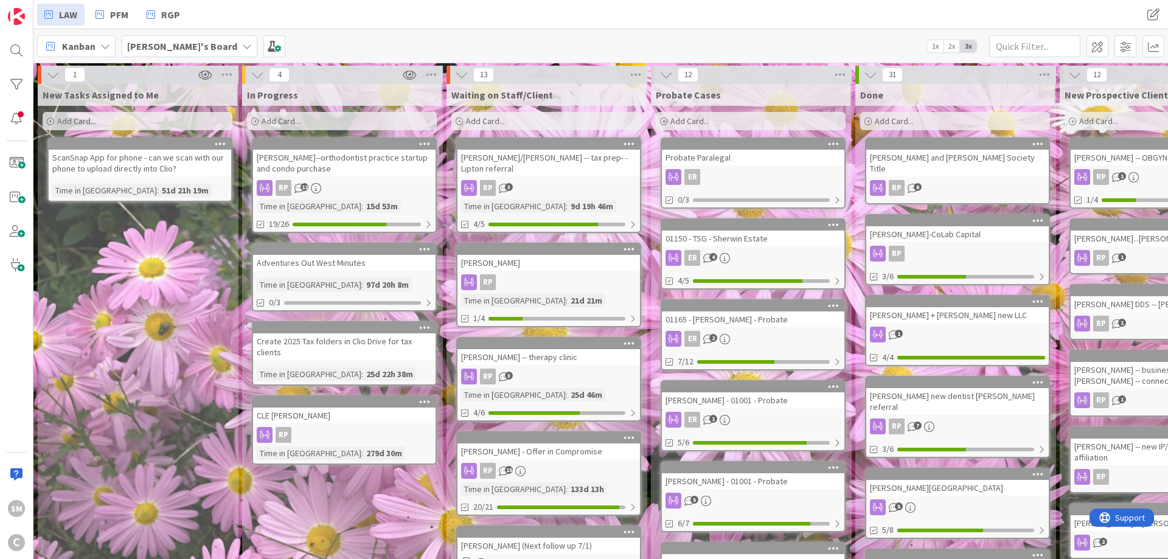
drag, startPoint x: 721, startPoint y: 199, endPoint x: 525, endPoint y: 198, distance: 195.8
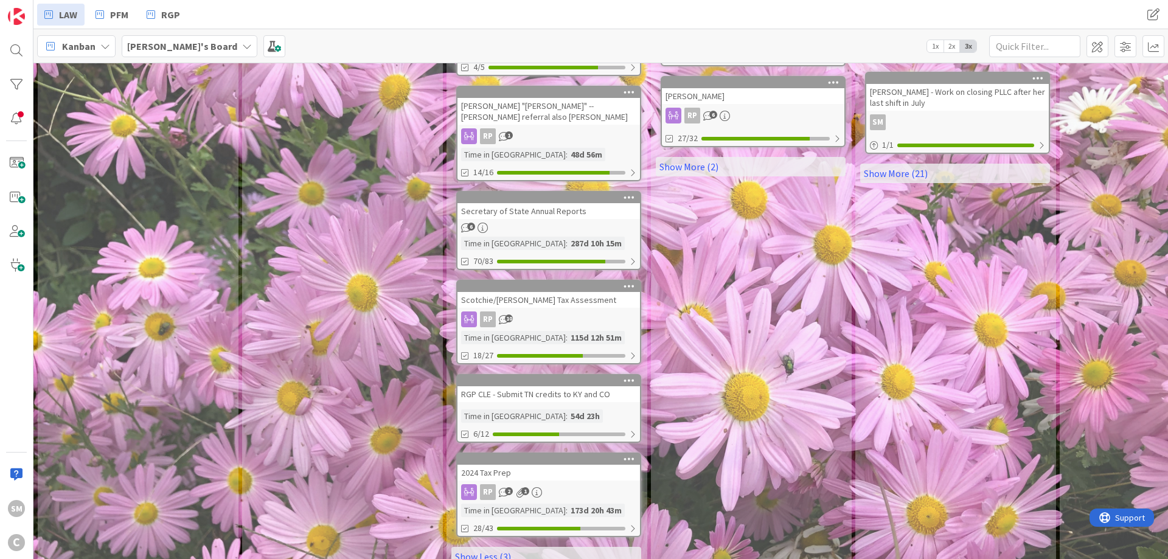
scroll to position [834, 0]
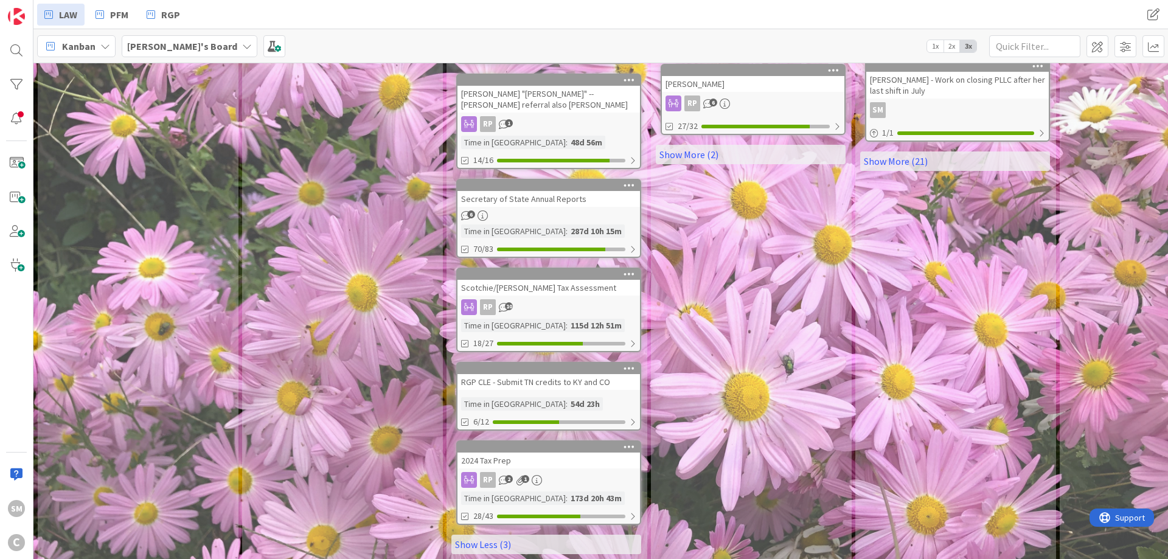
click at [489, 374] on div "RGP CLE - Submit TN credits to KY and CO" at bounding box center [548, 382] width 182 height 16
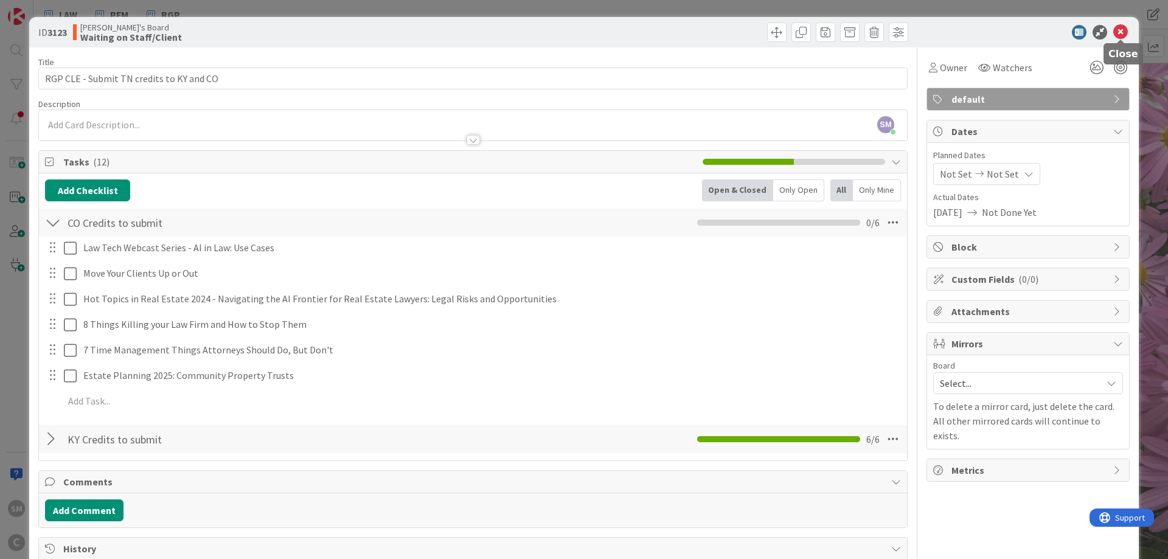
click at [1123, 29] on icon at bounding box center [1120, 32] width 15 height 15
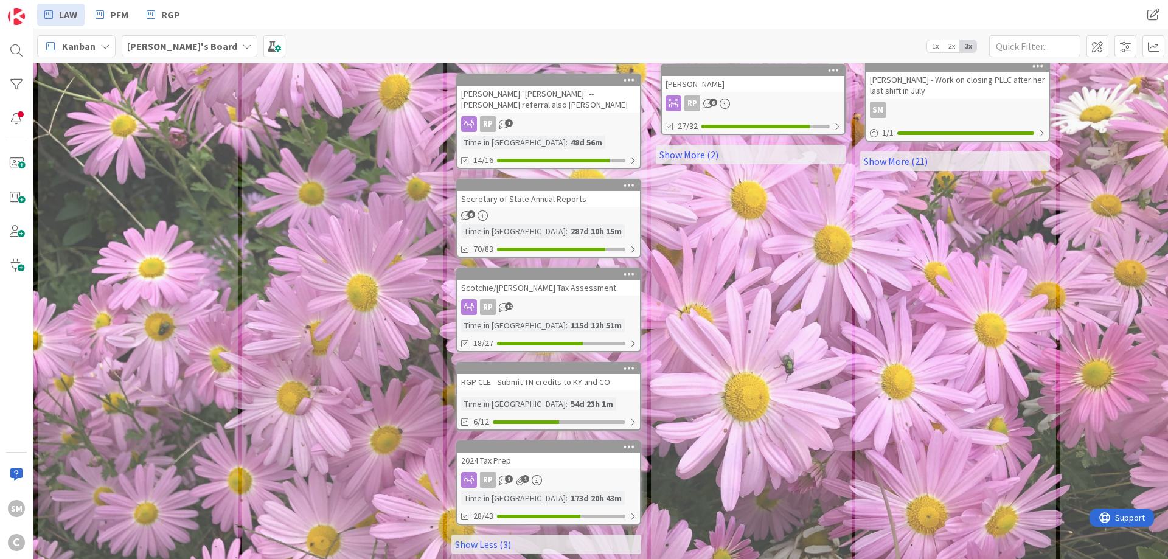
click at [539, 280] on div "Scotchie/[PERSON_NAME] Tax Assessment" at bounding box center [548, 288] width 182 height 16
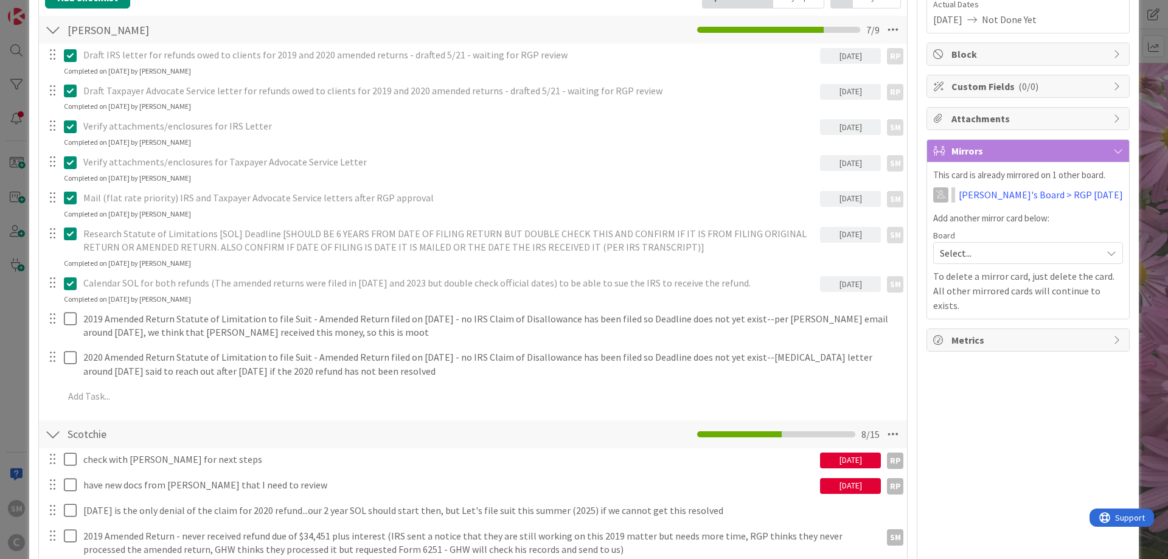
scroll to position [292, 0]
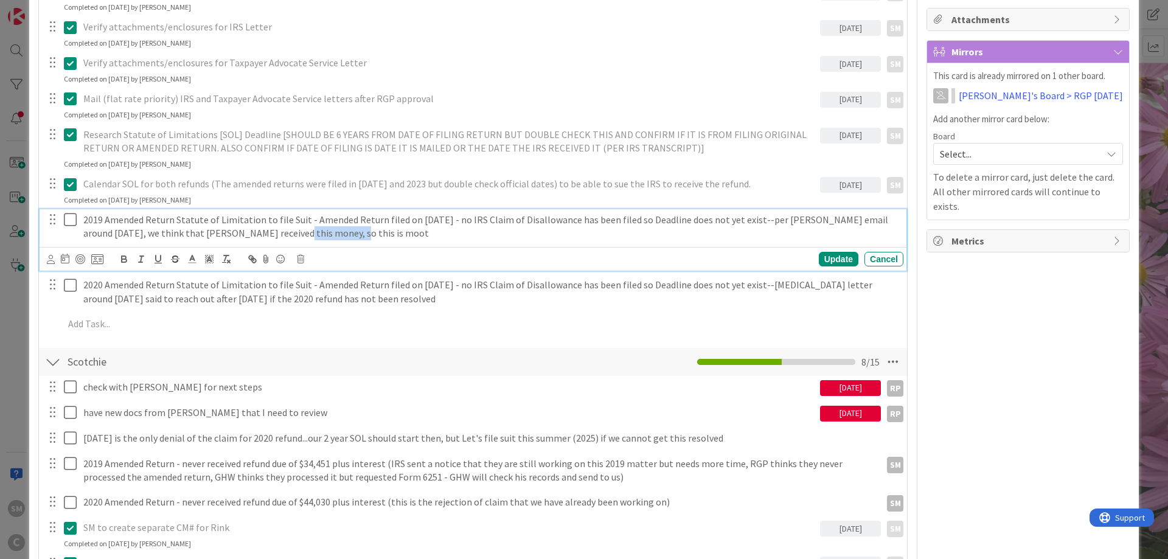
drag, startPoint x: 243, startPoint y: 234, endPoint x: 295, endPoint y: 234, distance: 52.3
click at [295, 234] on p "2019 Amended Return Statute of Limitation to file Suit - Amended Return filed o…" at bounding box center [490, 226] width 815 height 27
click at [347, 234] on p "2019 Amended Return Statute of Limitation to file Suit - Amended Return filed o…" at bounding box center [490, 226] width 815 height 27
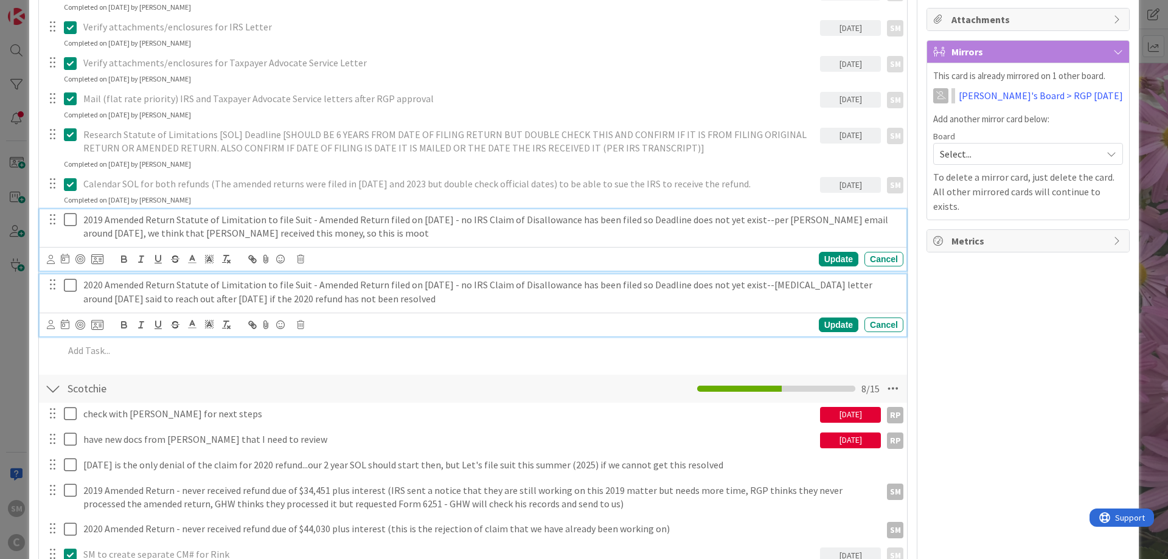
click at [232, 285] on p "2020 Amended Return Statute of Limitation to file Suit - Amended Return filed o…" at bounding box center [490, 291] width 815 height 27
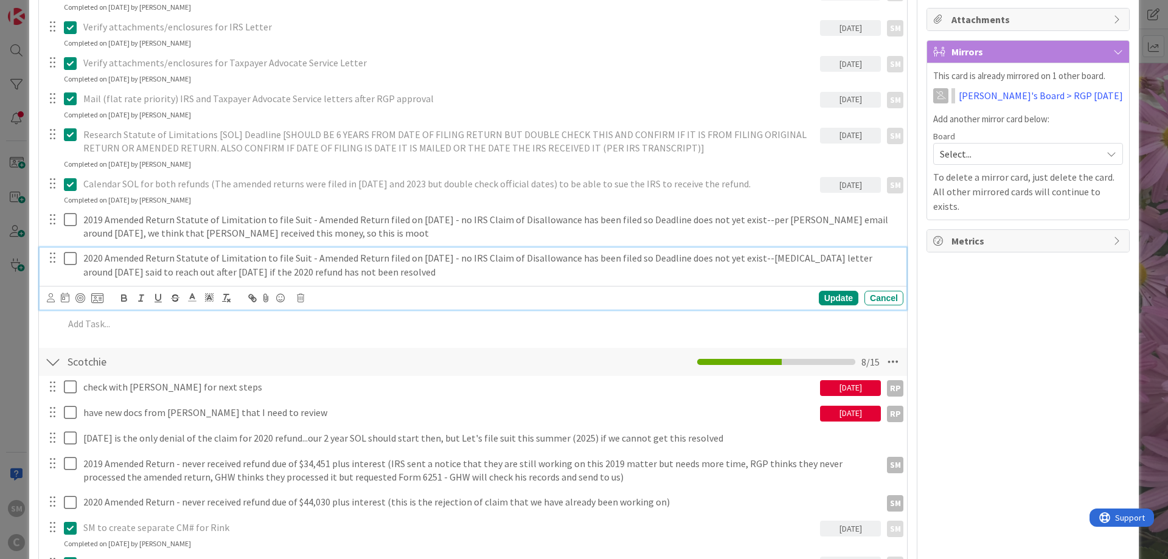
click at [142, 272] on p "2020 Amended Return Statute of Limitation to file Suit - Amended Return filed o…" at bounding box center [490, 264] width 815 height 27
drag, startPoint x: 145, startPoint y: 271, endPoint x: 177, endPoint y: 271, distance: 31.6
click at [177, 271] on p "2020 Amended Return Statute of Limitation to file Suit - Amended Return filed o…" at bounding box center [490, 264] width 815 height 27
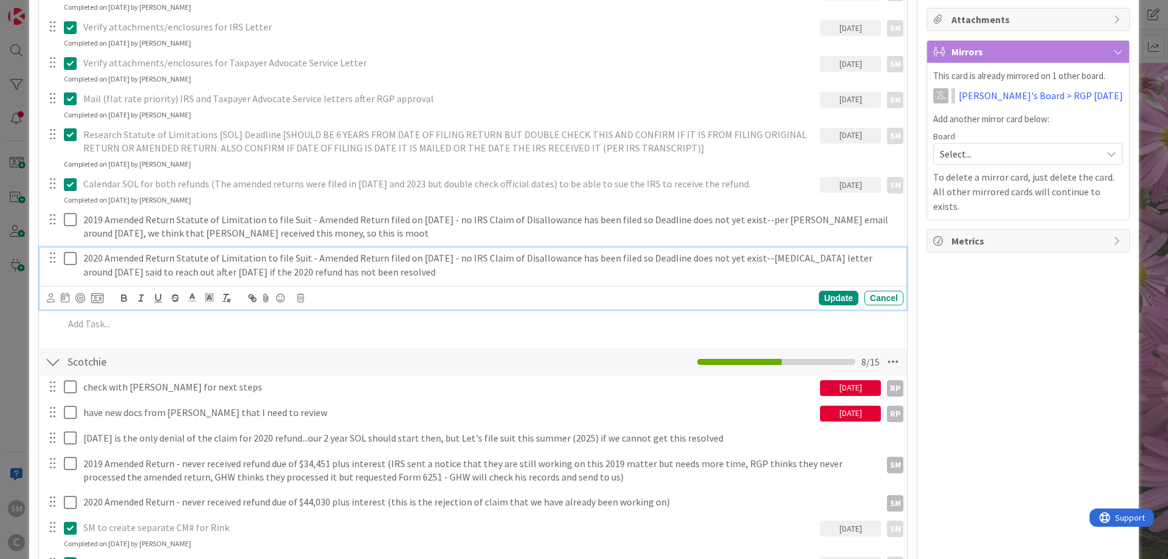
click at [229, 273] on p "2020 Amended Return Statute of Limitation to file Suit - Amended Return filed o…" at bounding box center [490, 264] width 815 height 27
click at [49, 298] on icon at bounding box center [51, 297] width 8 height 9
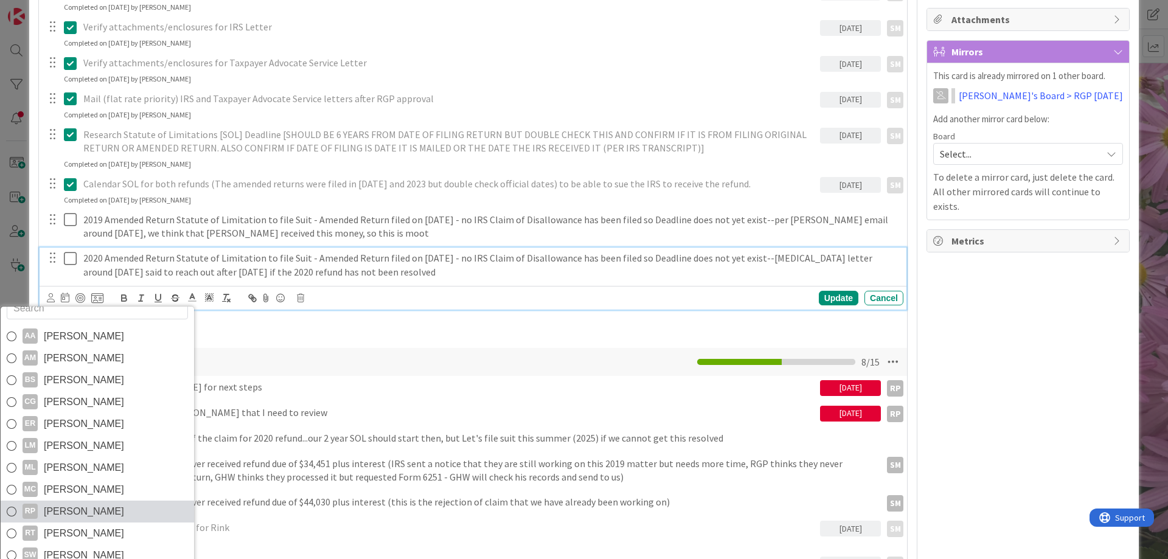
scroll to position [21, 0]
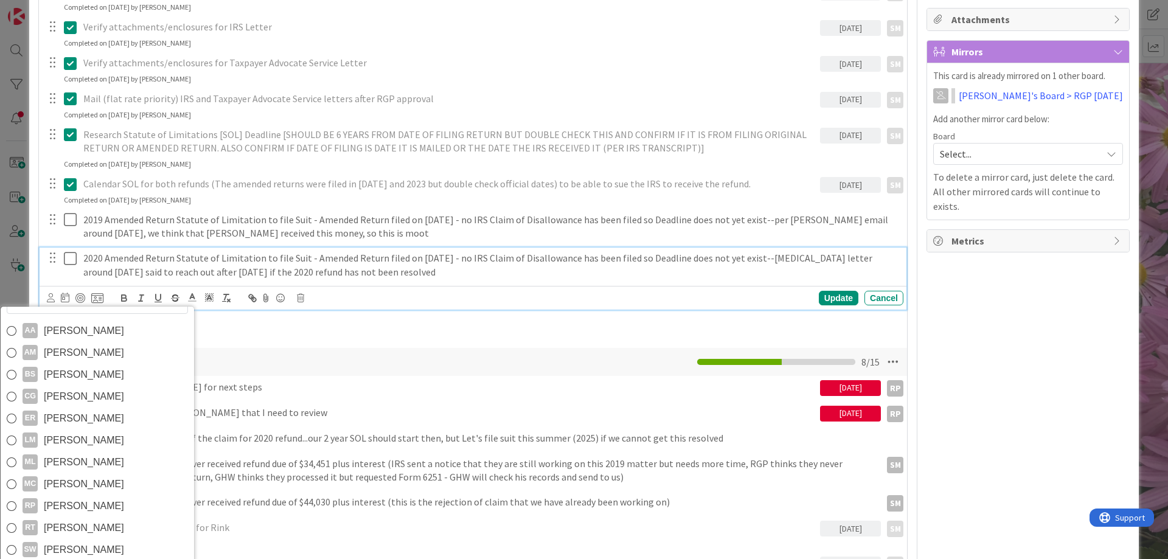
drag, startPoint x: 1036, startPoint y: 280, endPoint x: 947, endPoint y: 283, distance: 88.8
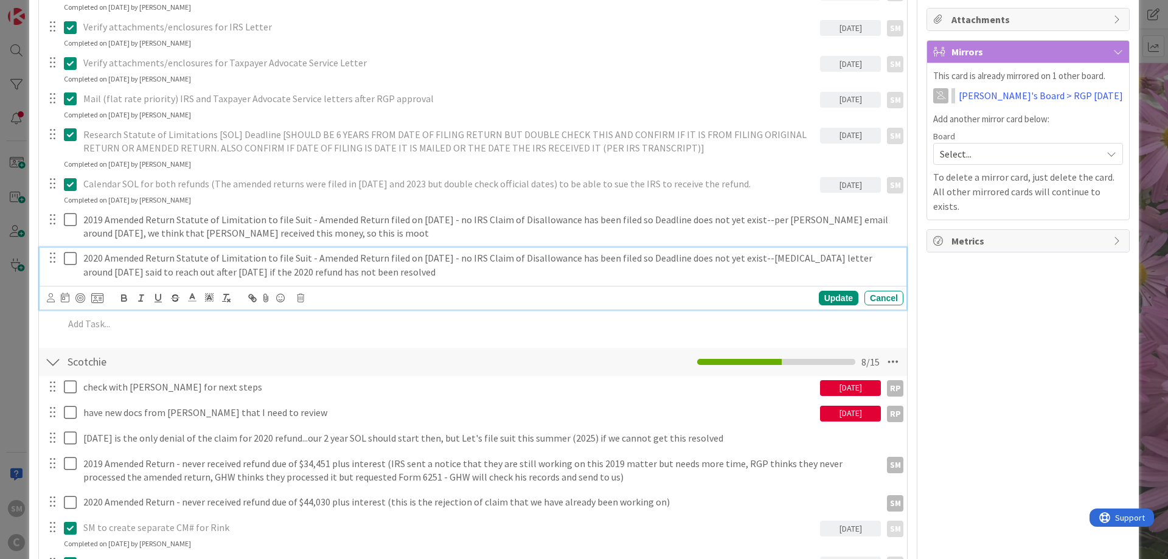
click at [126, 251] on div "2020 Amended Return Statute of Limitation to file Suit - Amended Return filed o…" at bounding box center [490, 264] width 825 height 35
click at [67, 297] on icon at bounding box center [65, 297] width 9 height 10
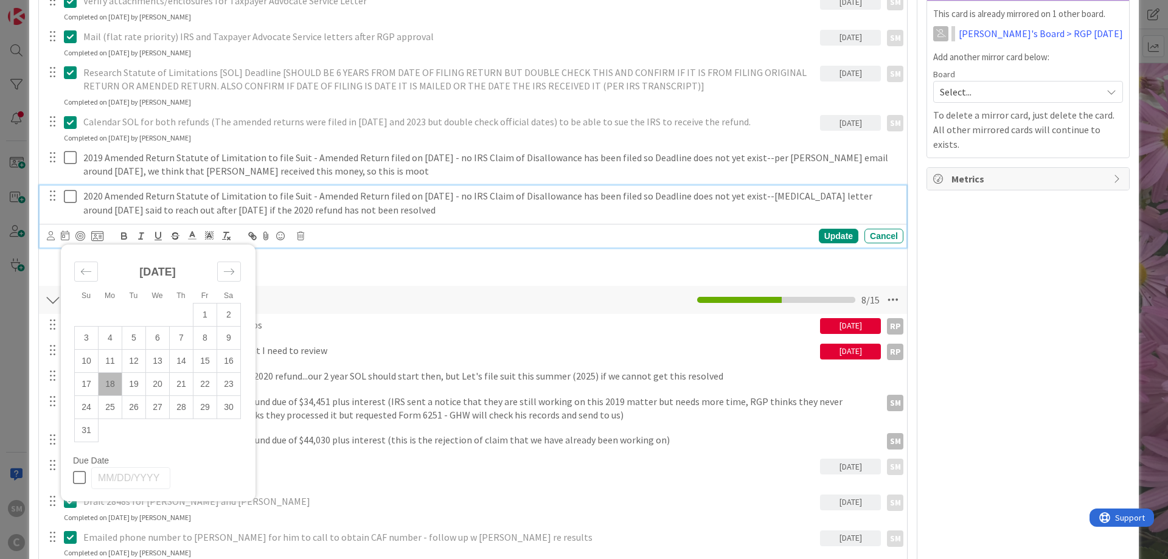
scroll to position [365, 0]
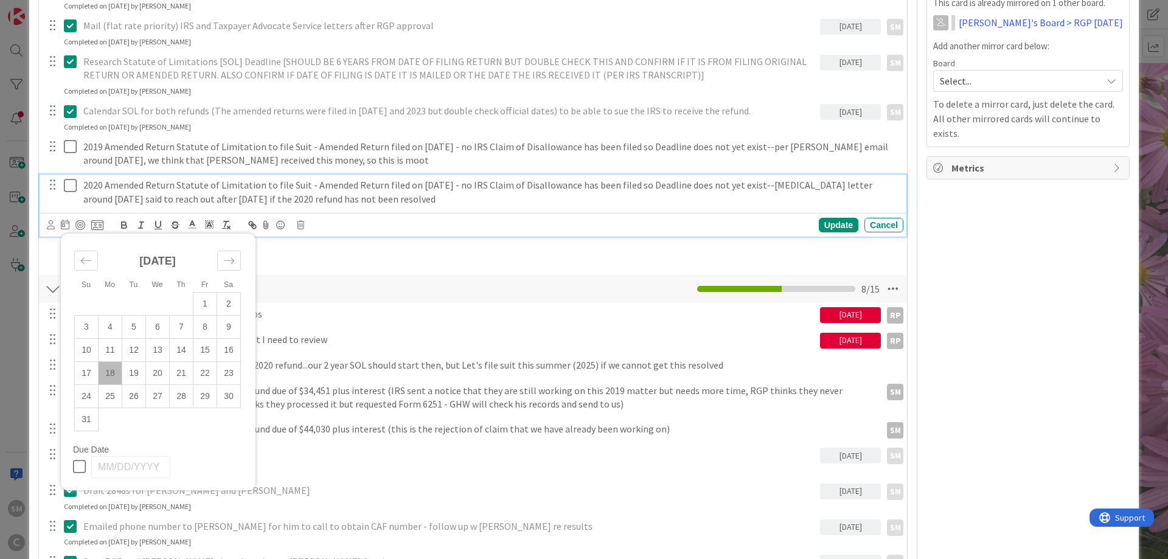
click at [108, 379] on td "18" at bounding box center [111, 372] width 24 height 23
type input "[DATE]"
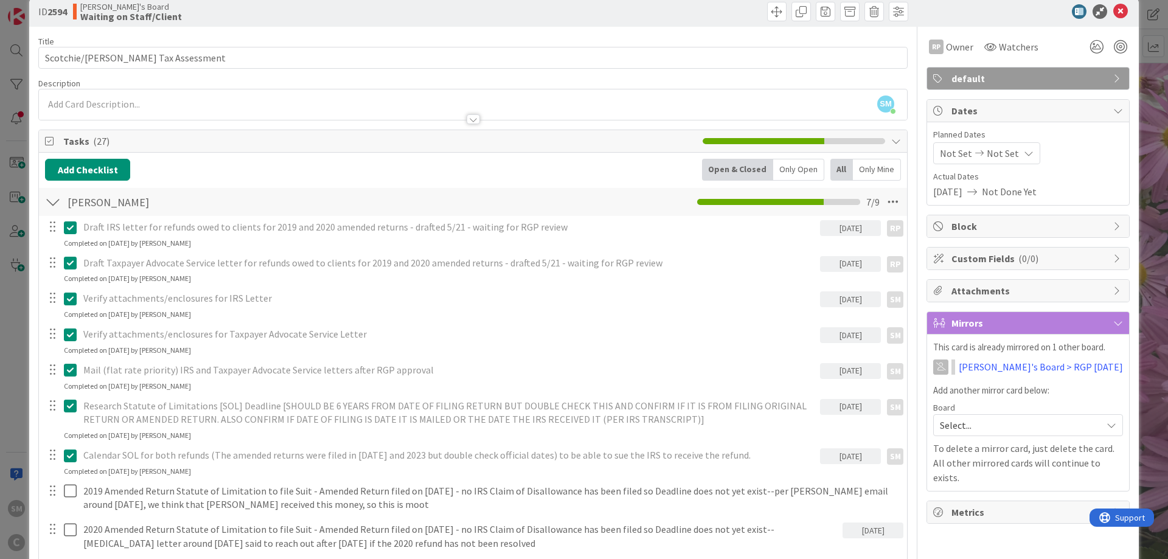
scroll to position [0, 0]
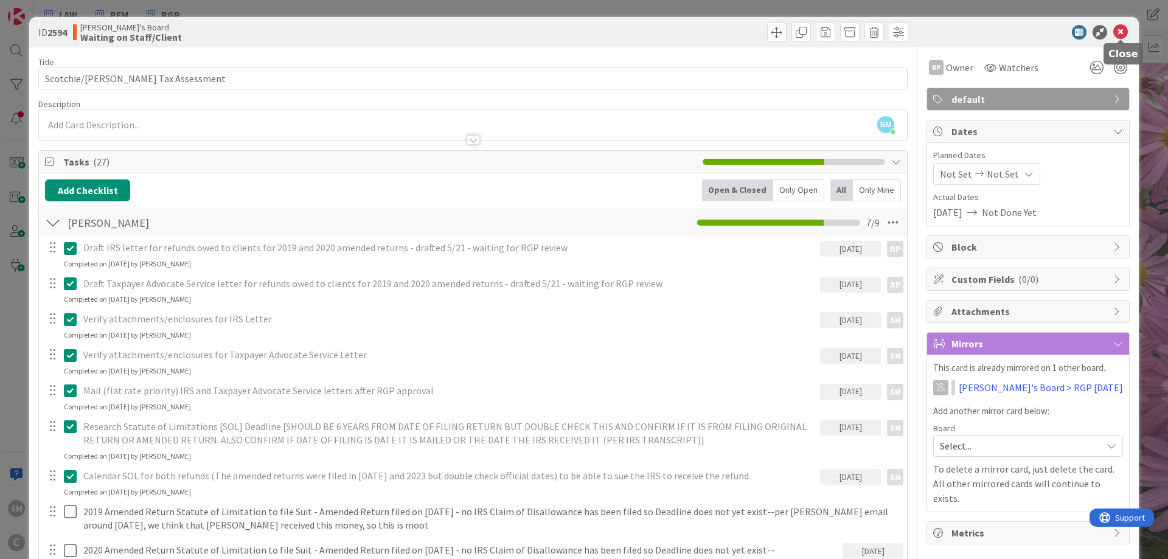
click at [1124, 31] on icon at bounding box center [1120, 32] width 15 height 15
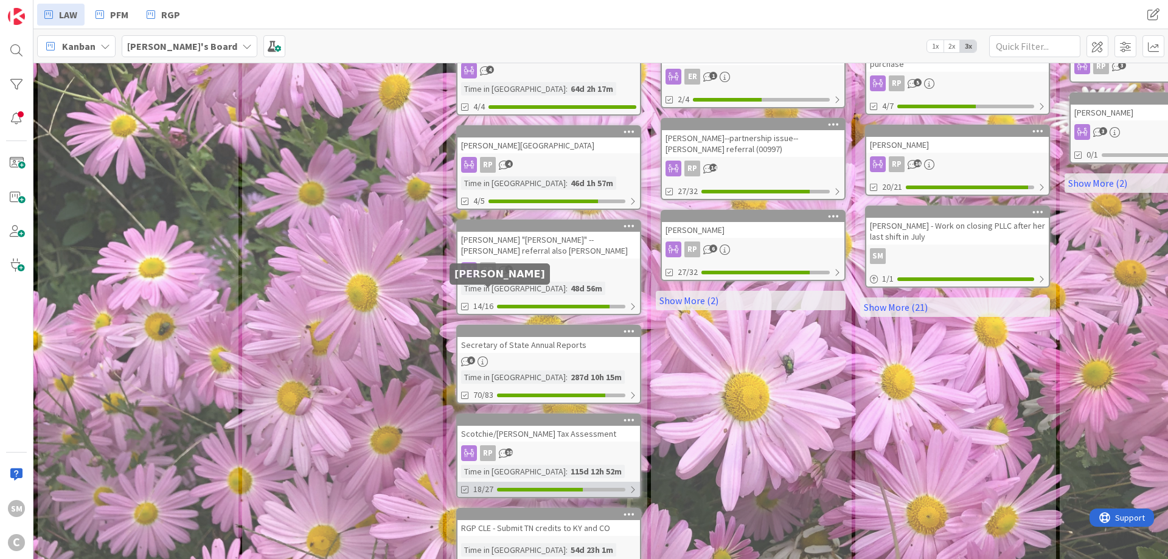
scroll to position [834, 0]
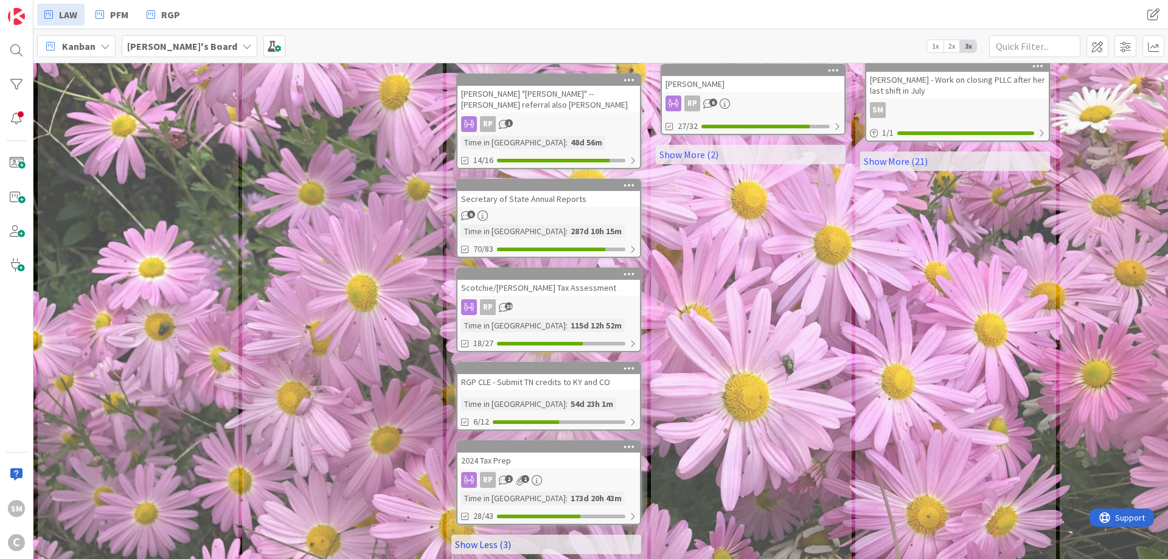
click at [515, 534] on link "Show Less (3)" at bounding box center [546, 543] width 190 height 19
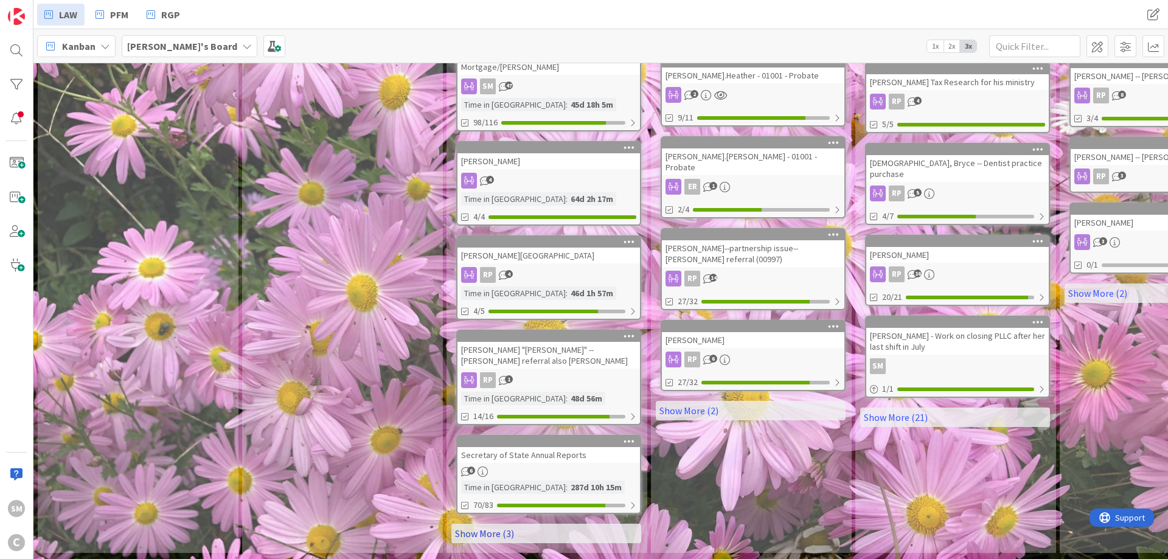
scroll to position [567, 0]
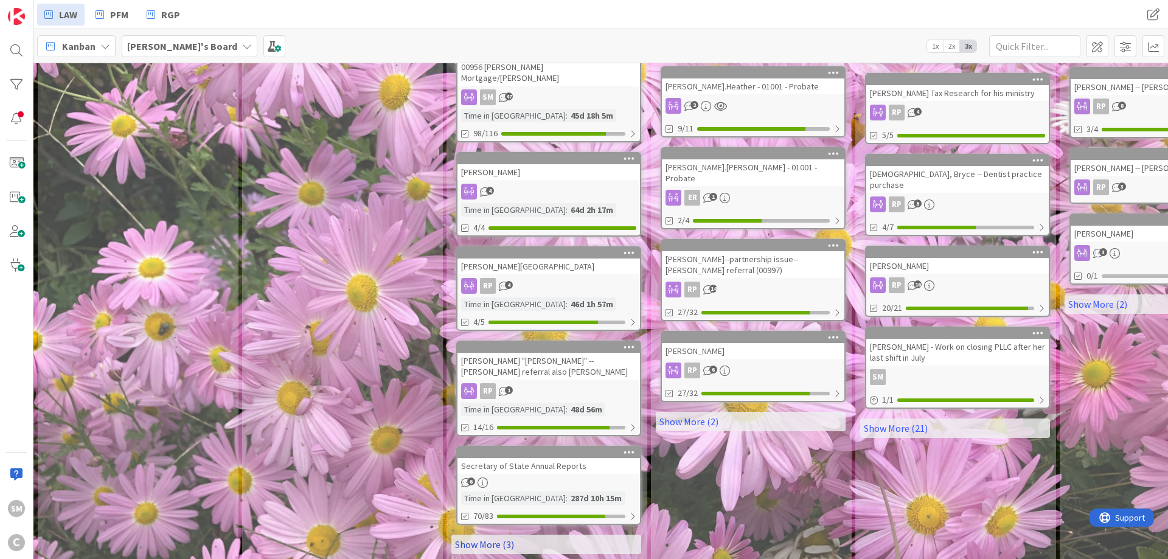
click at [514, 534] on link "Show More (3)" at bounding box center [546, 543] width 190 height 19
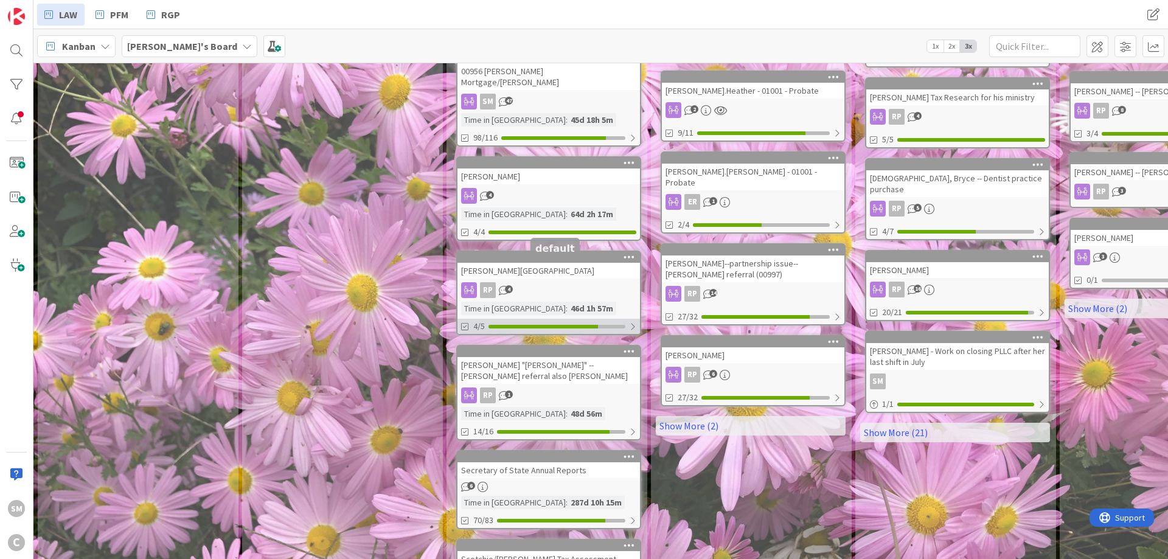
scroll to position [542, 0]
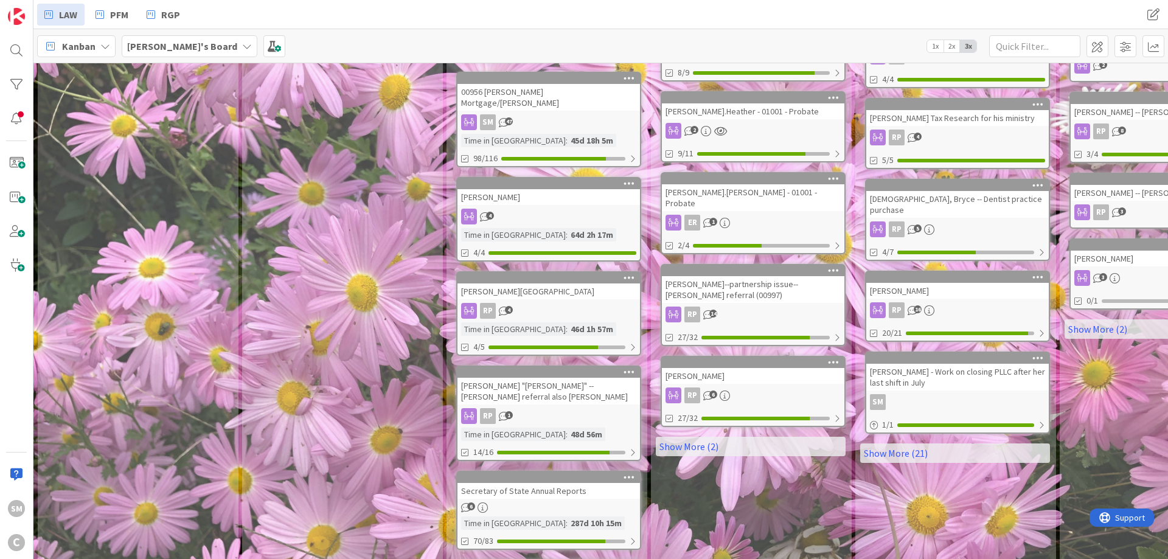
click at [533, 381] on div "[PERSON_NAME] "[PERSON_NAME]" -- [PERSON_NAME] referral also [PERSON_NAME]" at bounding box center [548, 391] width 182 height 27
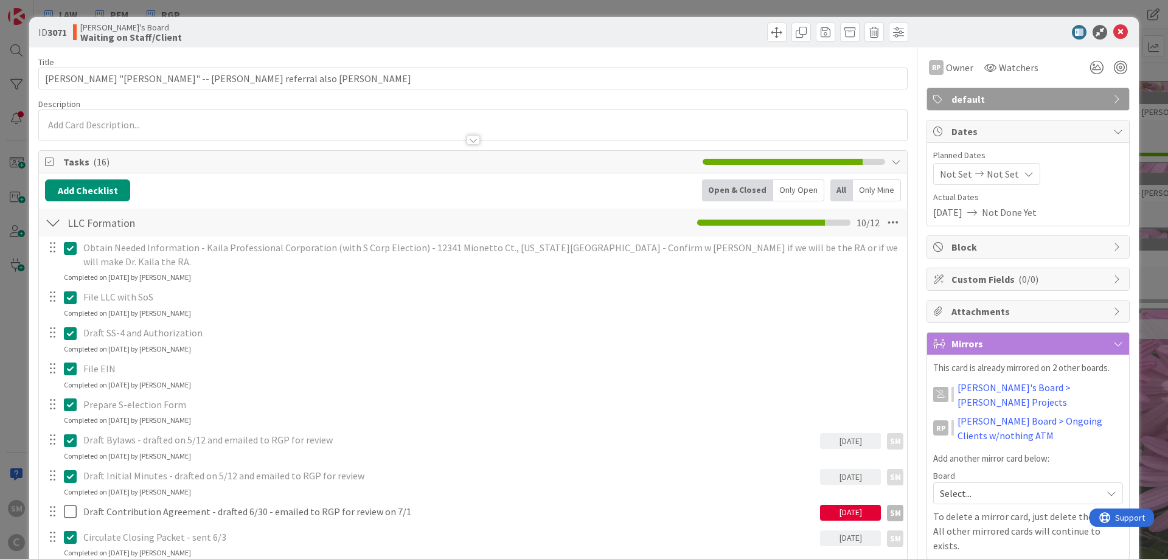
scroll to position [292, 0]
